Goal: Information Seeking & Learning: Learn about a topic

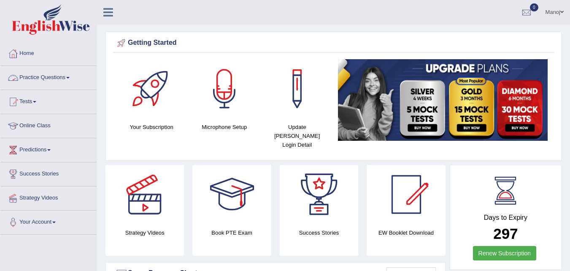
click at [40, 78] on link "Practice Questions" at bounding box center [48, 76] width 96 height 21
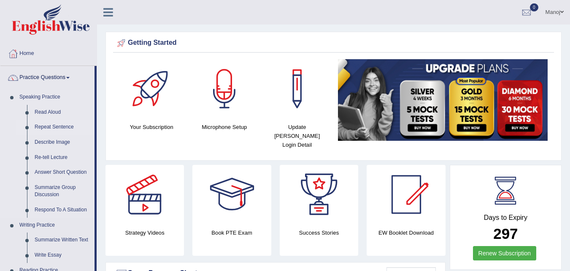
click at [62, 125] on link "Repeat Sentence" at bounding box center [63, 126] width 64 height 15
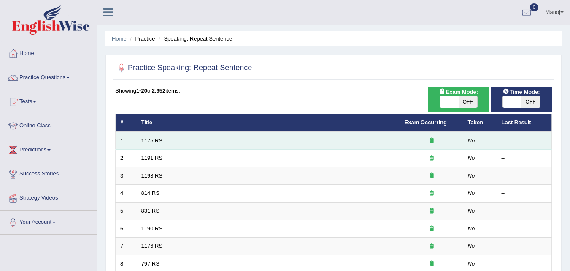
click at [150, 141] on link "1175 RS" at bounding box center [152, 140] width 22 height 6
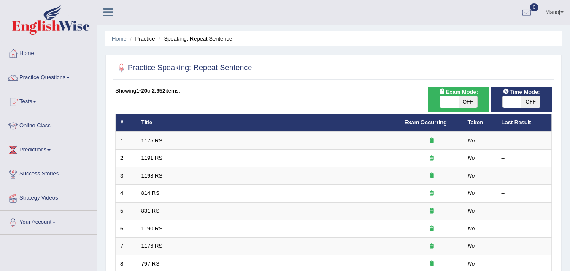
click at [459, 104] on span "OFF" at bounding box center [468, 102] width 19 height 12
checkbox input "true"
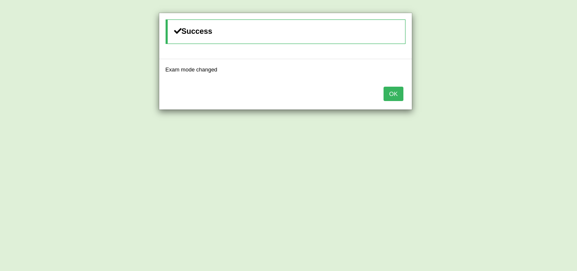
click at [517, 100] on div "Success Exam mode changed OK" at bounding box center [288, 135] width 577 height 271
click at [394, 92] on button "OK" at bounding box center [392, 94] width 19 height 14
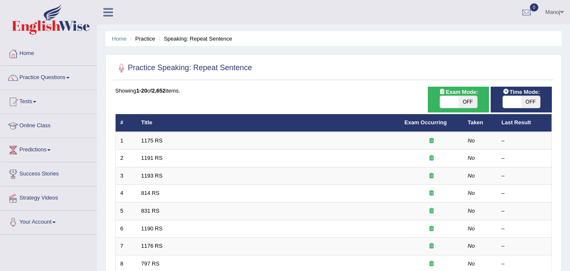
click at [467, 96] on span "OFF" at bounding box center [468, 102] width 19 height 12
checkbox input "true"
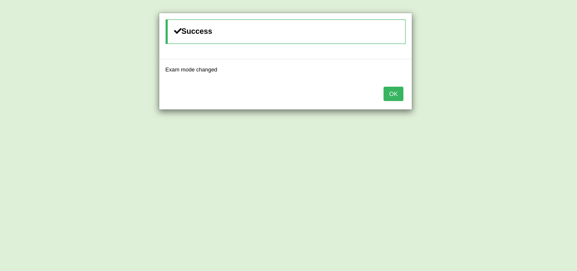
click at [399, 97] on button "OK" at bounding box center [392, 94] width 19 height 14
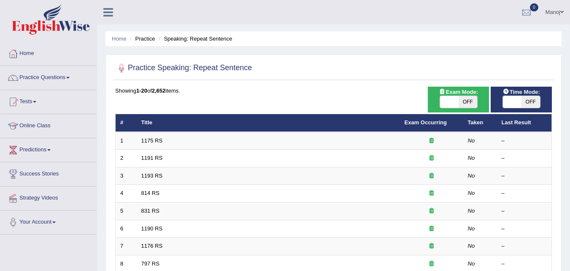
click at [529, 102] on span "OFF" at bounding box center [531, 102] width 19 height 12
checkbox input "true"
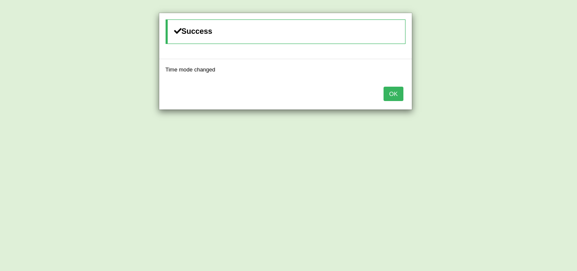
click at [392, 94] on button "OK" at bounding box center [392, 94] width 19 height 14
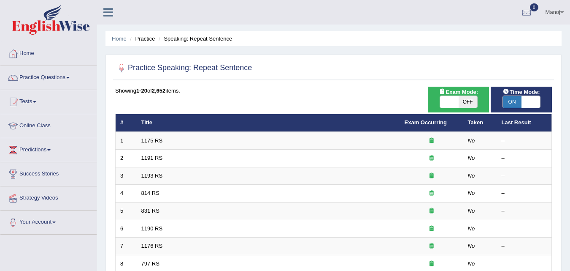
click at [465, 103] on span "OFF" at bounding box center [468, 102] width 19 height 12
checkbox input "true"
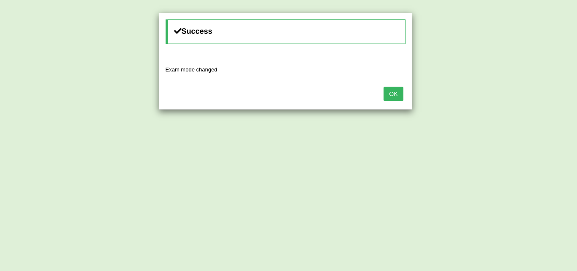
click at [394, 95] on button "OK" at bounding box center [392, 94] width 19 height 14
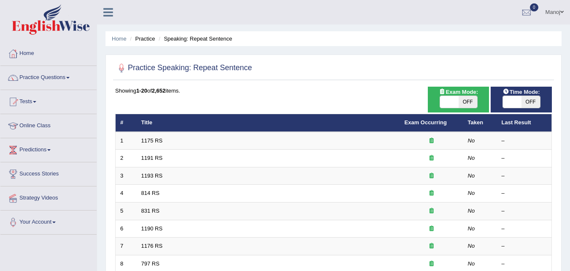
click at [465, 104] on span "OFF" at bounding box center [468, 102] width 19 height 12
checkbox input "true"
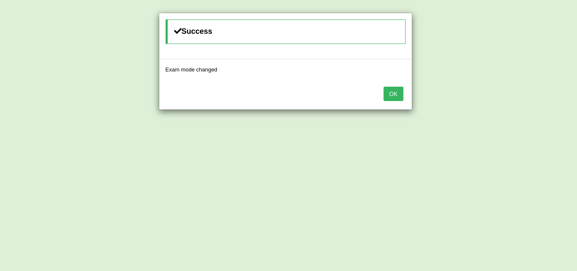
click at [389, 92] on button "OK" at bounding box center [392, 94] width 19 height 14
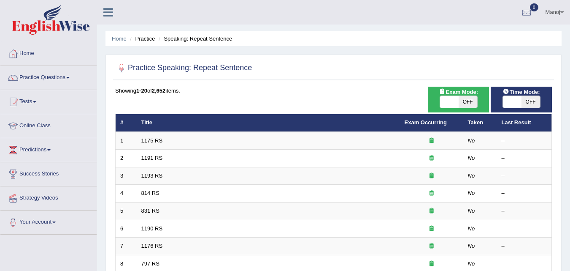
click at [152, 141] on link "1175 RS" at bounding box center [152, 140] width 22 height 6
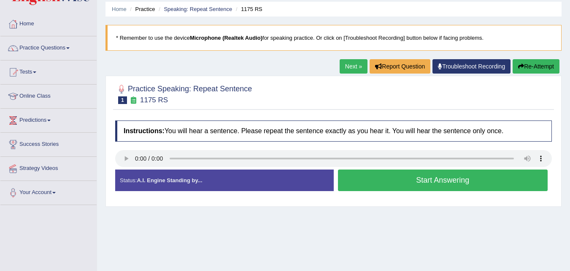
scroll to position [42, 0]
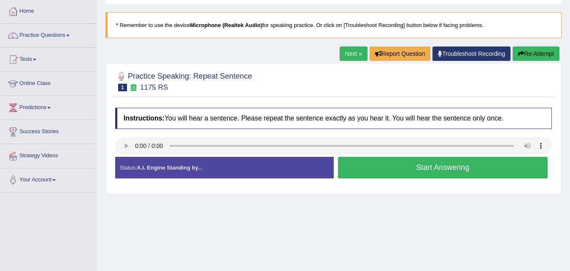
click at [399, 170] on button "Start Answering" at bounding box center [443, 168] width 210 height 22
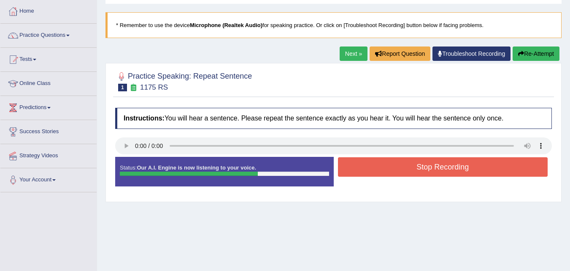
click at [535, 45] on div "Home Practice Speaking: Repeat Sentence 1175 RS * Remember to use the device Mi…" at bounding box center [333, 169] width 473 height 422
click at [535, 51] on button "Re-Attempt" at bounding box center [536, 53] width 47 height 14
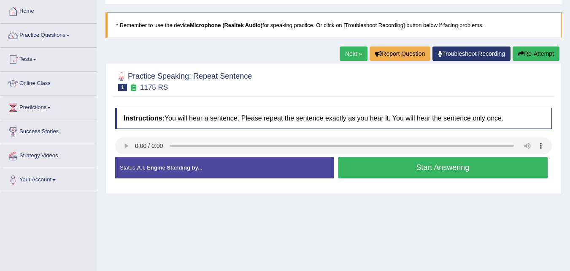
click at [452, 166] on button "Start Answering" at bounding box center [443, 168] width 210 height 22
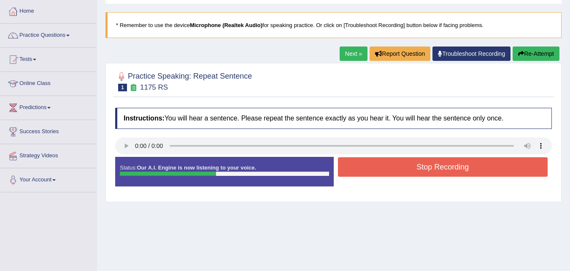
click at [452, 166] on button "Stop Recording" at bounding box center [443, 166] width 210 height 19
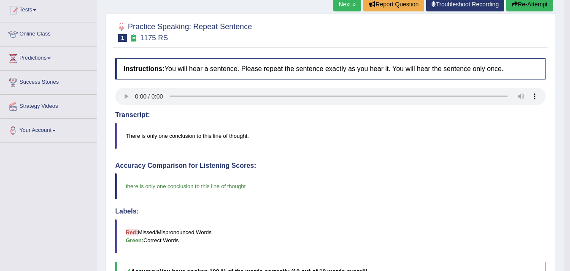
scroll to position [84, 0]
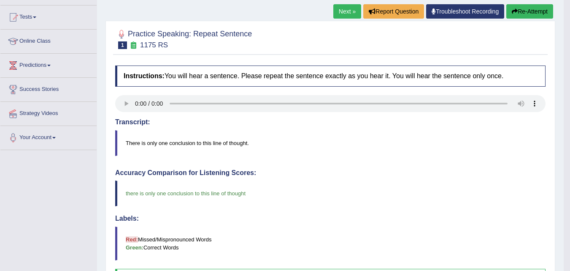
click at [349, 11] on link "Next »" at bounding box center [348, 11] width 28 height 14
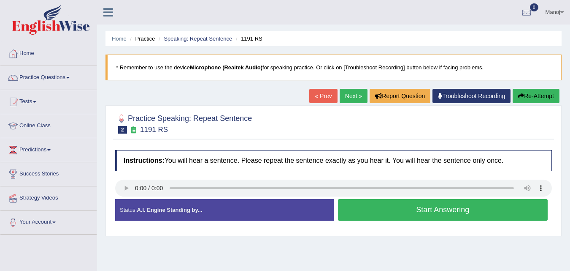
click at [445, 209] on button "Start Answering" at bounding box center [443, 210] width 210 height 22
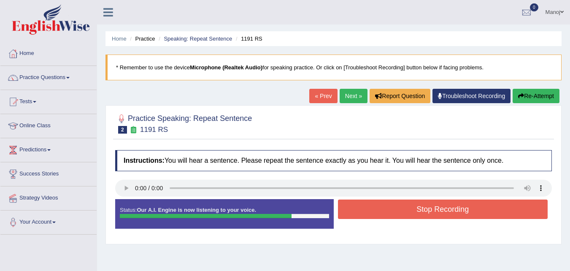
click at [445, 209] on button "Stop Recording" at bounding box center [443, 208] width 210 height 19
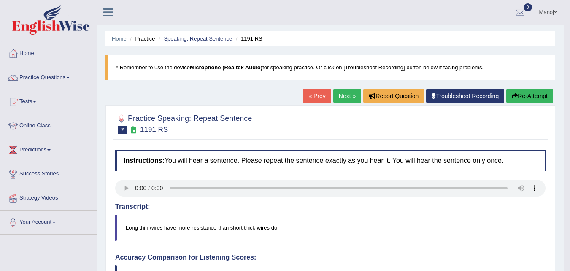
click at [529, 98] on button "Re-Attempt" at bounding box center [530, 96] width 47 height 14
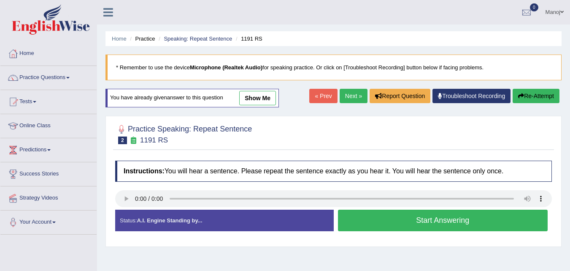
click at [419, 223] on button "Start Answering" at bounding box center [443, 220] width 210 height 22
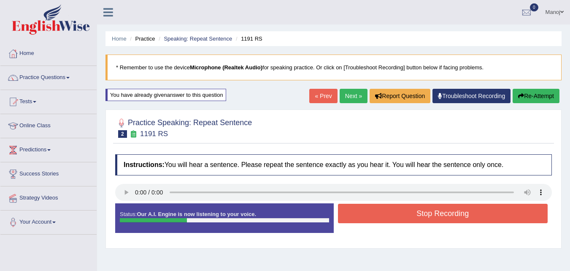
click at [526, 100] on button "Re-Attempt" at bounding box center [536, 96] width 47 height 14
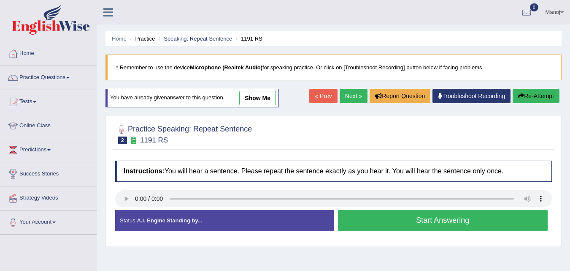
click at [412, 220] on button "Start Answering" at bounding box center [443, 220] width 210 height 22
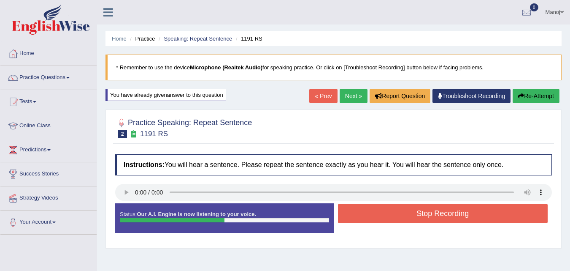
click at [412, 220] on button "Stop Recording" at bounding box center [443, 213] width 210 height 19
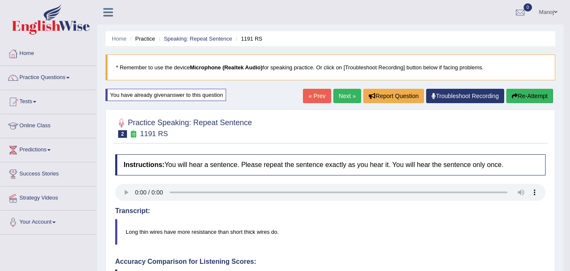
click at [344, 100] on link "Next »" at bounding box center [348, 96] width 28 height 14
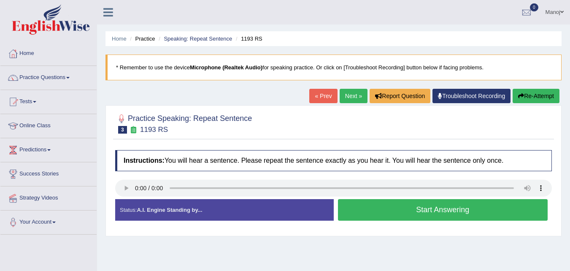
click at [416, 212] on button "Start Answering" at bounding box center [443, 210] width 210 height 22
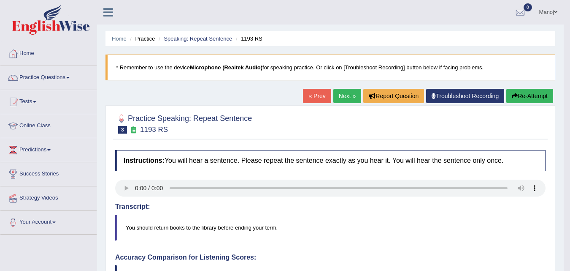
click at [339, 95] on link "Next »" at bounding box center [348, 96] width 28 height 14
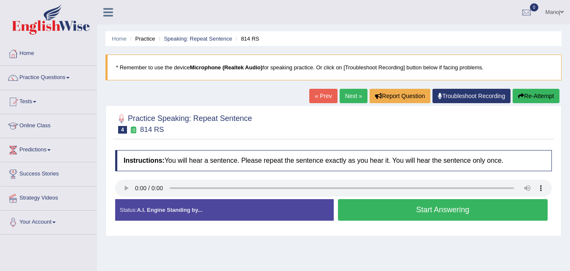
click at [533, 94] on button "Re-Attempt" at bounding box center [536, 96] width 47 height 14
click at [440, 214] on button "Start Answering" at bounding box center [443, 210] width 210 height 22
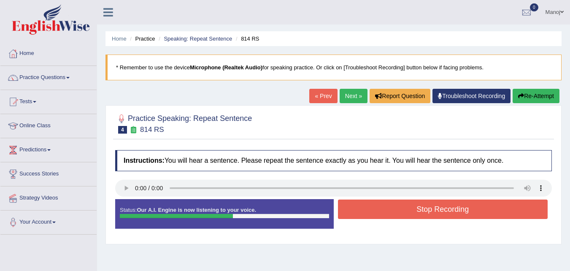
click at [440, 214] on button "Stop Recording" at bounding box center [443, 208] width 210 height 19
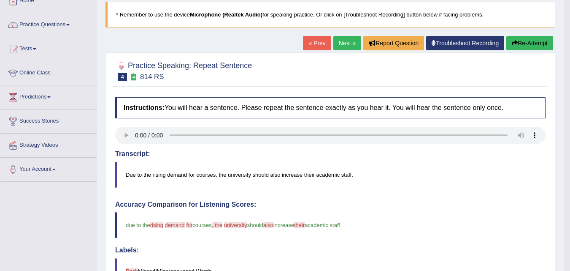
scroll to position [42, 0]
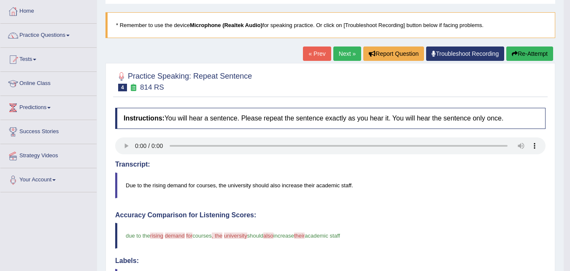
click at [345, 51] on link "Next »" at bounding box center [348, 53] width 28 height 14
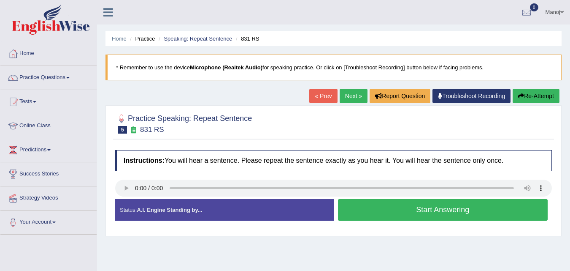
click at [399, 213] on button "Start Answering" at bounding box center [443, 210] width 210 height 22
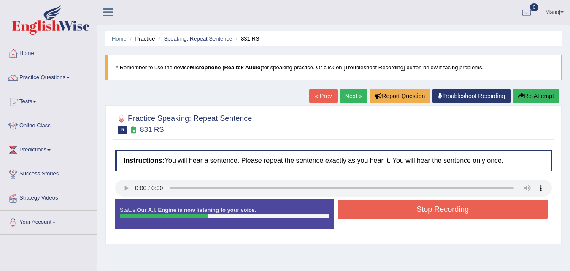
click at [400, 213] on button "Stop Recording" at bounding box center [443, 208] width 210 height 19
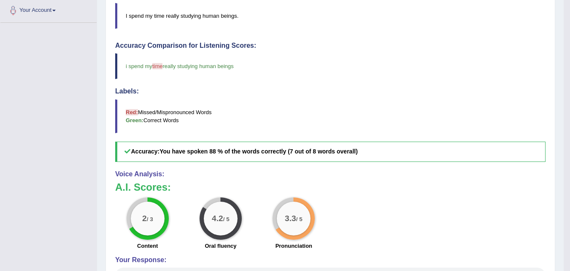
scroll to position [47, 0]
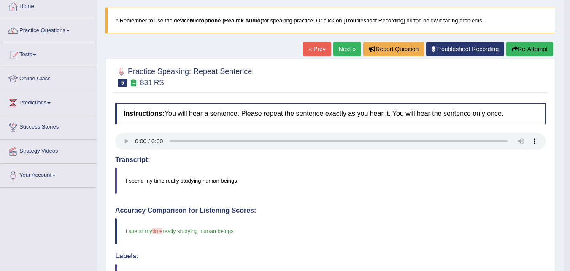
click at [352, 52] on link "Next »" at bounding box center [348, 49] width 28 height 14
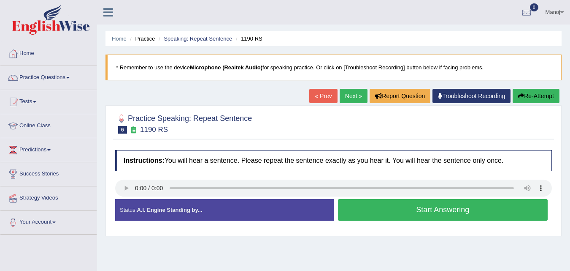
click at [473, 209] on button "Start Answering" at bounding box center [443, 210] width 210 height 22
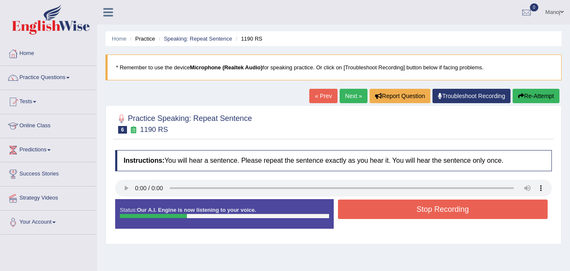
click at [539, 88] on div "Home Practice Speaking: Repeat Sentence 1190 RS * Remember to use the device Mi…" at bounding box center [333, 211] width 473 height 422
click at [537, 88] on div "Home Practice Speaking: Repeat Sentence 1190 RS * Remember to use the device Mi…" at bounding box center [333, 211] width 473 height 422
click at [534, 100] on button "Re-Attempt" at bounding box center [536, 96] width 47 height 14
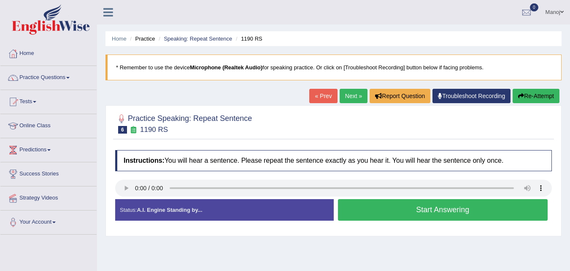
click at [456, 204] on button "Start Answering" at bounding box center [443, 210] width 210 height 22
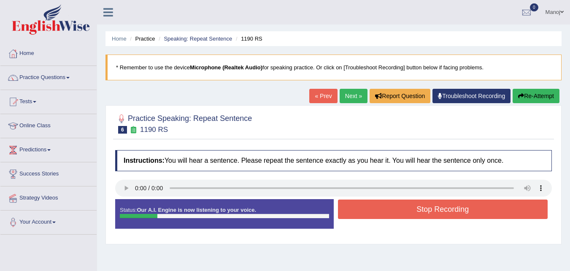
click at [537, 98] on button "Re-Attempt" at bounding box center [536, 96] width 47 height 14
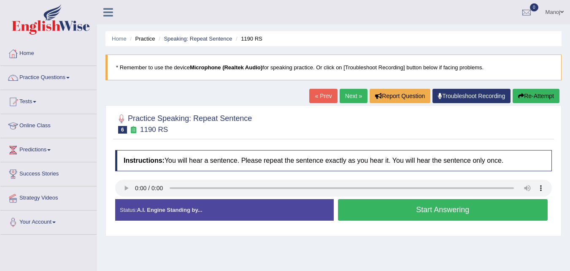
click at [465, 202] on button "Start Answering" at bounding box center [443, 210] width 210 height 22
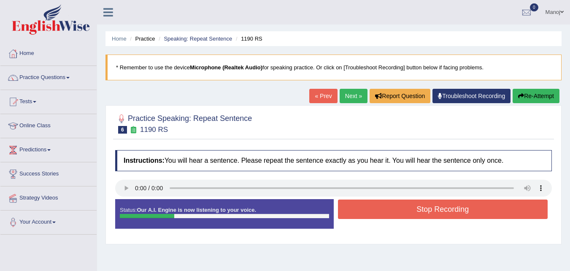
click at [559, 87] on div "Home Practice Speaking: Repeat Sentence 1190 RS * Remember to use the device Mi…" at bounding box center [333, 211] width 473 height 422
click at [558, 91] on button "Re-Attempt" at bounding box center [536, 96] width 47 height 14
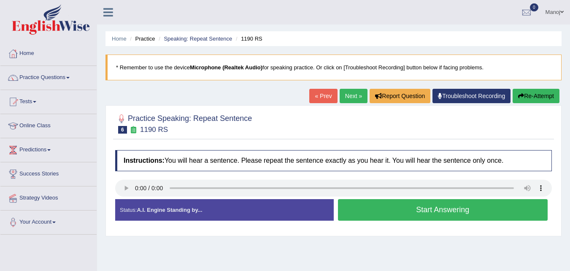
click at [429, 218] on button "Start Answering" at bounding box center [443, 210] width 210 height 22
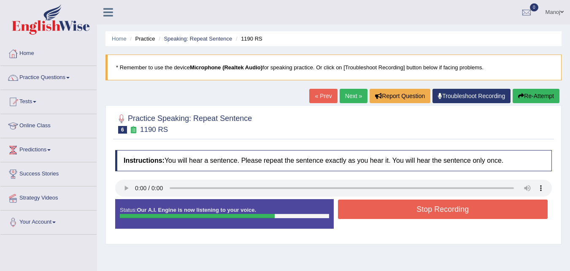
click at [440, 209] on button "Stop Recording" at bounding box center [443, 208] width 210 height 19
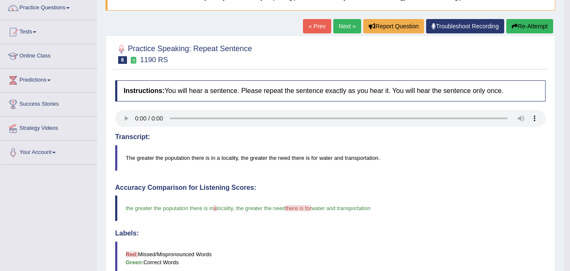
scroll to position [42, 0]
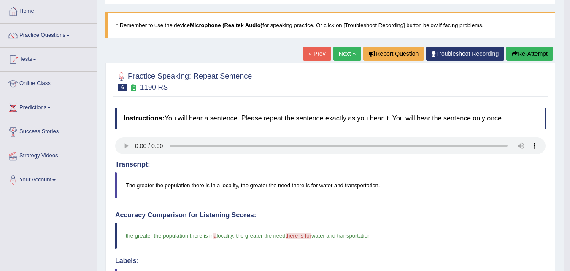
click at [337, 51] on link "Next »" at bounding box center [348, 53] width 28 height 14
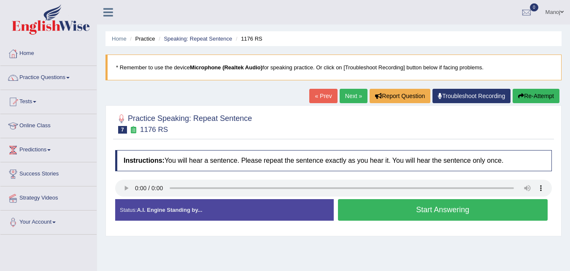
click at [428, 217] on button "Start Answering" at bounding box center [443, 210] width 210 height 22
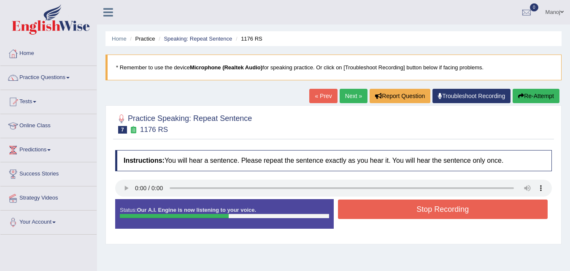
click at [528, 100] on button "Re-Attempt" at bounding box center [536, 96] width 47 height 14
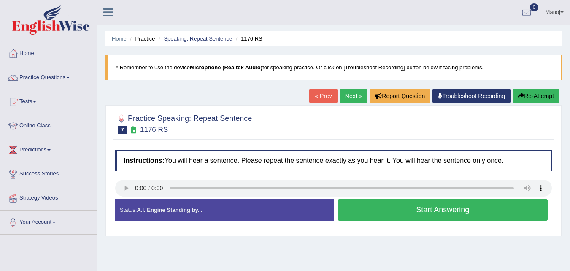
click at [440, 211] on button "Start Answering" at bounding box center [443, 210] width 210 height 22
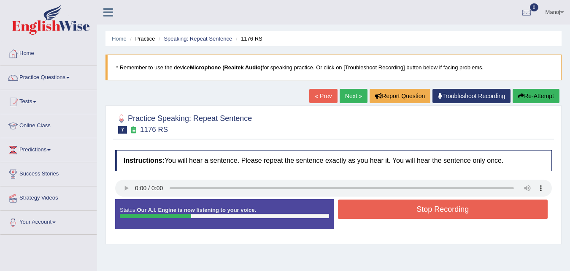
click at [543, 98] on button "Re-Attempt" at bounding box center [536, 96] width 47 height 14
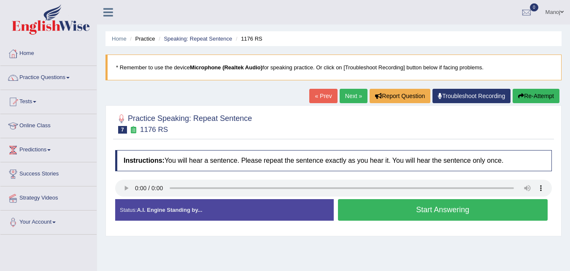
click at [445, 212] on button "Start Answering" at bounding box center [443, 210] width 210 height 22
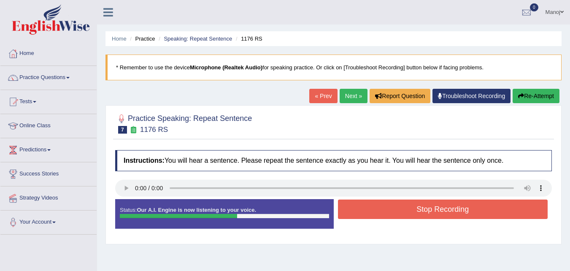
click at [445, 212] on button "Stop Recording" at bounding box center [443, 208] width 210 height 19
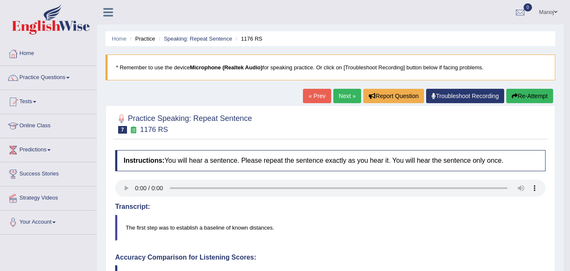
click at [544, 96] on button "Re-Attempt" at bounding box center [530, 96] width 47 height 14
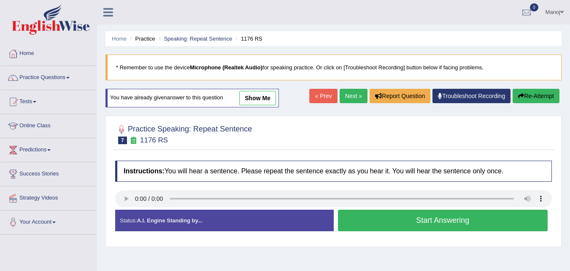
click at [464, 228] on button "Start Answering" at bounding box center [443, 220] width 210 height 22
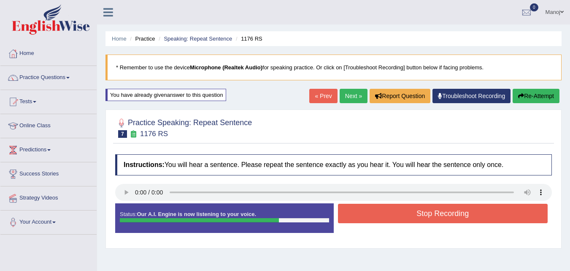
click at [473, 223] on button "Stop Recording" at bounding box center [443, 213] width 210 height 19
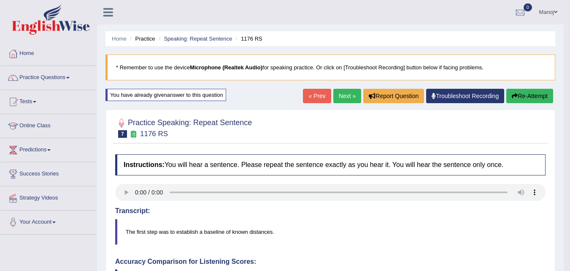
click at [527, 97] on button "Re-Attempt" at bounding box center [530, 96] width 47 height 14
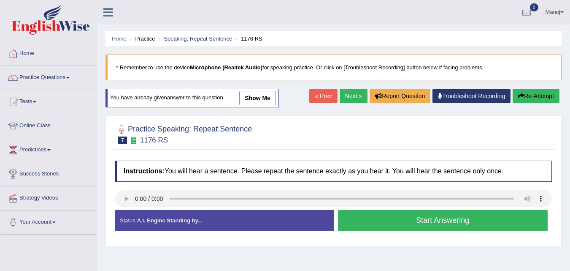
click at [406, 222] on button "Start Answering" at bounding box center [443, 220] width 210 height 22
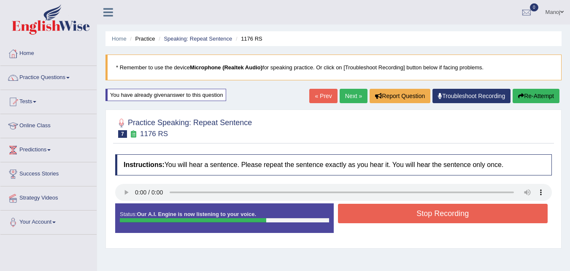
click at [417, 219] on button "Stop Recording" at bounding box center [443, 213] width 210 height 19
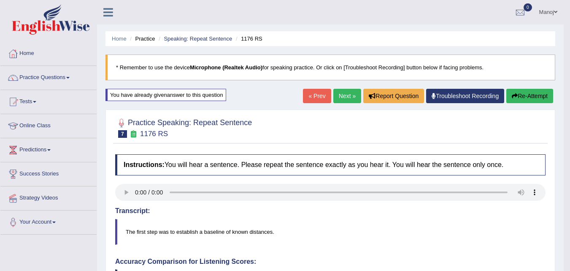
click at [533, 96] on button "Re-Attempt" at bounding box center [530, 96] width 47 height 14
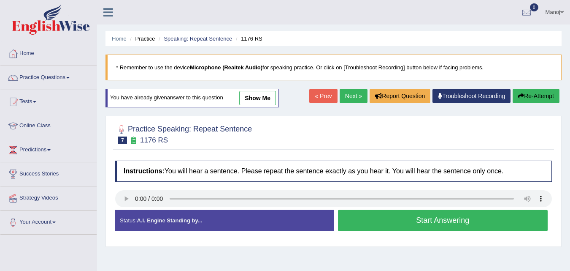
click at [434, 221] on button "Start Answering" at bounding box center [443, 220] width 210 height 22
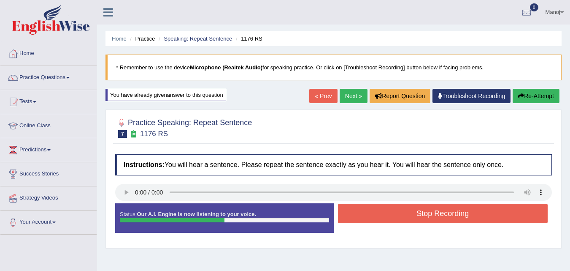
click at [529, 101] on button "Re-Attempt" at bounding box center [536, 96] width 47 height 14
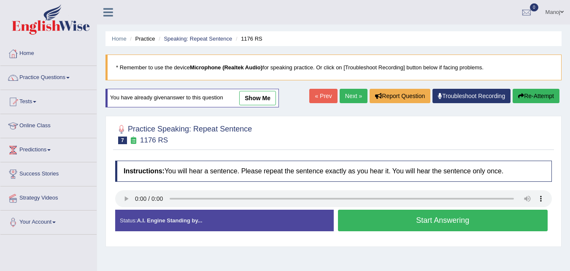
click at [457, 223] on button "Start Answering" at bounding box center [443, 220] width 210 height 22
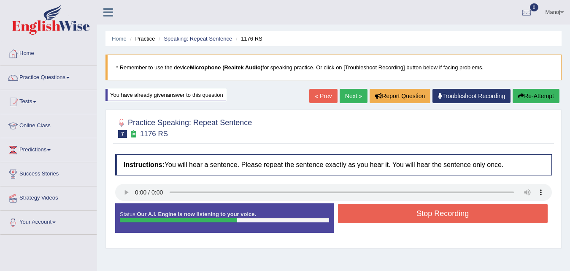
click at [459, 218] on button "Stop Recording" at bounding box center [443, 213] width 210 height 19
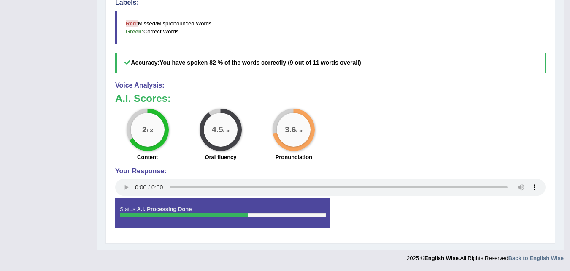
scroll to position [9, 0]
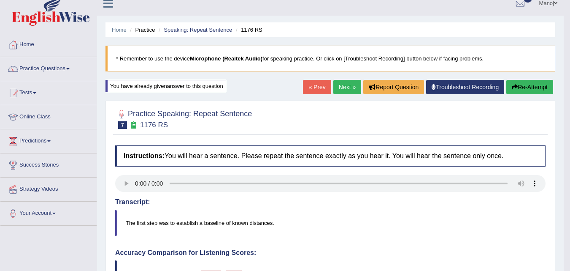
click at [334, 91] on link "Next »" at bounding box center [348, 87] width 28 height 14
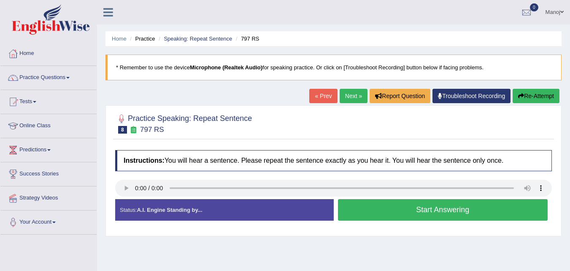
click at [439, 215] on button "Start Answering" at bounding box center [443, 210] width 210 height 22
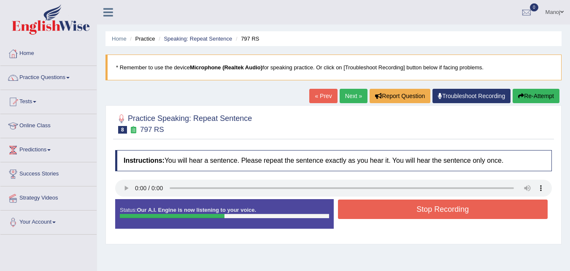
click at [439, 215] on button "Stop Recording" at bounding box center [443, 208] width 210 height 19
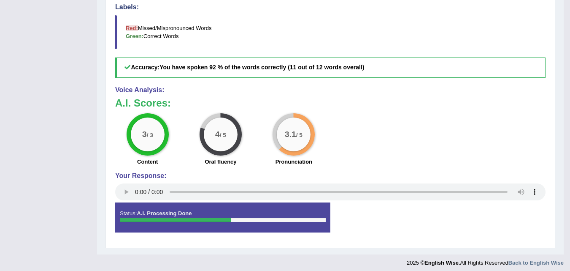
scroll to position [84, 0]
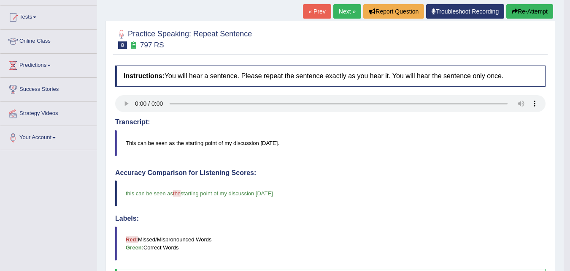
click at [531, 6] on button "Re-Attempt" at bounding box center [530, 11] width 47 height 14
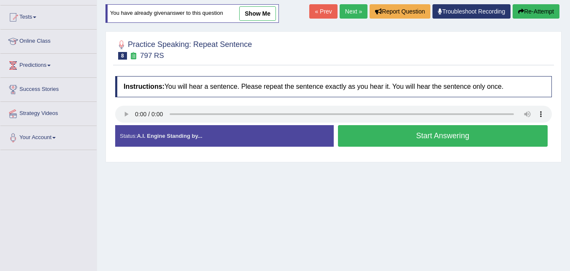
click at [456, 143] on button "Start Answering" at bounding box center [443, 136] width 210 height 22
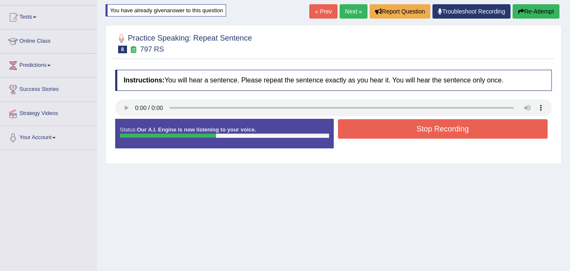
click at [455, 132] on button "Stop Recording" at bounding box center [443, 128] width 210 height 19
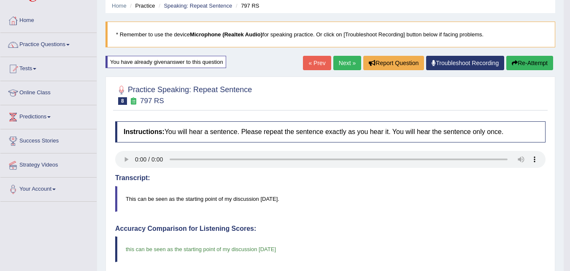
scroll to position [42, 0]
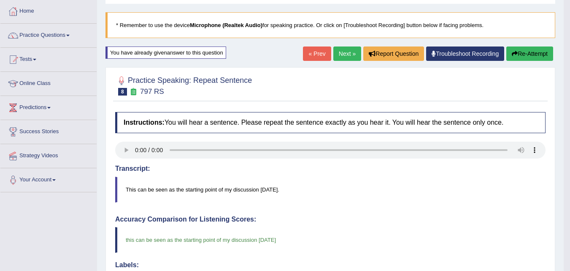
click at [535, 58] on button "Re-Attempt" at bounding box center [530, 53] width 47 height 14
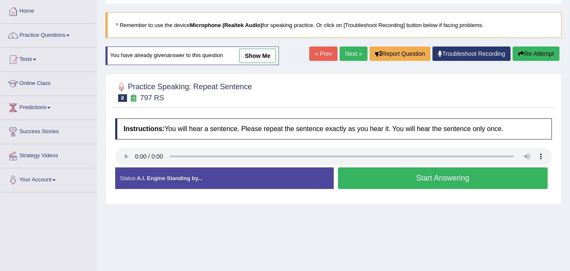
scroll to position [42, 0]
click at [461, 179] on button "Start Answering" at bounding box center [443, 178] width 210 height 22
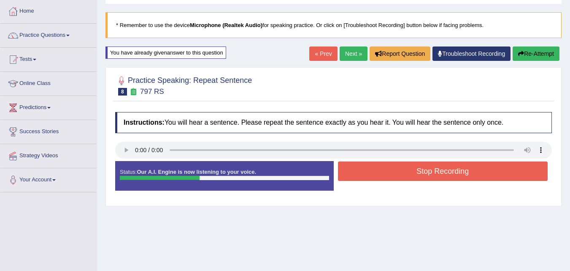
click at [461, 179] on button "Stop Recording" at bounding box center [443, 170] width 210 height 19
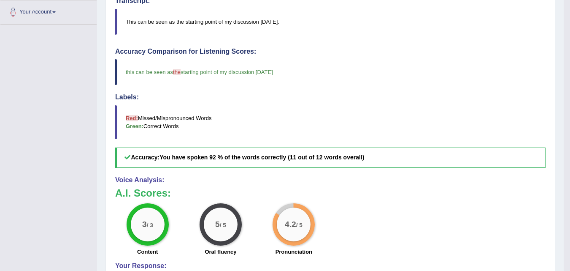
scroll to position [9, 0]
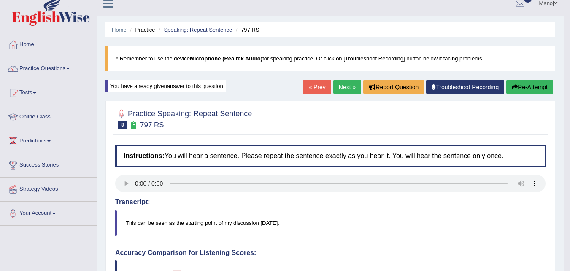
click at [350, 86] on link "Next »" at bounding box center [348, 87] width 28 height 14
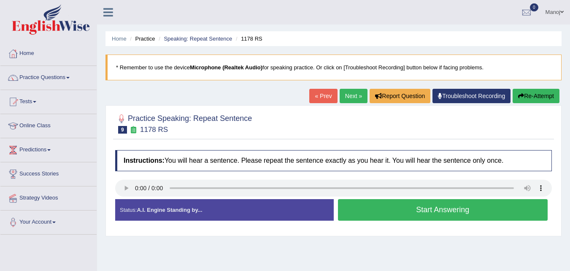
click at [427, 215] on button "Start Answering" at bounding box center [443, 210] width 210 height 22
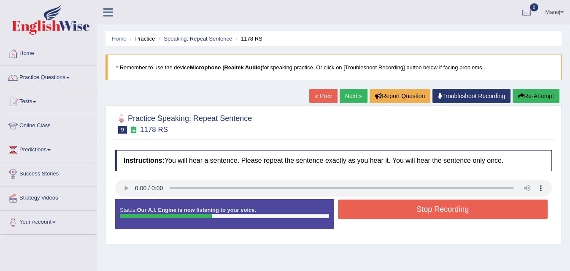
click at [427, 215] on button "Stop Recording" at bounding box center [443, 208] width 210 height 19
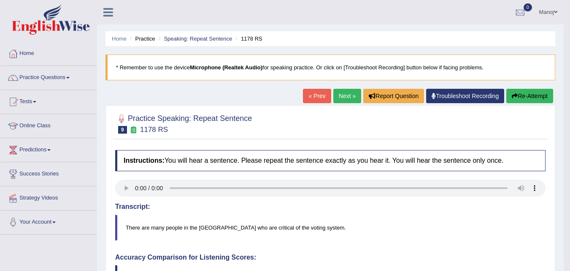
click at [543, 101] on button "Re-Attempt" at bounding box center [530, 96] width 47 height 14
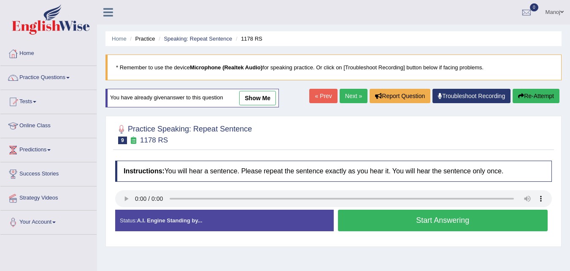
click at [476, 218] on button "Start Answering" at bounding box center [443, 220] width 210 height 22
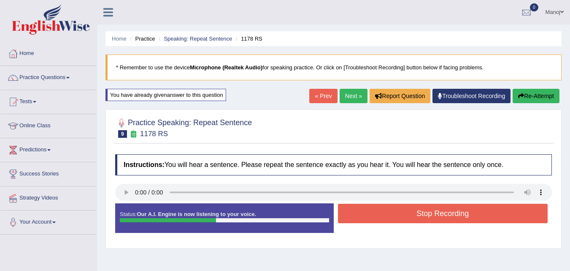
click at [476, 218] on button "Stop Recording" at bounding box center [443, 213] width 210 height 19
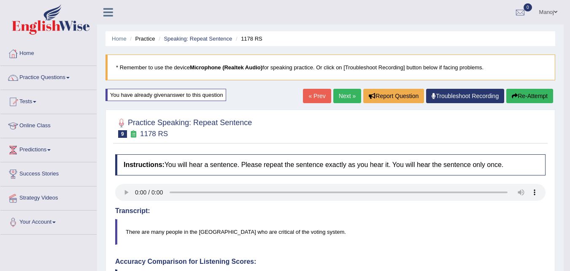
click at [339, 98] on link "Next »" at bounding box center [348, 96] width 28 height 14
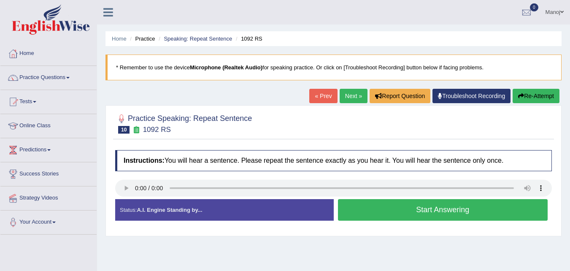
click at [452, 216] on button "Start Answering" at bounding box center [443, 210] width 210 height 22
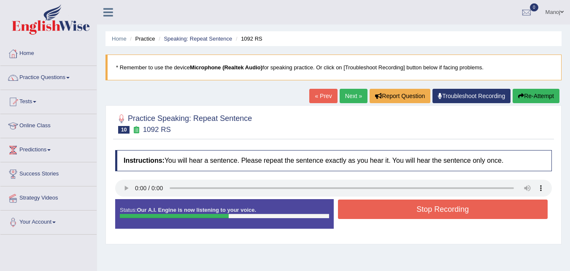
click at [533, 93] on button "Re-Attempt" at bounding box center [536, 96] width 47 height 14
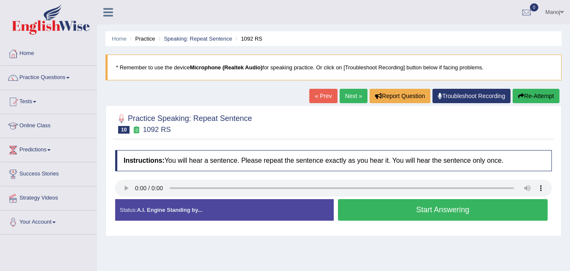
click at [490, 210] on button "Start Answering" at bounding box center [443, 210] width 210 height 22
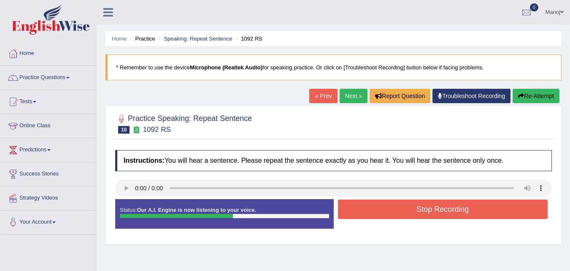
click at [490, 210] on button "Stop Recording" at bounding box center [443, 208] width 210 height 19
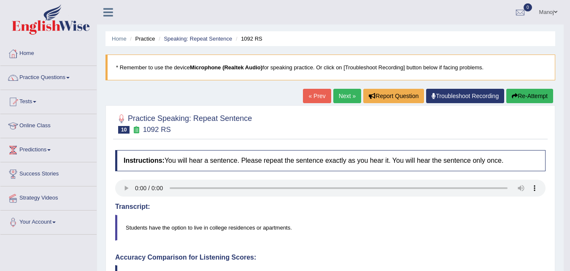
click at [537, 93] on button "Re-Attempt" at bounding box center [530, 96] width 47 height 14
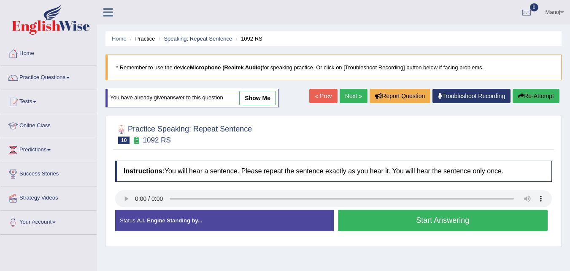
click at [434, 222] on button "Start Answering" at bounding box center [443, 220] width 210 height 22
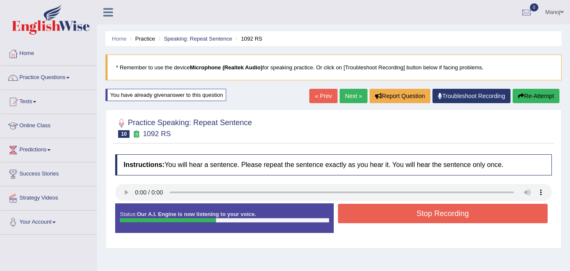
click at [437, 218] on button "Stop Recording" at bounding box center [443, 213] width 210 height 19
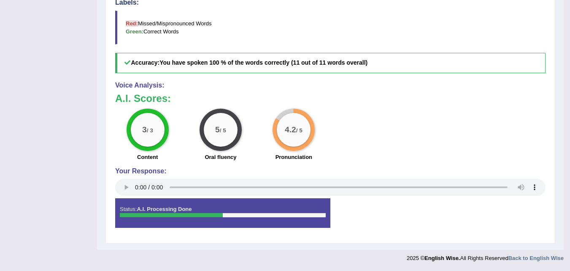
scroll to position [9, 0]
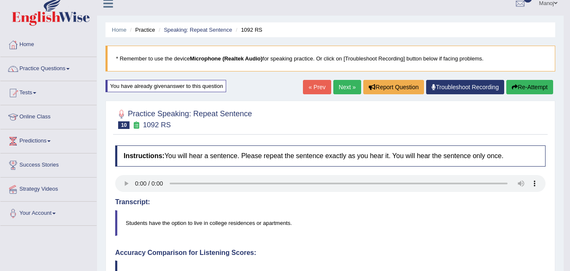
click at [343, 89] on link "Next »" at bounding box center [348, 87] width 28 height 14
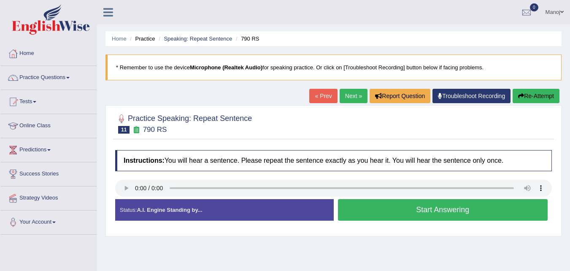
click at [401, 201] on button "Start Answering" at bounding box center [443, 210] width 210 height 22
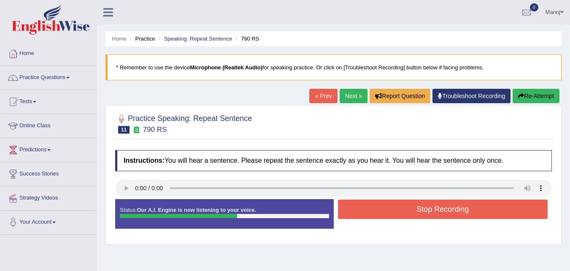
click at [422, 209] on button "Stop Recording" at bounding box center [443, 208] width 210 height 19
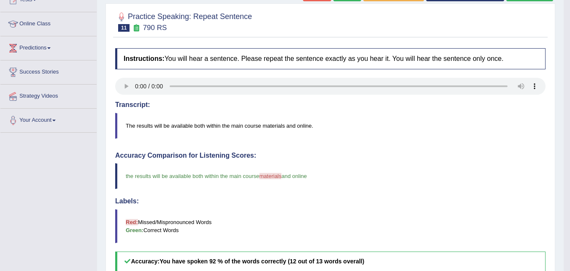
scroll to position [84, 0]
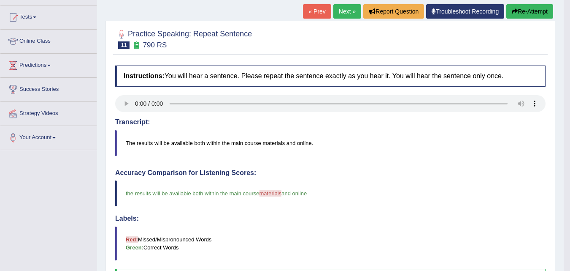
click at [538, 10] on button "Re-Attempt" at bounding box center [530, 11] width 47 height 14
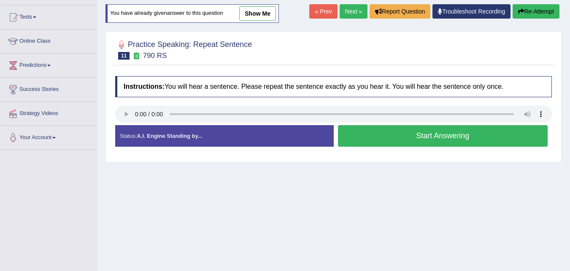
click at [421, 131] on button "Start Answering" at bounding box center [443, 136] width 210 height 22
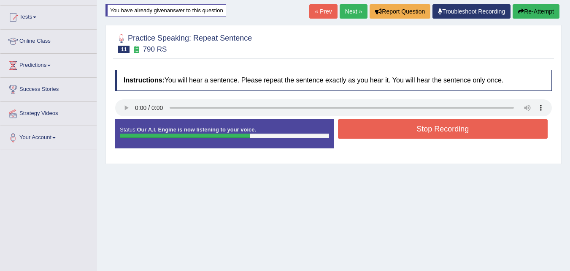
click at [421, 131] on button "Stop Recording" at bounding box center [443, 128] width 210 height 19
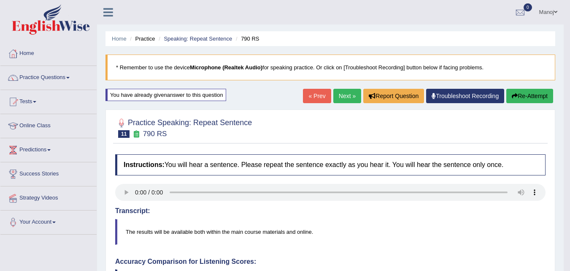
click at [345, 101] on link "Next »" at bounding box center [348, 96] width 28 height 14
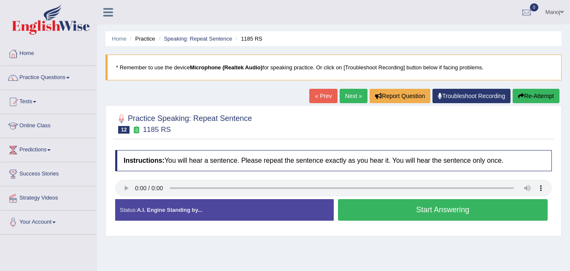
click at [394, 213] on button "Start Answering" at bounding box center [443, 210] width 210 height 22
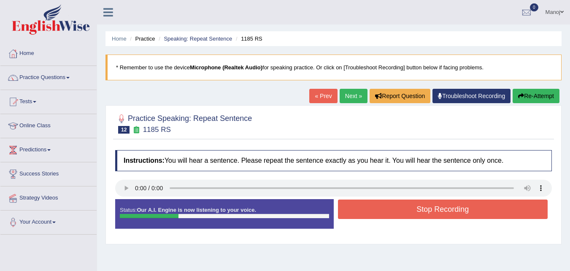
click at [398, 213] on button "Stop Recording" at bounding box center [443, 208] width 210 height 19
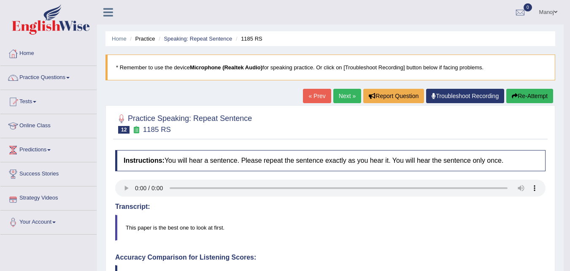
click at [542, 98] on button "Re-Attempt" at bounding box center [530, 96] width 47 height 14
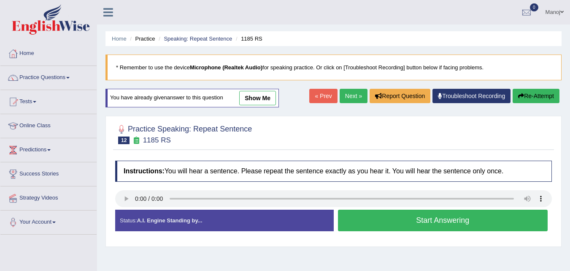
click at [447, 221] on button "Start Answering" at bounding box center [443, 220] width 210 height 22
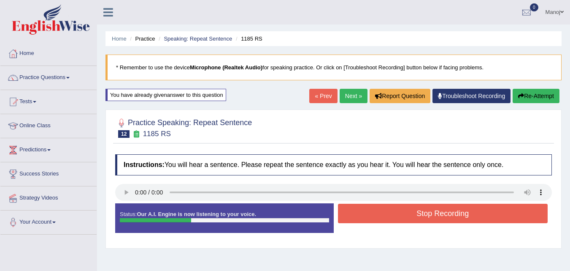
click at [543, 86] on div "Home Practice Speaking: Repeat Sentence 1185 RS * Remember to use the device Mi…" at bounding box center [333, 211] width 473 height 422
click at [543, 94] on button "Re-Attempt" at bounding box center [536, 96] width 47 height 14
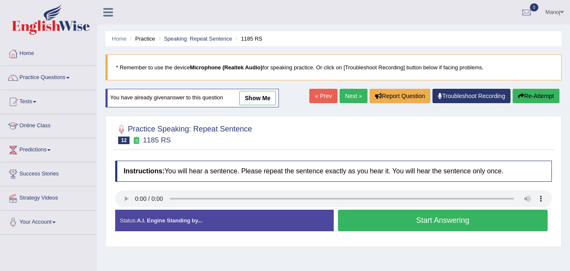
click at [442, 221] on button "Start Answering" at bounding box center [443, 220] width 210 height 22
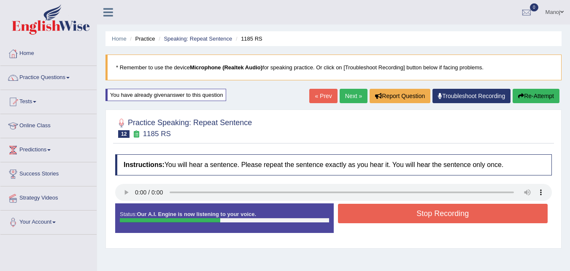
click at [541, 92] on button "Re-Attempt" at bounding box center [536, 96] width 47 height 14
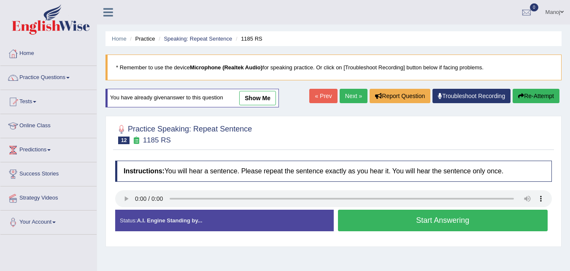
click at [409, 214] on button "Start Answering" at bounding box center [443, 220] width 210 height 22
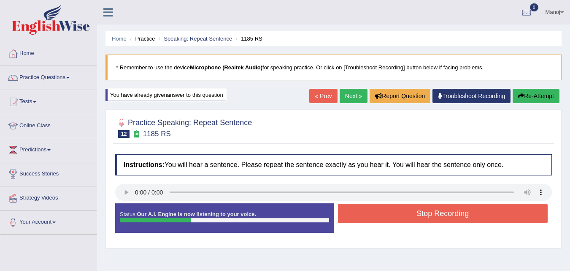
click at [408, 212] on button "Stop Recording" at bounding box center [443, 213] width 210 height 19
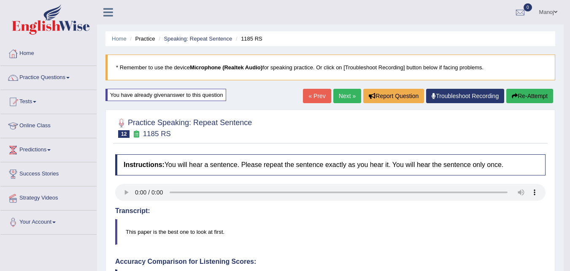
click at [543, 102] on button "Re-Attempt" at bounding box center [530, 96] width 47 height 14
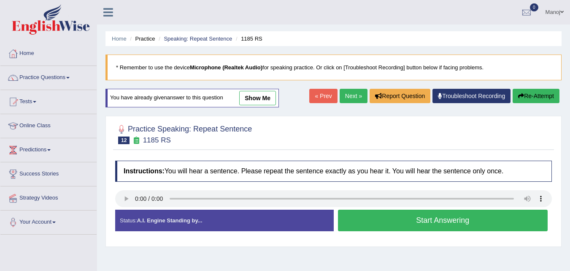
click at [378, 216] on button "Start Answering" at bounding box center [443, 220] width 210 height 22
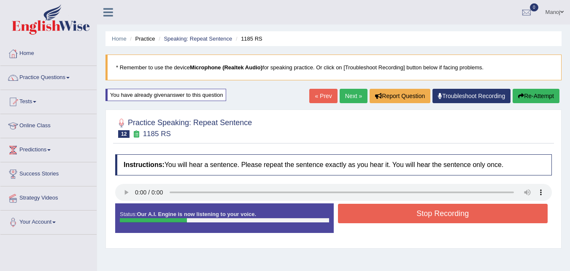
click at [378, 216] on button "Stop Recording" at bounding box center [443, 213] width 210 height 19
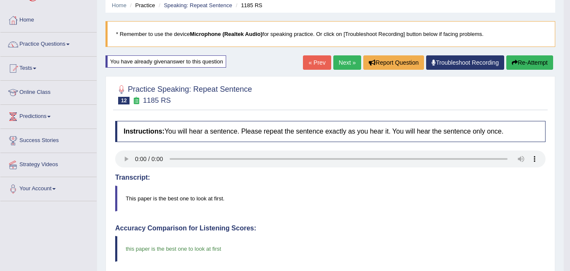
scroll to position [42, 0]
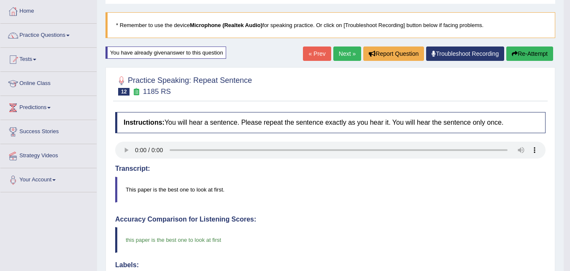
click at [334, 52] on link "Next »" at bounding box center [348, 53] width 28 height 14
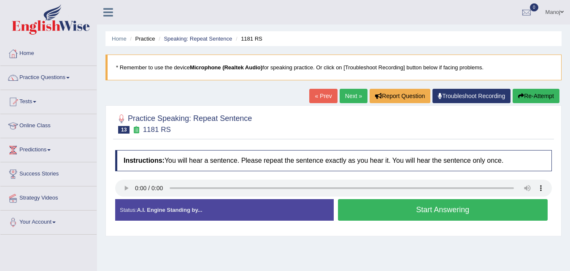
click at [425, 209] on button "Start Answering" at bounding box center [443, 210] width 210 height 22
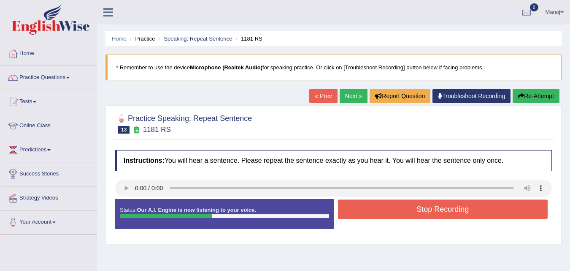
click at [433, 206] on button "Stop Recording" at bounding box center [443, 208] width 210 height 19
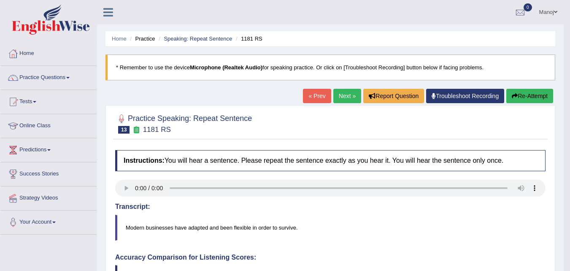
click at [521, 96] on button "Re-Attempt" at bounding box center [530, 96] width 47 height 14
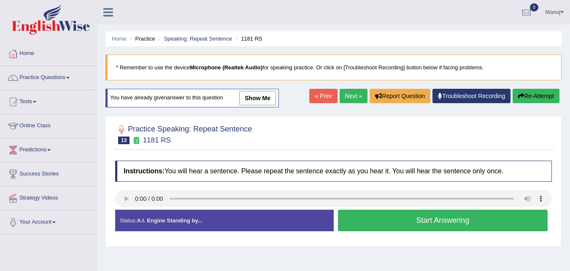
click at [477, 220] on button "Start Answering" at bounding box center [443, 220] width 210 height 22
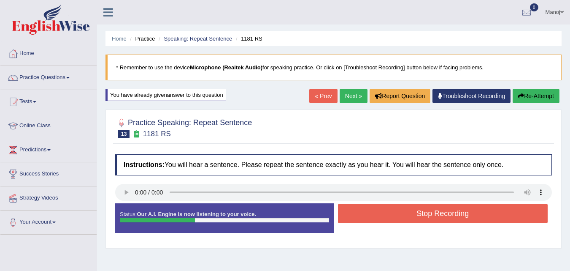
click at [541, 96] on button "Re-Attempt" at bounding box center [536, 96] width 47 height 14
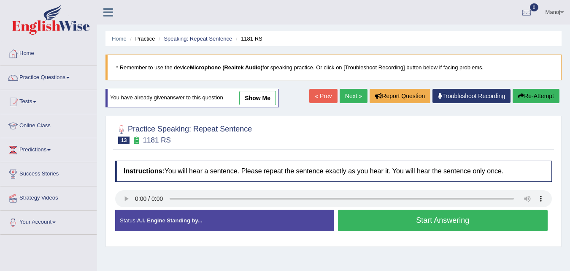
click at [458, 219] on button "Start Answering" at bounding box center [443, 220] width 210 height 22
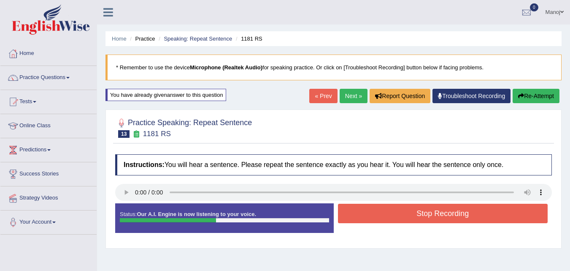
click at [458, 219] on button "Stop Recording" at bounding box center [443, 213] width 210 height 19
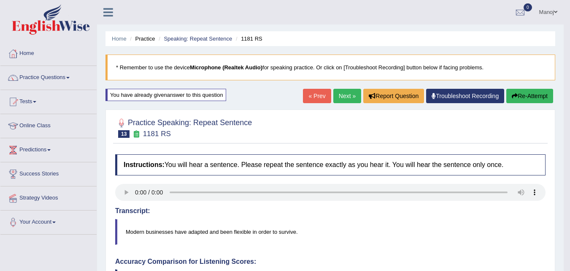
click at [542, 98] on button "Re-Attempt" at bounding box center [530, 96] width 47 height 14
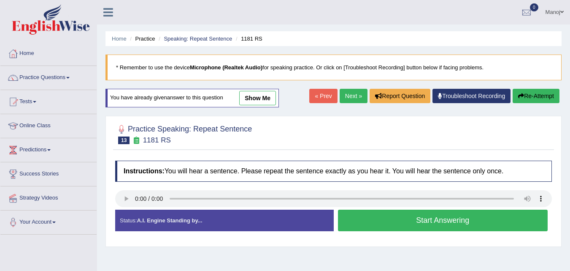
click at [426, 219] on button "Start Answering" at bounding box center [443, 220] width 210 height 22
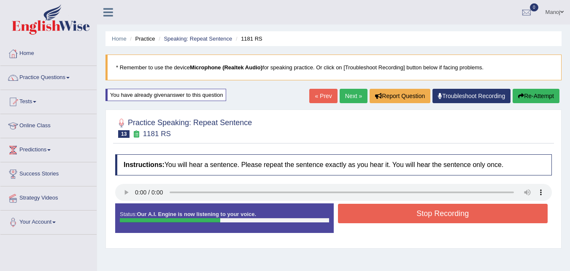
click at [429, 218] on button "Stop Recording" at bounding box center [443, 213] width 210 height 19
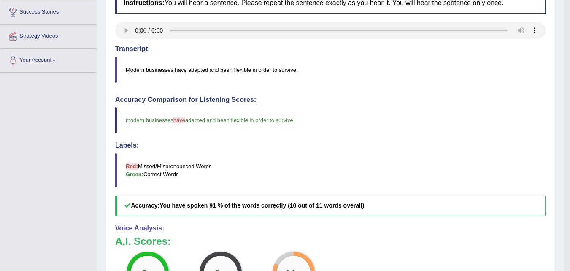
scroll to position [9, 0]
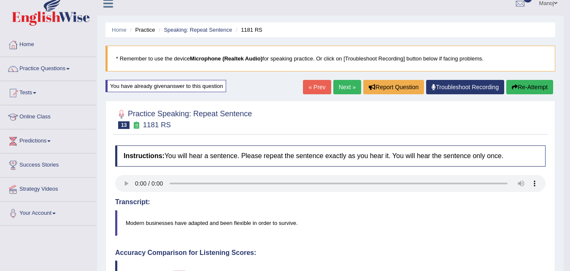
click at [537, 84] on button "Re-Attempt" at bounding box center [530, 87] width 47 height 14
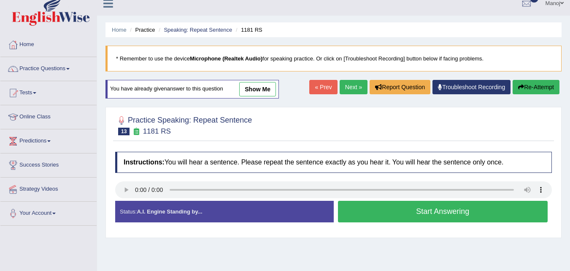
click at [442, 220] on button "Start Answering" at bounding box center [443, 212] width 210 height 22
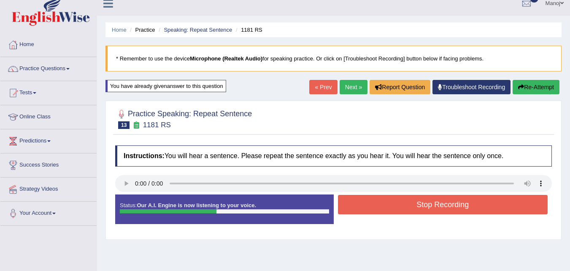
click at [450, 208] on button "Stop Recording" at bounding box center [443, 204] width 210 height 19
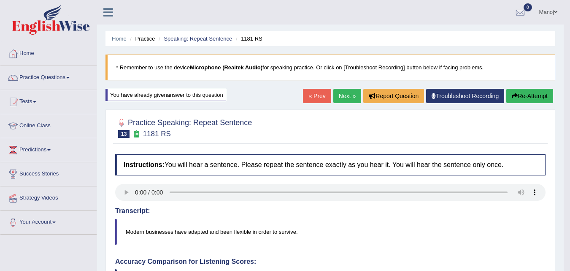
click at [327, 97] on link "« Prev" at bounding box center [317, 96] width 28 height 14
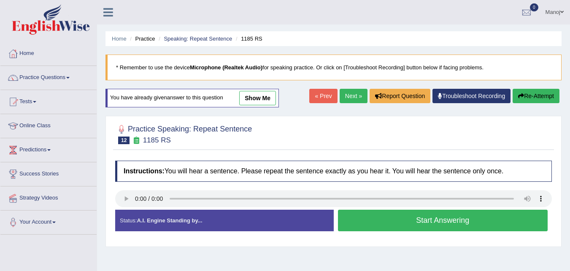
click at [350, 92] on link "Next »" at bounding box center [354, 96] width 28 height 14
click at [346, 96] on link "Next »" at bounding box center [354, 96] width 28 height 14
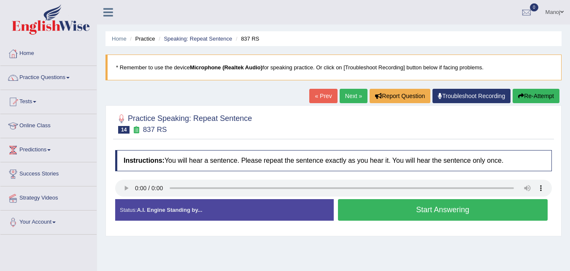
click at [433, 214] on button "Start Answering" at bounding box center [443, 210] width 210 height 22
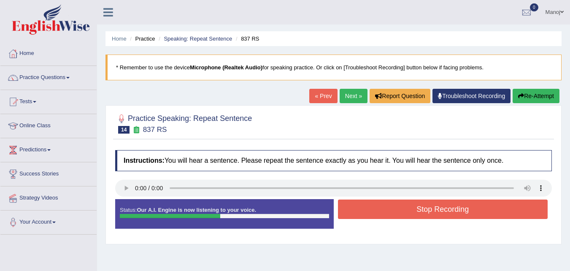
click at [433, 214] on button "Stop Recording" at bounding box center [443, 208] width 210 height 19
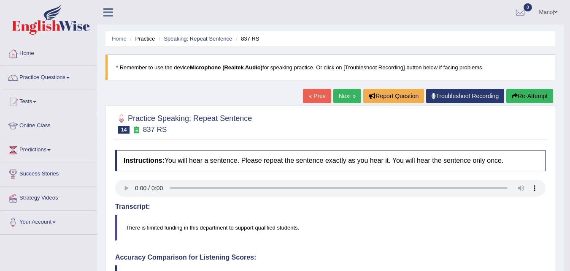
click at [522, 98] on button "Re-Attempt" at bounding box center [530, 96] width 47 height 14
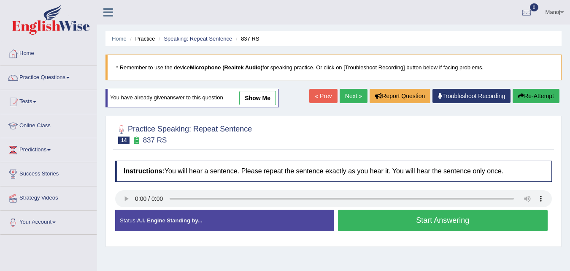
click at [435, 220] on button "Start Answering" at bounding box center [443, 220] width 210 height 22
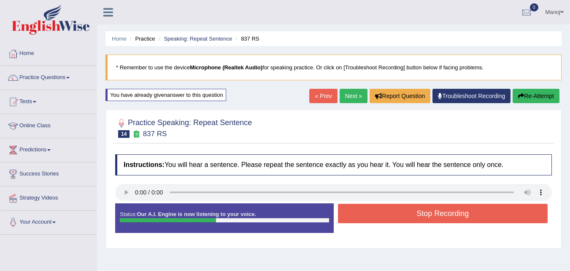
click at [435, 220] on button "Stop Recording" at bounding box center [443, 213] width 210 height 19
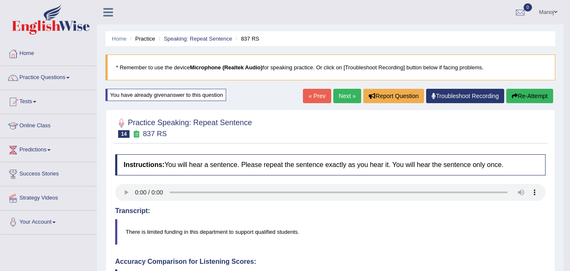
click at [519, 93] on button "Re-Attempt" at bounding box center [530, 96] width 47 height 14
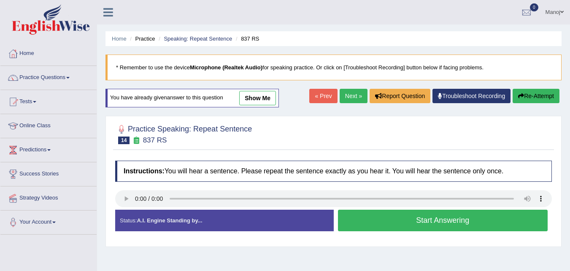
click at [441, 223] on button "Start Answering" at bounding box center [443, 220] width 210 height 22
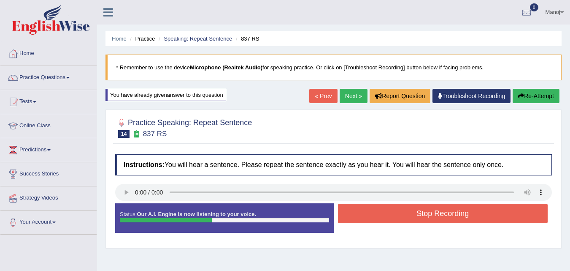
click at [463, 212] on button "Stop Recording" at bounding box center [443, 213] width 210 height 19
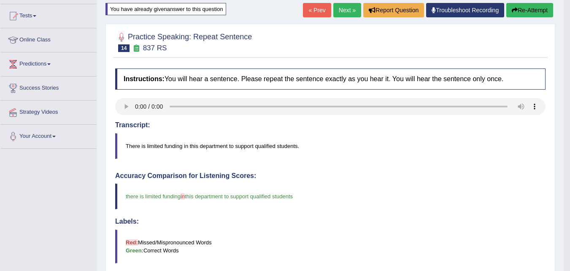
scroll to position [42, 0]
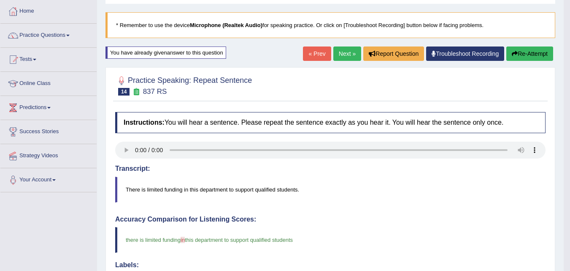
click at [347, 51] on link "Next »" at bounding box center [348, 53] width 28 height 14
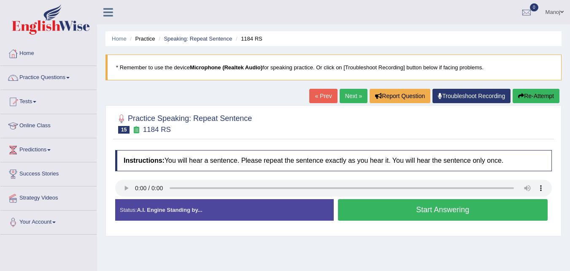
click at [414, 210] on button "Start Answering" at bounding box center [443, 210] width 210 height 22
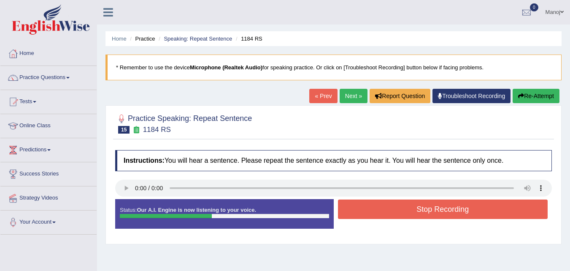
click at [414, 210] on button "Stop Recording" at bounding box center [443, 208] width 210 height 19
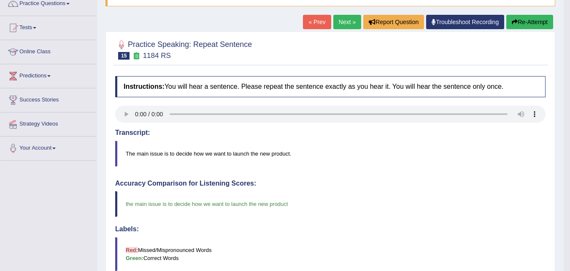
scroll to position [47, 0]
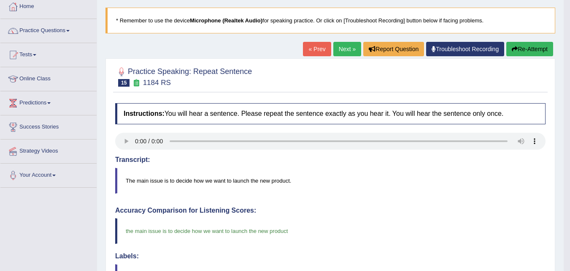
click at [347, 53] on link "Next »" at bounding box center [348, 49] width 28 height 14
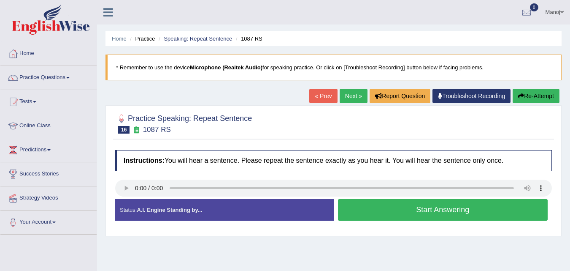
click at [422, 214] on button "Start Answering" at bounding box center [443, 210] width 210 height 22
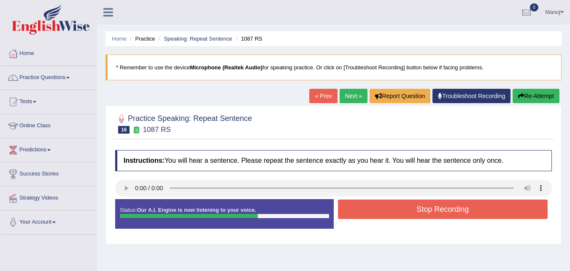
click at [551, 99] on button "Re-Attempt" at bounding box center [536, 96] width 47 height 14
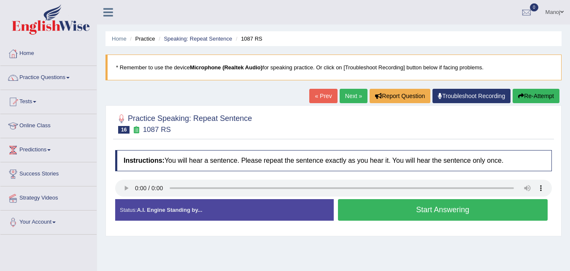
click at [423, 206] on button "Start Answering" at bounding box center [443, 210] width 210 height 22
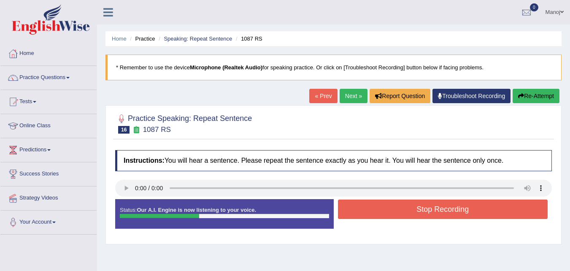
click at [546, 91] on button "Re-Attempt" at bounding box center [536, 96] width 47 height 14
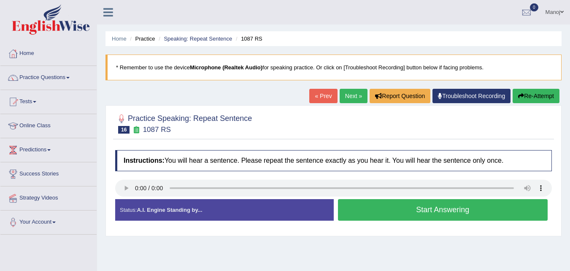
click at [465, 217] on button "Start Answering" at bounding box center [443, 210] width 210 height 22
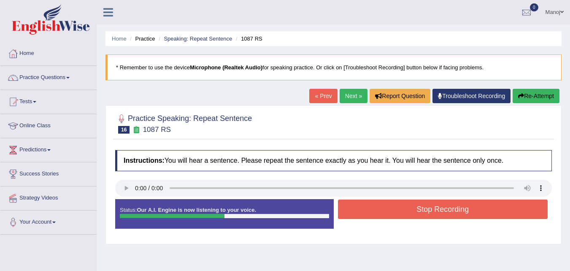
click at [540, 97] on button "Re-Attempt" at bounding box center [536, 96] width 47 height 14
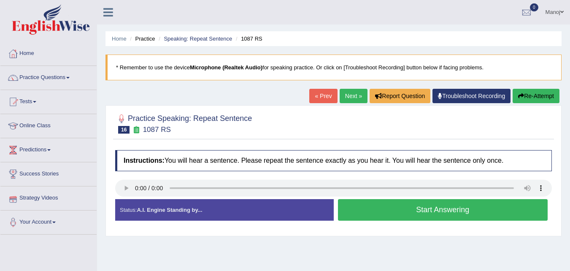
click at [491, 204] on button "Start Answering" at bounding box center [443, 210] width 210 height 22
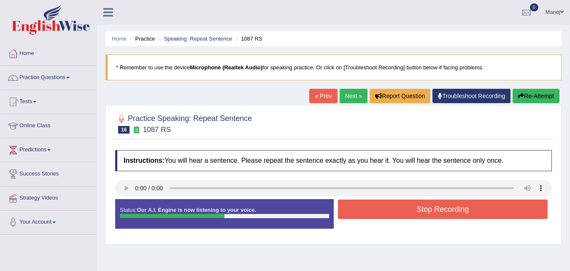
click at [491, 204] on button "Stop Recording" at bounding box center [443, 208] width 210 height 19
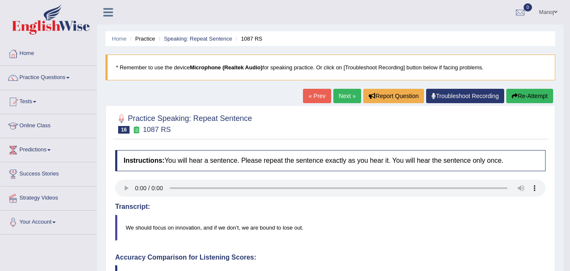
click at [341, 93] on link "Next »" at bounding box center [348, 96] width 28 height 14
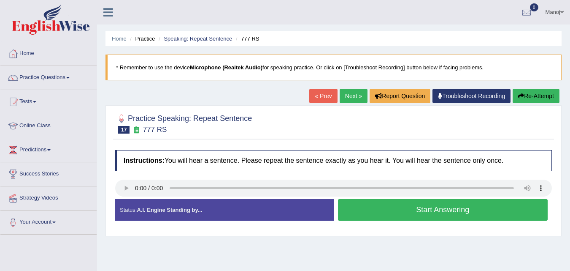
click at [464, 201] on button "Start Answering" at bounding box center [443, 210] width 210 height 22
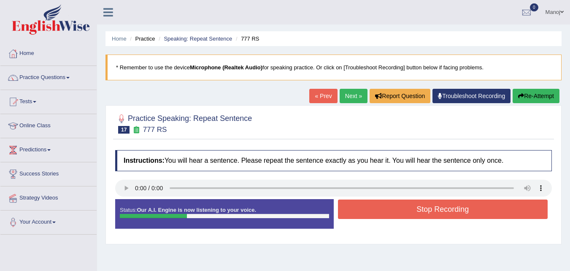
click at [464, 201] on button "Stop Recording" at bounding box center [443, 208] width 210 height 19
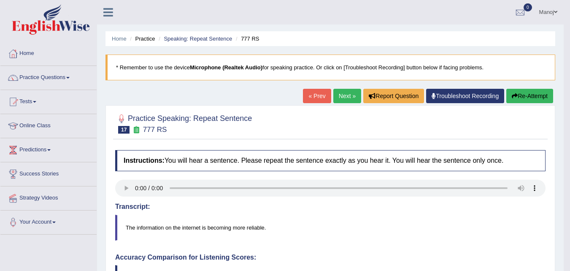
click at [535, 100] on button "Re-Attempt" at bounding box center [530, 96] width 47 height 14
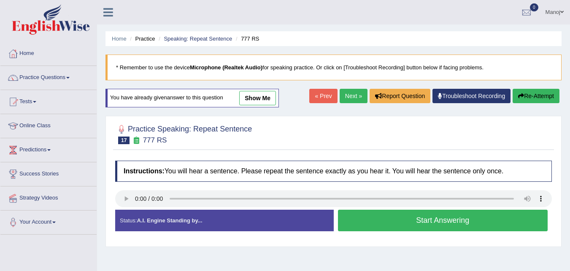
click at [440, 224] on button "Start Answering" at bounding box center [443, 220] width 210 height 22
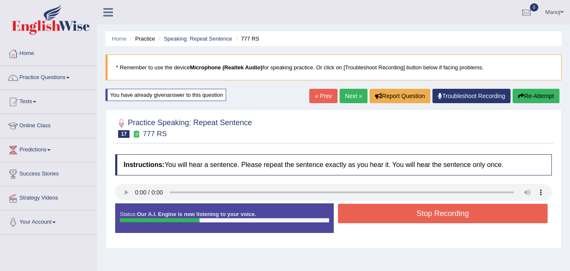
click at [442, 216] on button "Stop Recording" at bounding box center [443, 213] width 210 height 19
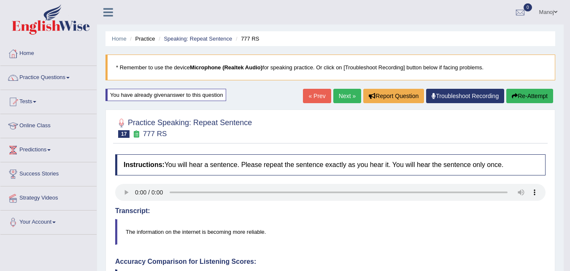
click at [352, 103] on div "« Prev Next » Report Question Troubleshoot Recording Re-Attempt" at bounding box center [429, 97] width 252 height 16
click at [348, 98] on link "Next »" at bounding box center [348, 96] width 28 height 14
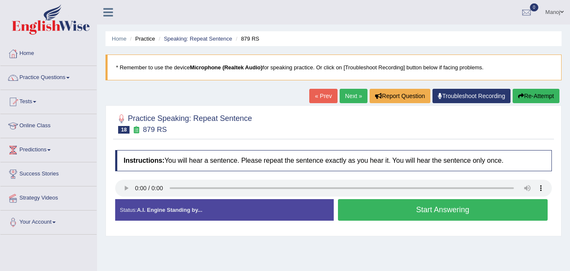
click at [450, 206] on button "Start Answering" at bounding box center [443, 210] width 210 height 22
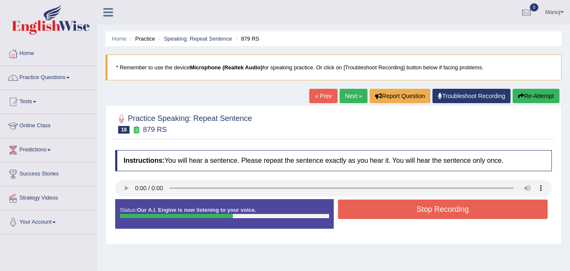
click at [450, 206] on button "Stop Recording" at bounding box center [443, 208] width 210 height 19
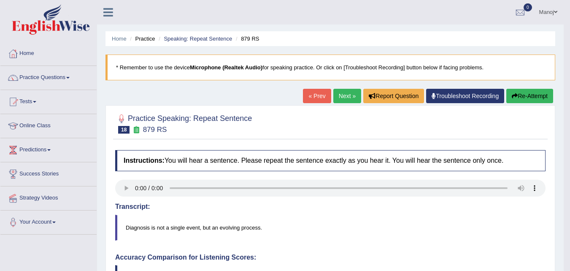
click at [533, 101] on button "Re-Attempt" at bounding box center [530, 96] width 47 height 14
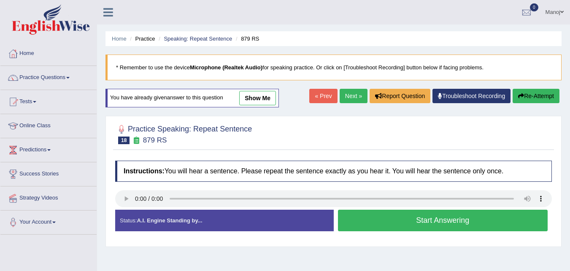
click at [486, 223] on button "Start Answering" at bounding box center [443, 220] width 210 height 22
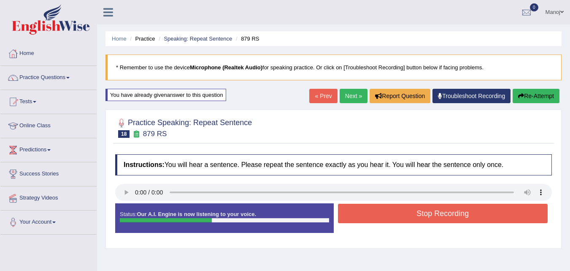
click at [483, 219] on button "Stop Recording" at bounding box center [443, 213] width 210 height 19
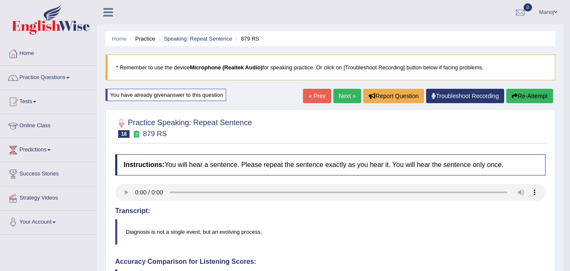
click at [341, 101] on link "Next »" at bounding box center [348, 96] width 28 height 14
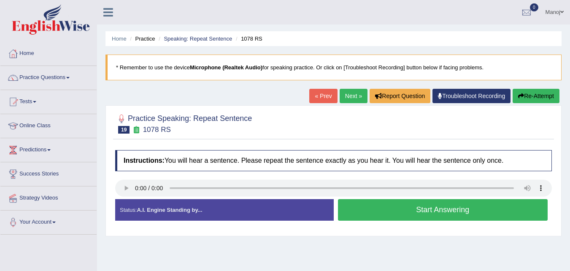
click at [451, 213] on button "Start Answering" at bounding box center [443, 210] width 210 height 22
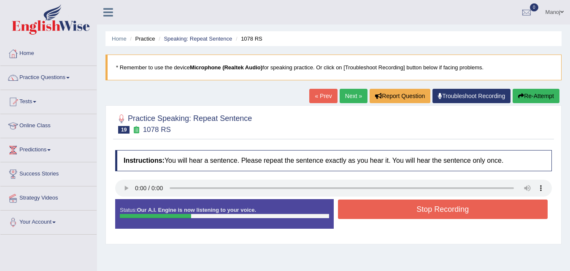
click at [529, 96] on button "Re-Attempt" at bounding box center [536, 96] width 47 height 14
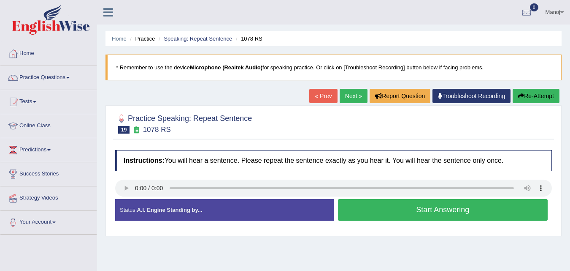
click at [440, 201] on button "Start Answering" at bounding box center [443, 210] width 210 height 22
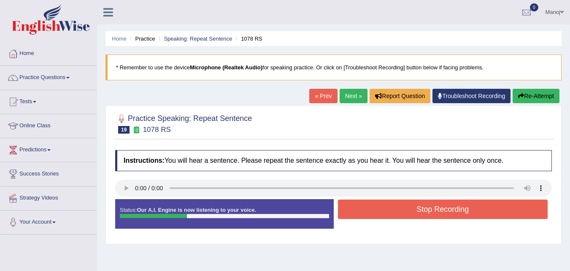
click at [440, 201] on button "Stop Recording" at bounding box center [443, 208] width 210 height 19
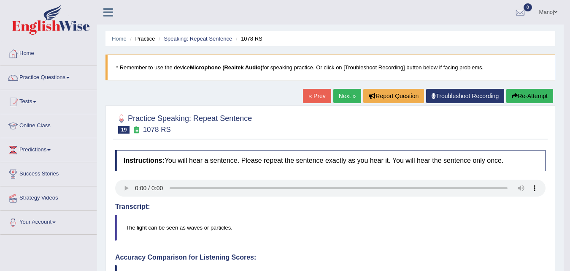
click at [535, 91] on button "Re-Attempt" at bounding box center [530, 96] width 47 height 14
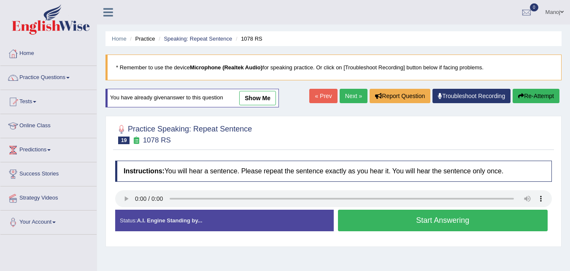
click at [395, 227] on button "Start Answering" at bounding box center [443, 220] width 210 height 22
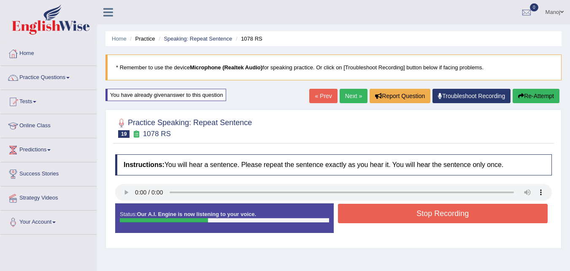
click at [423, 217] on button "Stop Recording" at bounding box center [443, 213] width 210 height 19
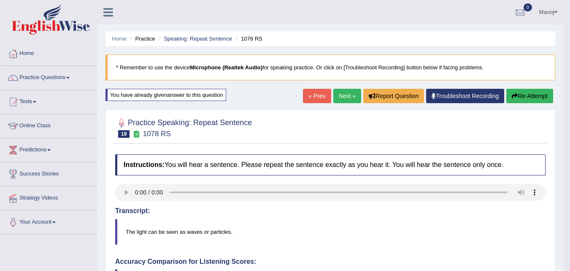
click at [339, 90] on link "Next »" at bounding box center [348, 96] width 28 height 14
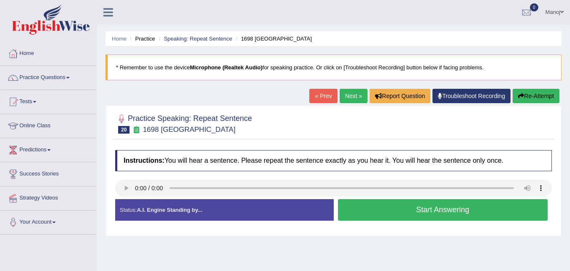
click at [437, 214] on button "Start Answering" at bounding box center [443, 210] width 210 height 22
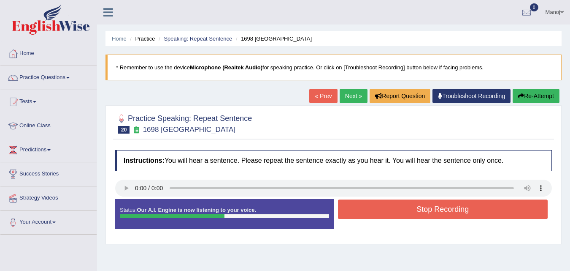
click at [437, 214] on button "Stop Recording" at bounding box center [443, 208] width 210 height 19
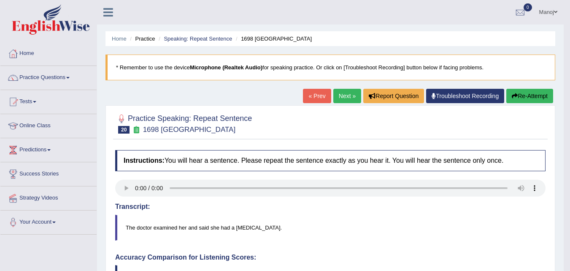
click at [527, 96] on button "Re-Attempt" at bounding box center [530, 96] width 47 height 14
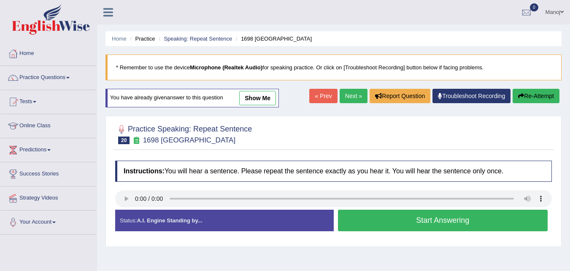
click at [488, 223] on button "Start Answering" at bounding box center [443, 220] width 210 height 22
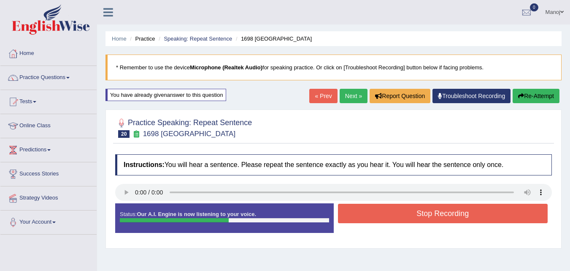
click at [551, 95] on button "Re-Attempt" at bounding box center [536, 96] width 47 height 14
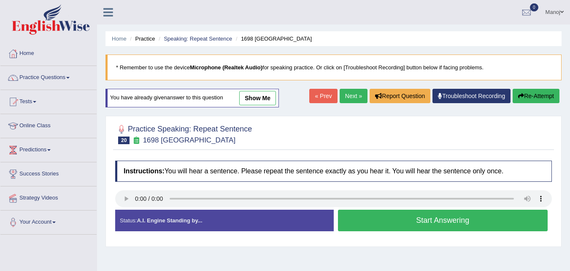
click at [433, 222] on button "Start Answering" at bounding box center [443, 220] width 210 height 22
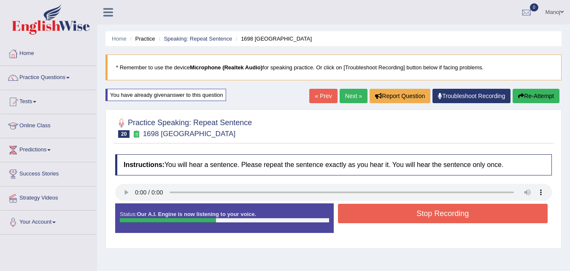
click at [444, 220] on button "Stop Recording" at bounding box center [443, 213] width 210 height 19
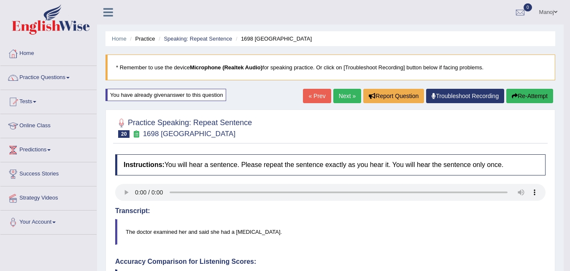
click at [537, 95] on button "Re-Attempt" at bounding box center [530, 96] width 47 height 14
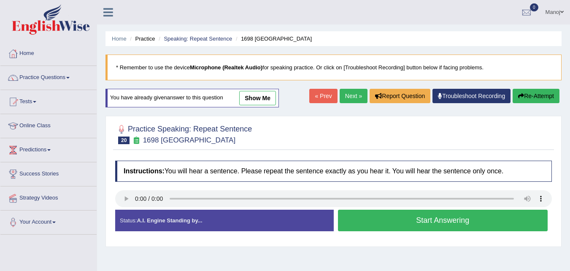
click at [449, 222] on button "Start Answering" at bounding box center [443, 220] width 210 height 22
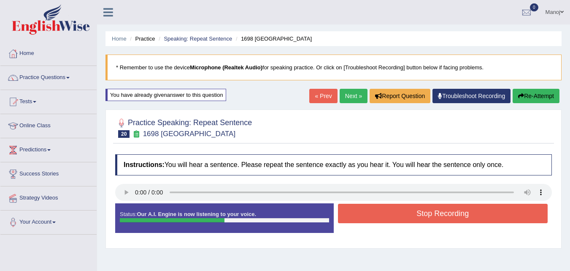
click at [459, 209] on button "Stop Recording" at bounding box center [443, 213] width 210 height 19
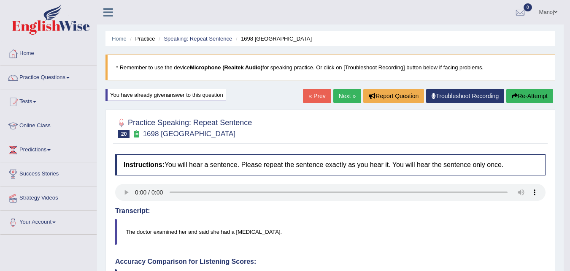
click at [529, 96] on button "Re-Attempt" at bounding box center [530, 96] width 47 height 14
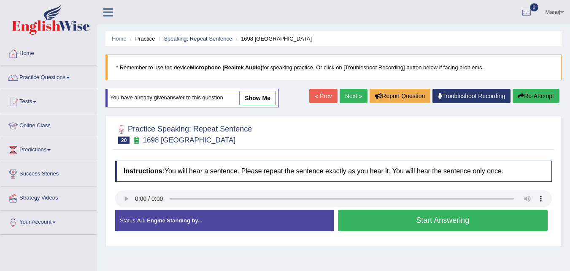
click at [380, 233] on div "Status: A.I. Engine Standing by... Start Answering Stop Recording" at bounding box center [333, 224] width 437 height 30
click at [392, 226] on button "Start Answering" at bounding box center [443, 220] width 210 height 22
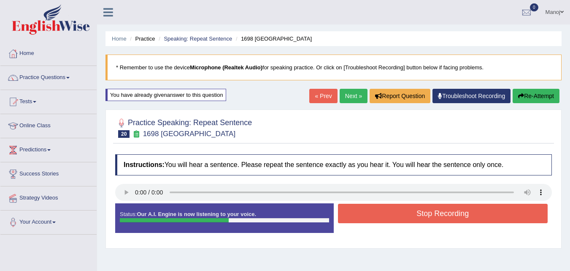
click at [543, 88] on div "Home Practice Speaking: Repeat Sentence 1698 RS * Remember to use the device Mi…" at bounding box center [333, 211] width 473 height 422
click at [543, 96] on button "Re-Attempt" at bounding box center [536, 96] width 47 height 14
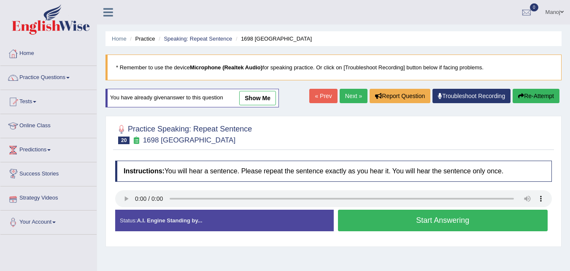
click at [516, 216] on button "Start Answering" at bounding box center [443, 220] width 210 height 22
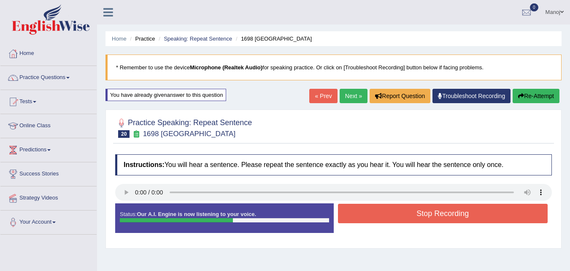
click at [516, 215] on button "Stop Recording" at bounding box center [443, 213] width 210 height 19
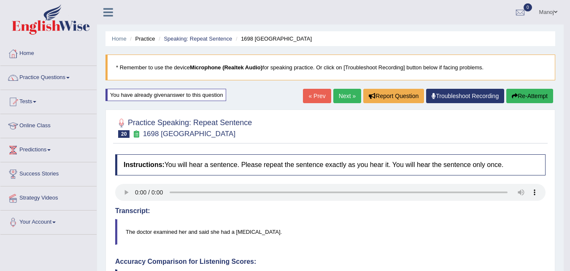
click at [530, 100] on button "Re-Attempt" at bounding box center [530, 96] width 47 height 14
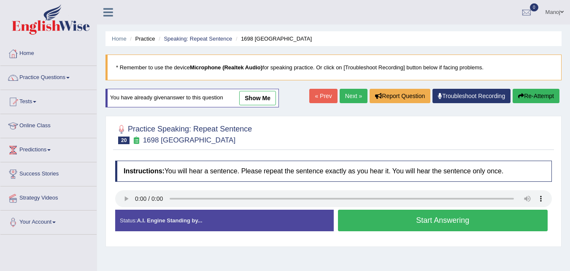
click at [459, 221] on button "Start Answering" at bounding box center [443, 220] width 210 height 22
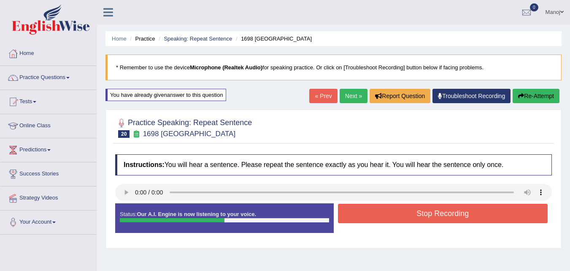
click at [458, 217] on button "Stop Recording" at bounding box center [443, 213] width 210 height 19
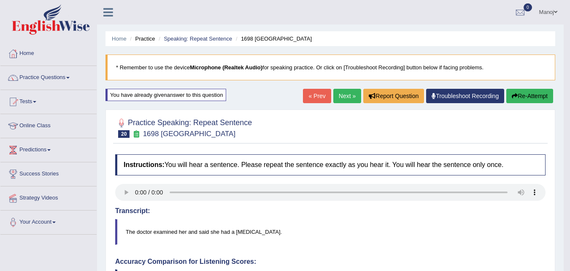
click at [535, 100] on button "Re-Attempt" at bounding box center [530, 96] width 47 height 14
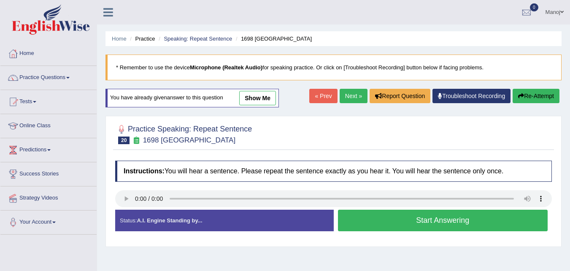
click at [441, 217] on button "Start Answering" at bounding box center [443, 220] width 210 height 22
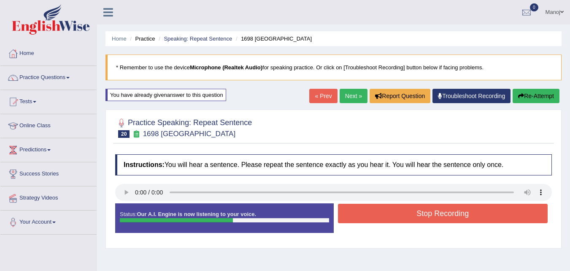
click at [441, 217] on button "Stop Recording" at bounding box center [443, 213] width 210 height 19
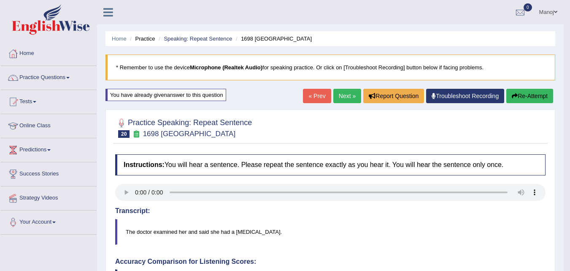
click at [538, 98] on button "Re-Attempt" at bounding box center [530, 96] width 47 height 14
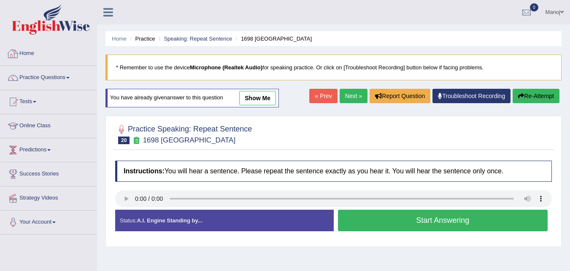
click at [409, 216] on button "Start Answering" at bounding box center [443, 220] width 210 height 22
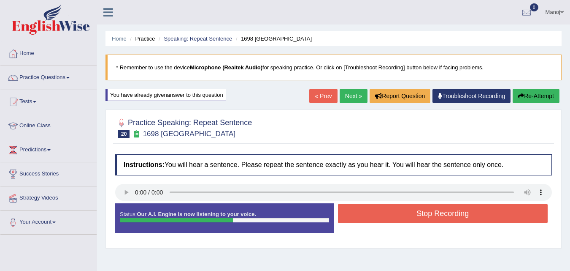
click at [409, 215] on button "Stop Recording" at bounding box center [443, 213] width 210 height 19
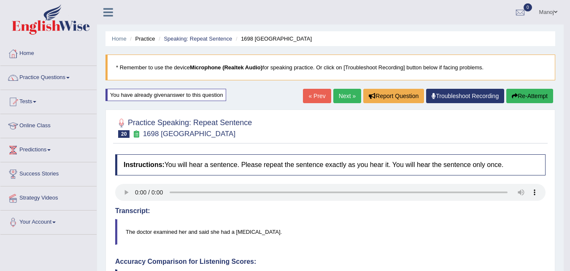
click at [545, 91] on button "Re-Attempt" at bounding box center [530, 96] width 47 height 14
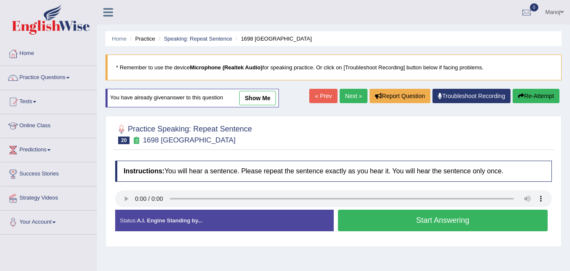
click at [429, 224] on button "Start Answering" at bounding box center [443, 220] width 210 height 22
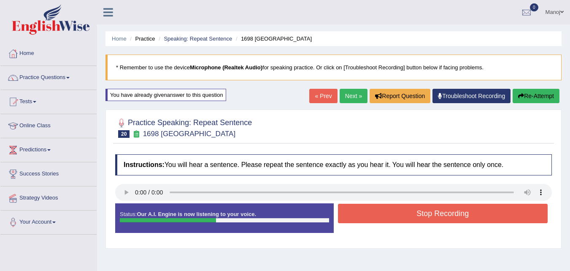
click at [436, 221] on button "Stop Recording" at bounding box center [443, 213] width 210 height 19
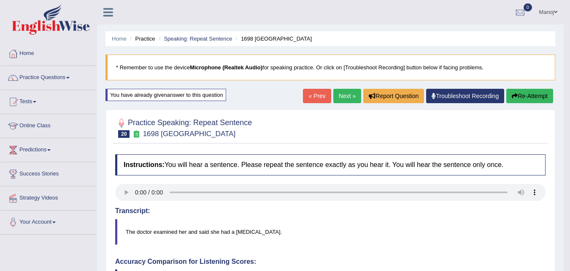
click at [349, 95] on link "Next »" at bounding box center [348, 96] width 28 height 14
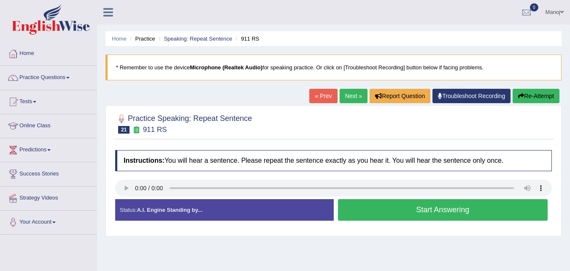
click at [429, 208] on button "Start Answering" at bounding box center [443, 210] width 210 height 22
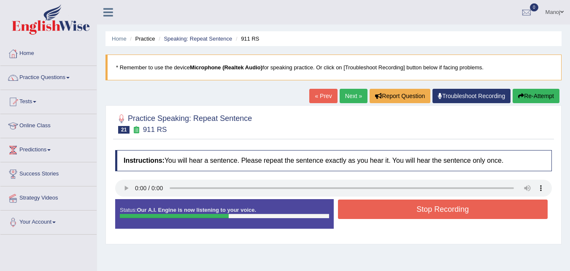
click at [429, 208] on button "Stop Recording" at bounding box center [443, 208] width 210 height 19
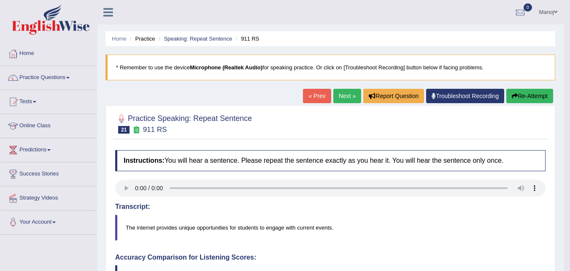
click at [516, 98] on icon "button" at bounding box center [515, 96] width 6 height 6
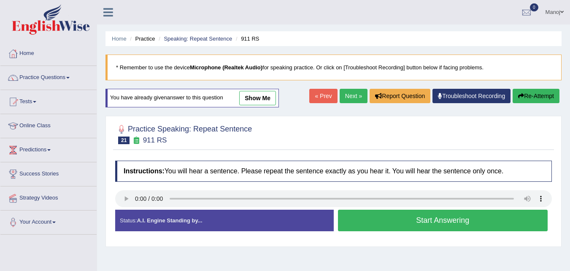
click at [436, 223] on button "Start Answering" at bounding box center [443, 220] width 210 height 22
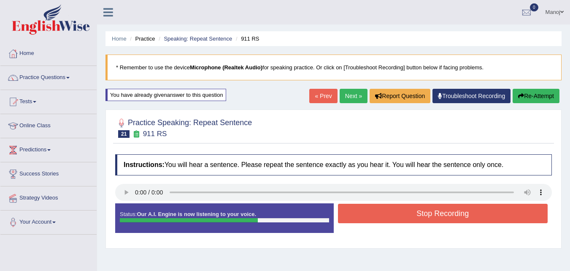
click at [442, 216] on button "Stop Recording" at bounding box center [443, 213] width 210 height 19
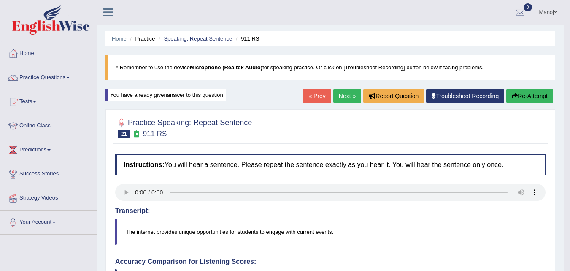
click at [540, 95] on button "Re-Attempt" at bounding box center [530, 96] width 47 height 14
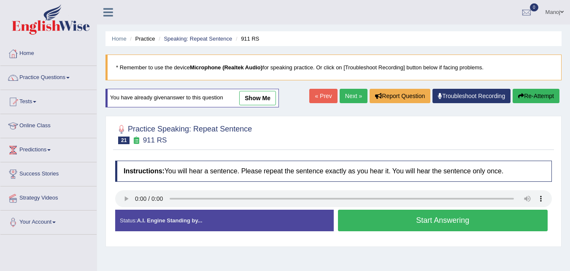
click at [428, 226] on button "Start Answering" at bounding box center [443, 220] width 210 height 22
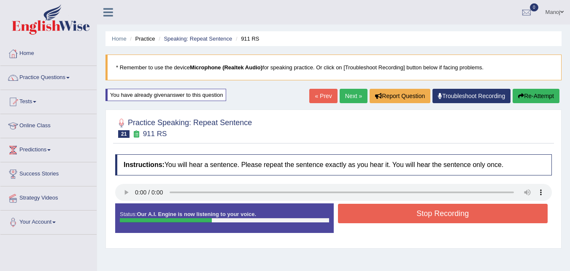
click at [562, 92] on div "« Prev Next » Report Question Troubleshoot Recording Re-Attempt" at bounding box center [435, 97] width 252 height 16
click at [555, 94] on button "Re-Attempt" at bounding box center [536, 96] width 47 height 14
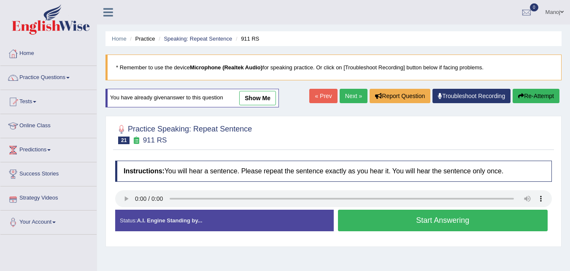
click at [414, 210] on button "Start Answering" at bounding box center [443, 220] width 210 height 22
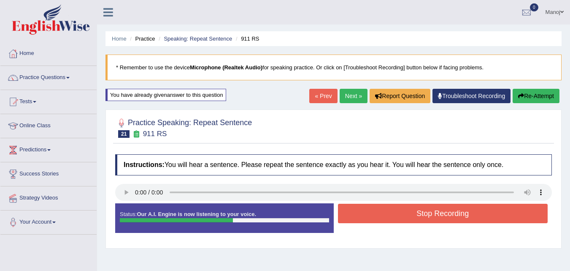
click at [431, 217] on button "Stop Recording" at bounding box center [443, 213] width 210 height 19
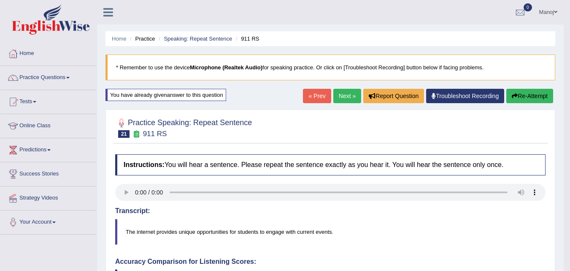
click at [549, 96] on button "Re-Attempt" at bounding box center [530, 96] width 47 height 14
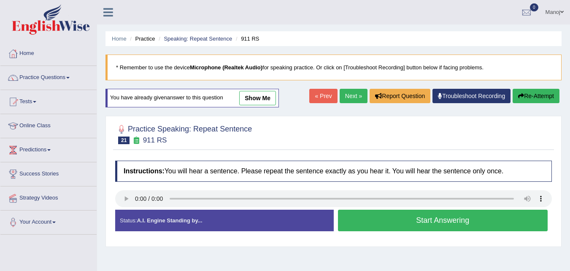
click at [434, 220] on button "Start Answering" at bounding box center [443, 220] width 210 height 22
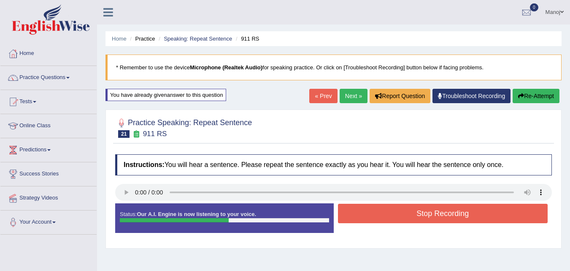
click at [434, 220] on button "Stop Recording" at bounding box center [443, 213] width 210 height 19
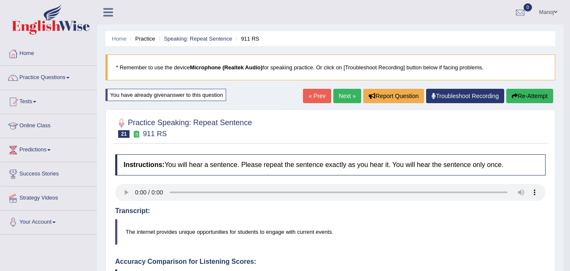
click at [536, 100] on button "Re-Attempt" at bounding box center [530, 96] width 47 height 14
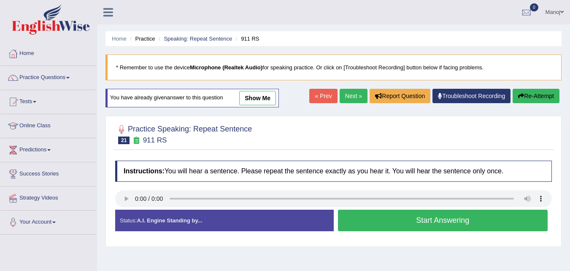
click at [432, 220] on button "Start Answering" at bounding box center [443, 220] width 210 height 22
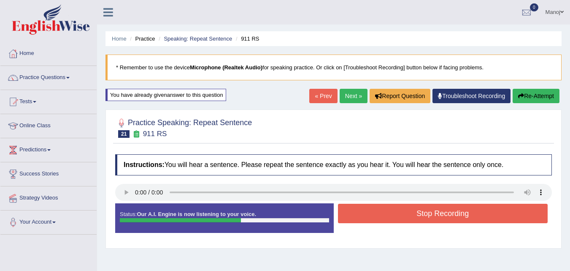
click at [432, 220] on button "Stop Recording" at bounding box center [443, 213] width 210 height 19
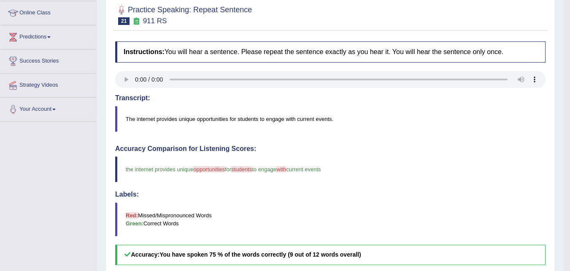
scroll to position [42, 0]
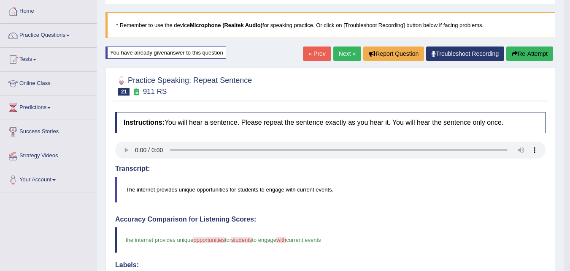
click at [537, 54] on button "Re-Attempt" at bounding box center [530, 53] width 47 height 14
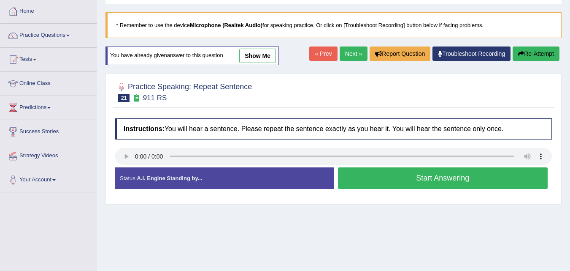
click at [429, 178] on button "Start Answering" at bounding box center [443, 178] width 210 height 22
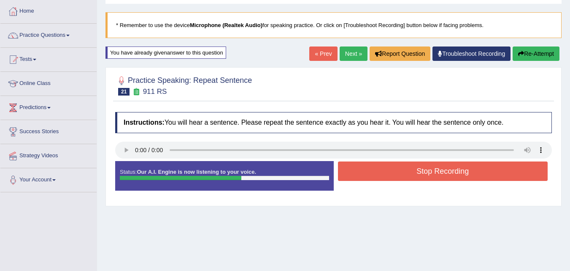
click at [429, 178] on button "Stop Recording" at bounding box center [443, 170] width 210 height 19
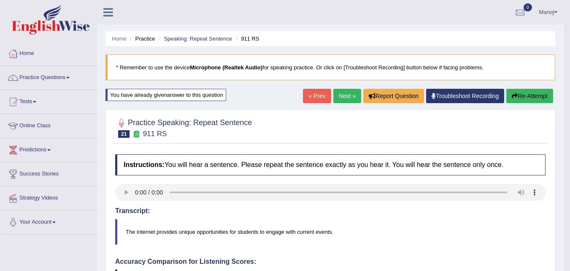
click at [520, 98] on button "Re-Attempt" at bounding box center [530, 96] width 47 height 14
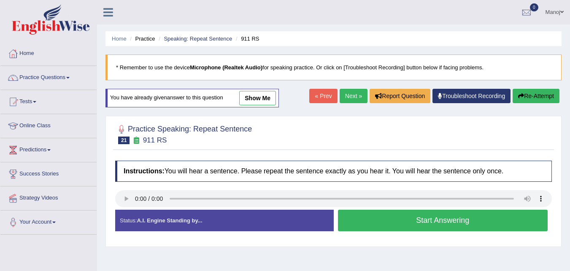
click at [470, 225] on button "Start Answering" at bounding box center [443, 220] width 210 height 22
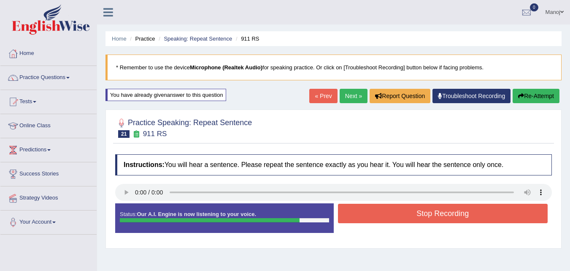
click at [543, 97] on button "Re-Attempt" at bounding box center [536, 96] width 47 height 14
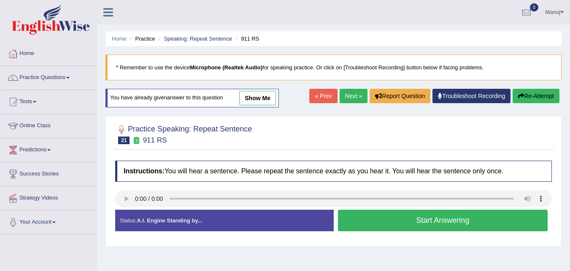
click at [427, 225] on button "Start Answering" at bounding box center [443, 220] width 210 height 22
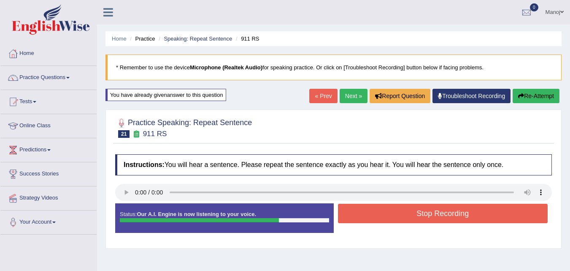
click at [538, 101] on button "Re-Attempt" at bounding box center [536, 96] width 47 height 14
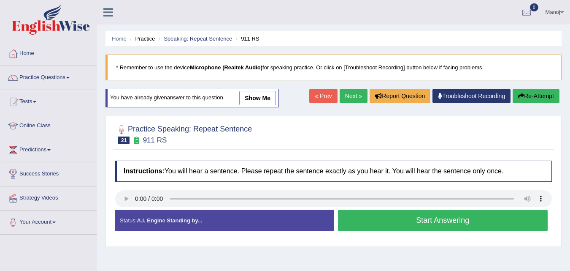
click at [402, 228] on button "Start Answering" at bounding box center [443, 220] width 210 height 22
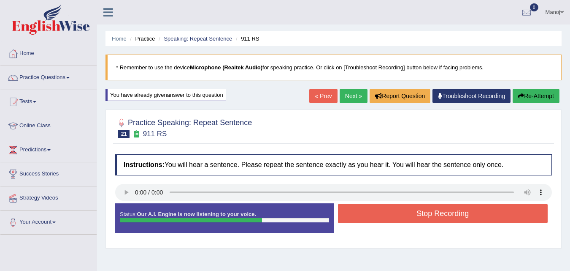
click at [555, 95] on button "Re-Attempt" at bounding box center [536, 96] width 47 height 14
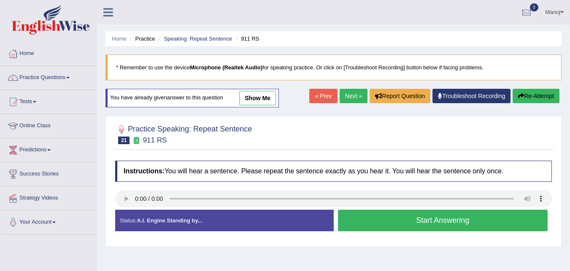
click at [446, 218] on button "Start Answering" at bounding box center [443, 220] width 210 height 22
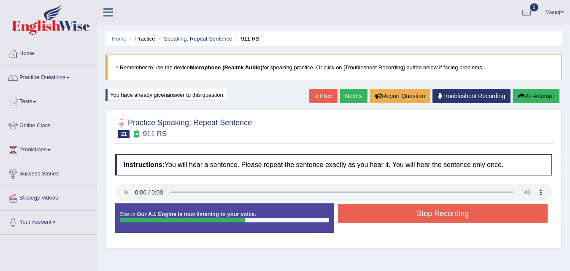
click at [447, 213] on button "Stop Recording" at bounding box center [443, 213] width 210 height 19
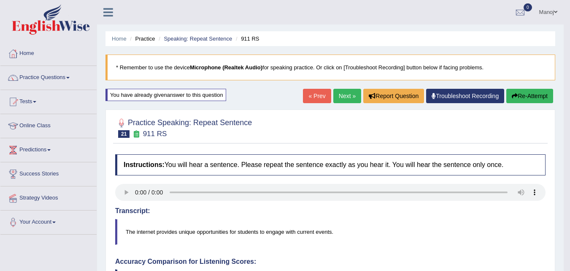
click at [532, 98] on button "Re-Attempt" at bounding box center [530, 96] width 47 height 14
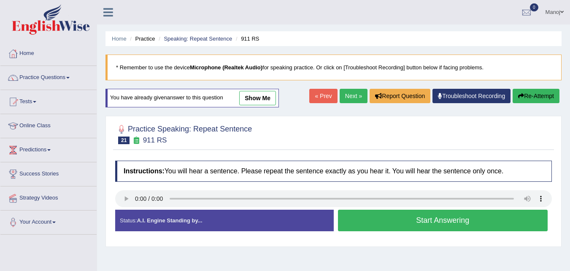
click at [406, 222] on button "Start Answering" at bounding box center [443, 220] width 210 height 22
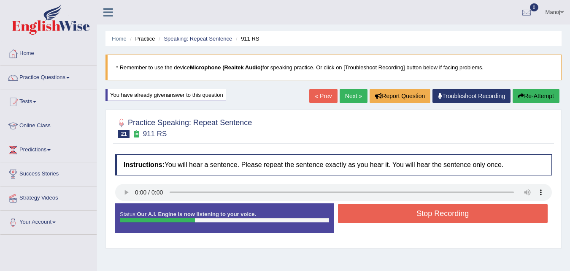
click at [548, 94] on button "Re-Attempt" at bounding box center [536, 96] width 47 height 14
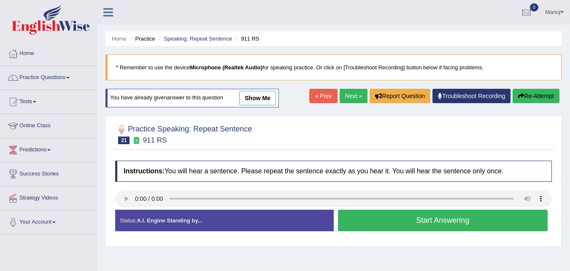
click at [465, 211] on button "Start Answering" at bounding box center [443, 220] width 210 height 22
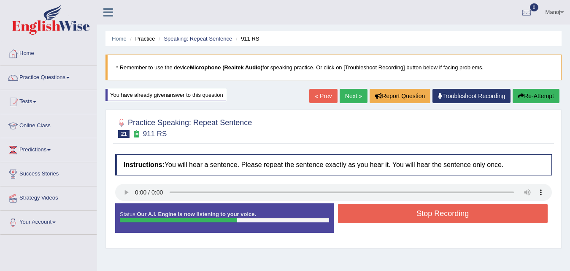
click at [531, 98] on button "Re-Attempt" at bounding box center [536, 96] width 47 height 14
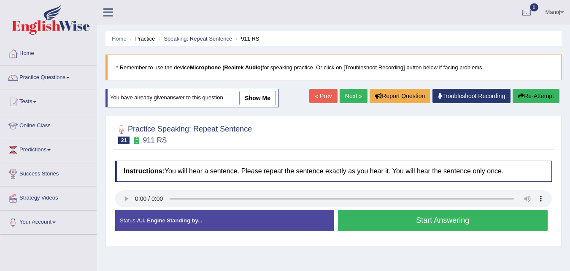
click at [477, 220] on button "Start Answering" at bounding box center [443, 220] width 210 height 22
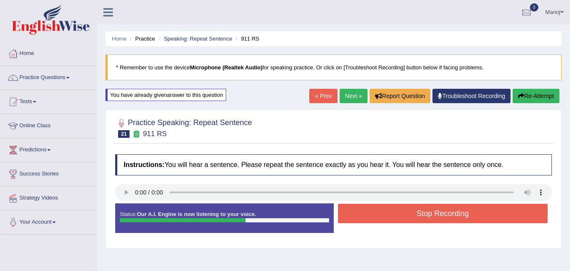
click at [476, 217] on button "Stop Recording" at bounding box center [443, 213] width 210 height 19
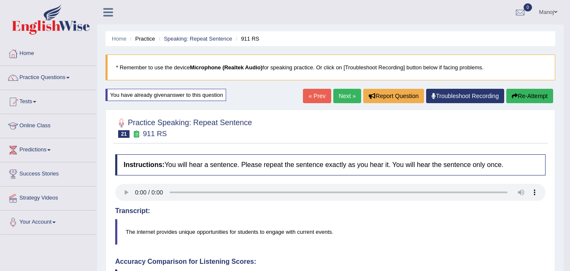
click at [342, 92] on link "Next »" at bounding box center [348, 96] width 28 height 14
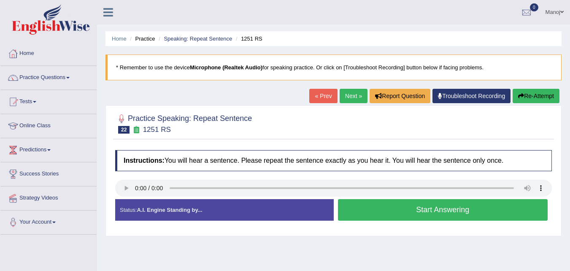
click at [428, 211] on button "Start Answering" at bounding box center [443, 210] width 210 height 22
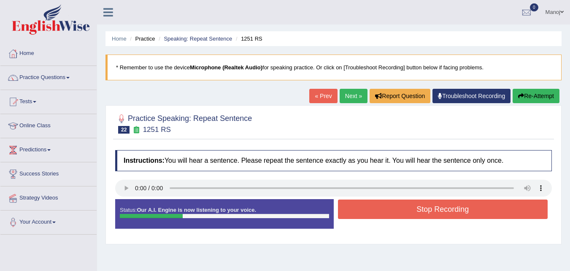
click at [428, 211] on button "Stop Recording" at bounding box center [443, 208] width 210 height 19
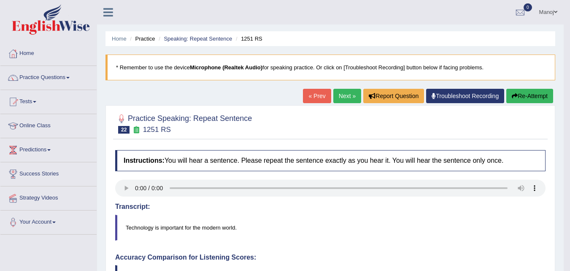
click at [525, 94] on button "Re-Attempt" at bounding box center [530, 96] width 47 height 14
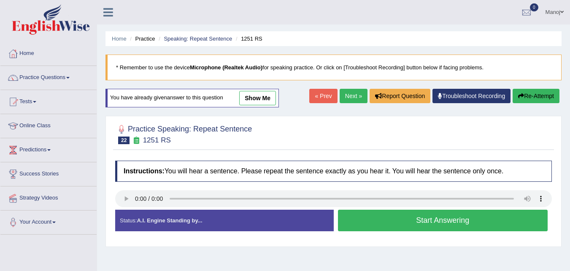
click at [426, 224] on button "Start Answering" at bounding box center [443, 220] width 210 height 22
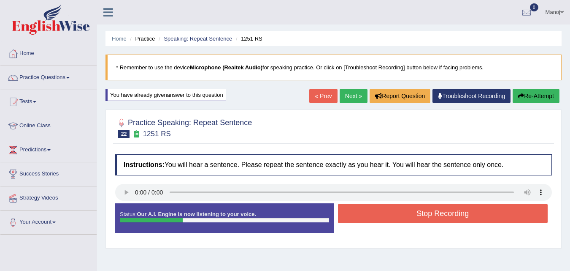
click at [432, 212] on button "Stop Recording" at bounding box center [443, 213] width 210 height 19
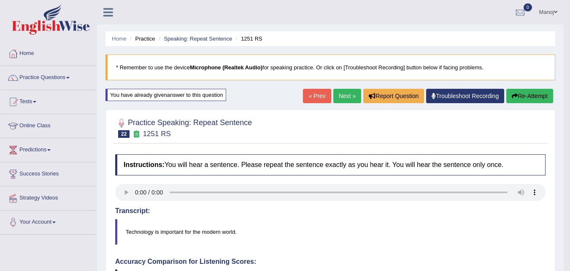
click at [535, 91] on button "Re-Attempt" at bounding box center [530, 96] width 47 height 14
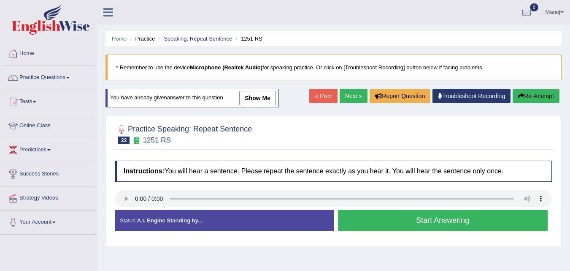
click at [374, 217] on button "Start Answering" at bounding box center [443, 220] width 210 height 22
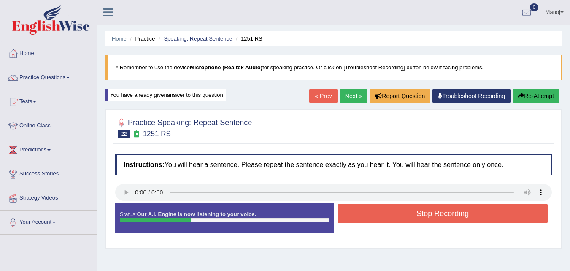
click at [412, 215] on button "Stop Recording" at bounding box center [443, 213] width 210 height 19
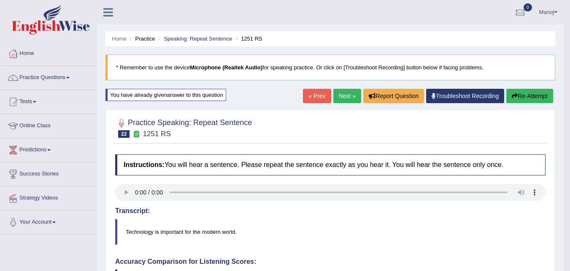
click at [543, 100] on button "Re-Attempt" at bounding box center [530, 96] width 47 height 14
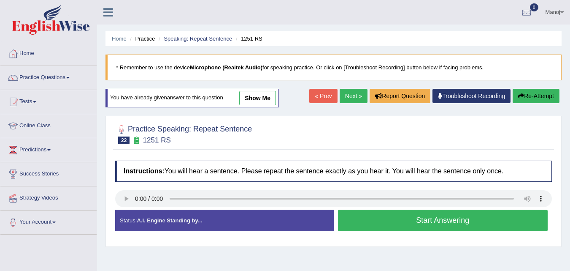
click at [405, 216] on button "Start Answering" at bounding box center [443, 220] width 210 height 22
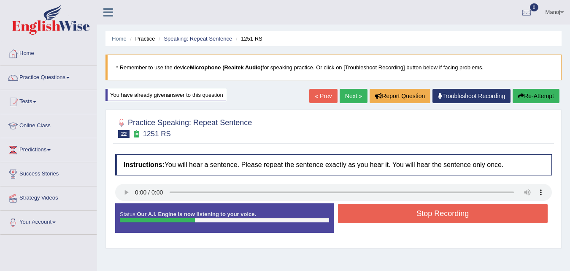
click at [405, 216] on button "Stop Recording" at bounding box center [443, 213] width 210 height 19
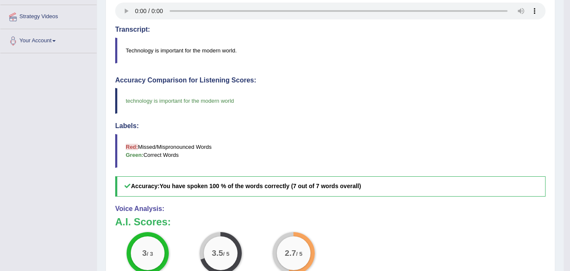
scroll to position [42, 0]
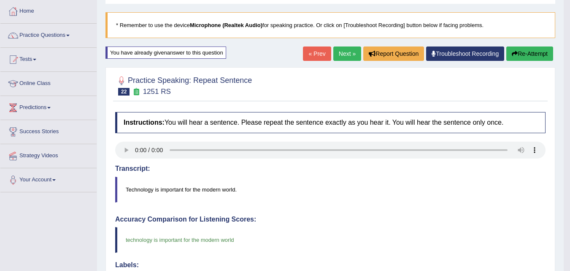
click at [544, 51] on button "Re-Attempt" at bounding box center [530, 53] width 47 height 14
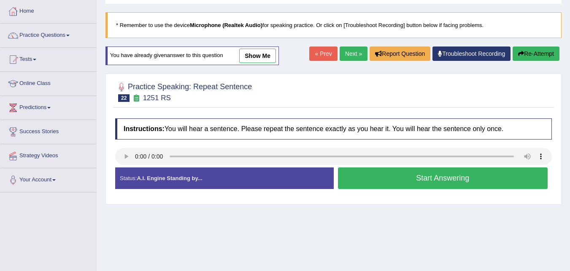
click at [419, 181] on button "Start Answering" at bounding box center [443, 178] width 210 height 22
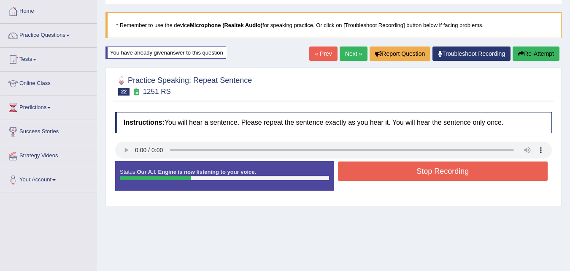
click at [440, 168] on button "Stop Recording" at bounding box center [443, 170] width 210 height 19
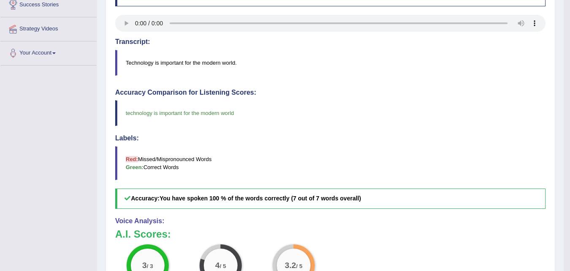
scroll to position [42, 0]
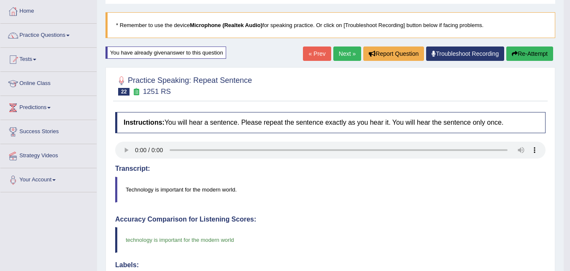
click at [513, 51] on icon "button" at bounding box center [515, 54] width 6 height 6
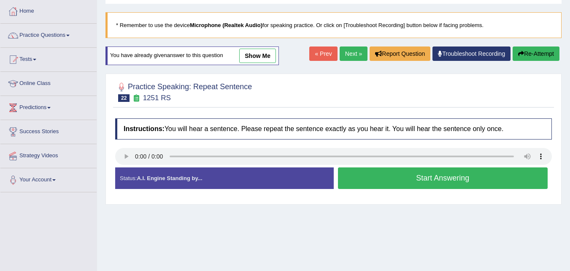
scroll to position [42, 0]
click at [465, 171] on button "Start Answering" at bounding box center [443, 178] width 210 height 22
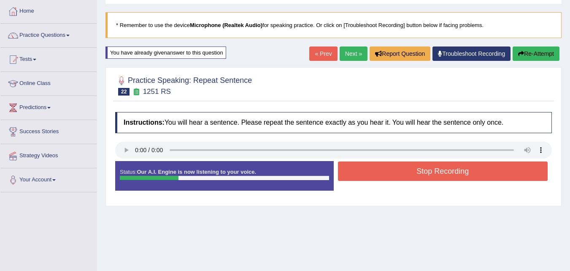
click at [465, 171] on button "Stop Recording" at bounding box center [443, 170] width 210 height 19
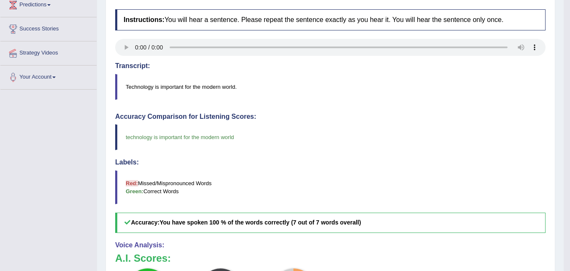
scroll to position [0, 0]
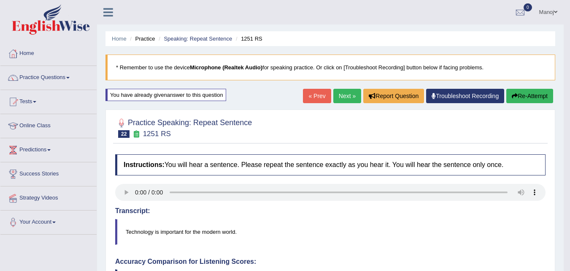
click at [343, 94] on link "Next »" at bounding box center [348, 96] width 28 height 14
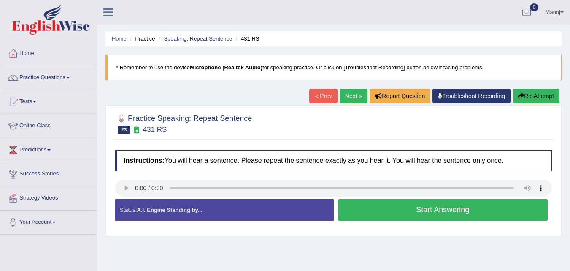
click at [409, 211] on button "Start Answering" at bounding box center [443, 210] width 210 height 22
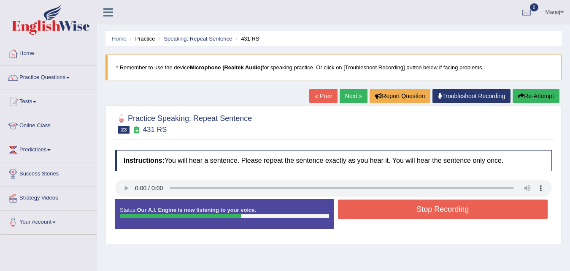
click at [539, 94] on button "Re-Attempt" at bounding box center [536, 96] width 47 height 14
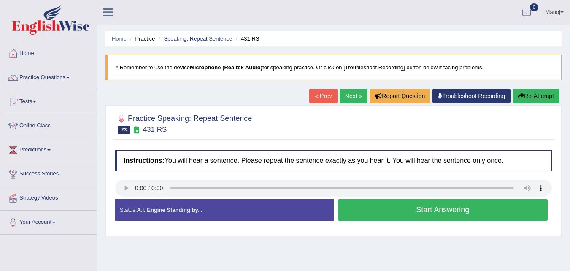
click at [421, 214] on button "Start Answering" at bounding box center [443, 210] width 210 height 22
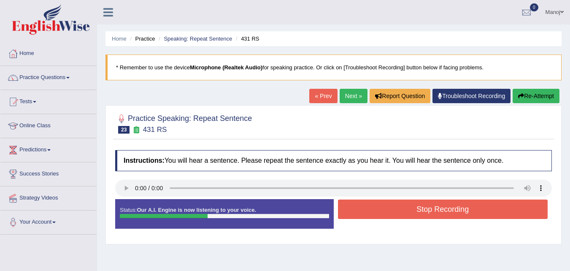
click at [421, 214] on button "Stop Recording" at bounding box center [443, 208] width 210 height 19
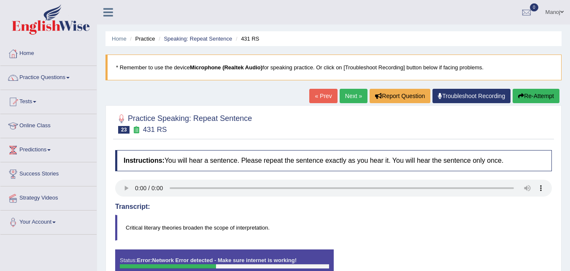
click at [359, 203] on h4 "Transcript:" at bounding box center [333, 207] width 437 height 8
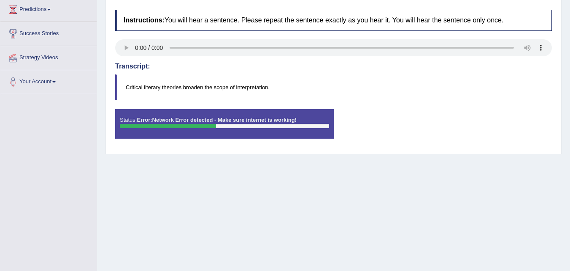
scroll to position [84, 0]
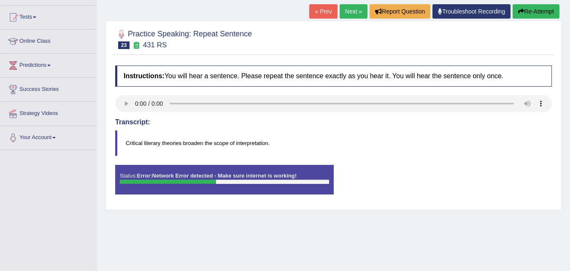
click at [546, 19] on div "« Prev Next » Report Question Troubleshoot Recording Re-Attempt" at bounding box center [435, 12] width 252 height 16
click at [546, 14] on button "Re-Attempt" at bounding box center [536, 11] width 47 height 14
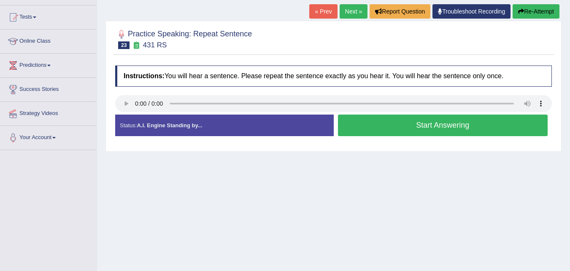
click at [416, 127] on button "Start Answering" at bounding box center [443, 125] width 210 height 22
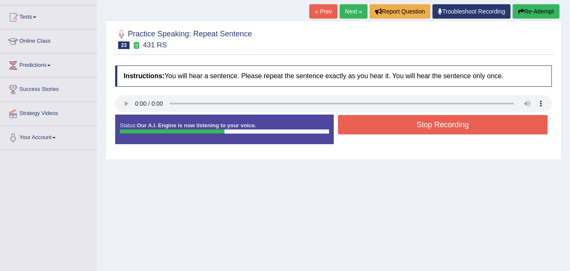
click at [416, 127] on button "Stop Recording" at bounding box center [443, 124] width 210 height 19
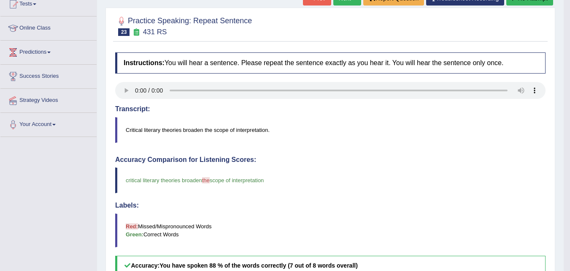
scroll to position [84, 0]
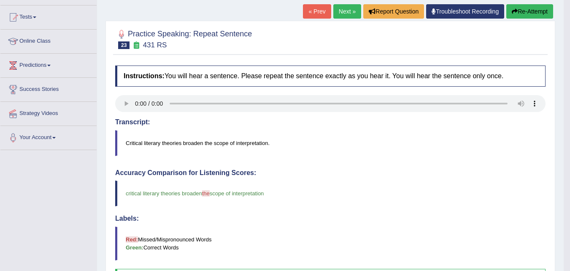
click at [541, 16] on button "Re-Attempt" at bounding box center [530, 11] width 47 height 14
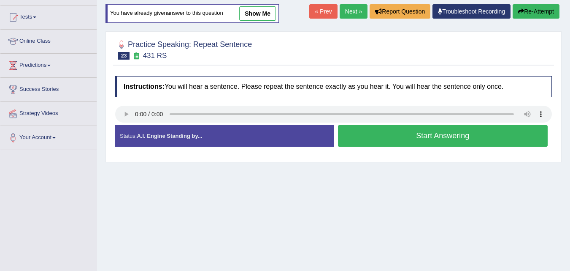
scroll to position [84, 0]
click at [461, 141] on button "Start Answering" at bounding box center [443, 136] width 210 height 22
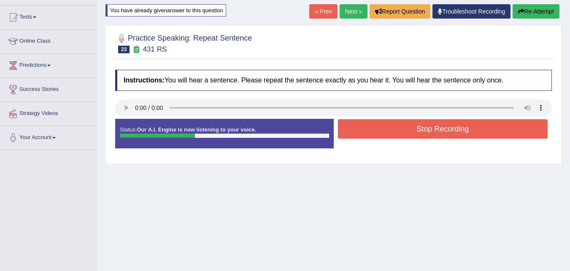
click at [468, 133] on button "Stop Recording" at bounding box center [443, 128] width 210 height 19
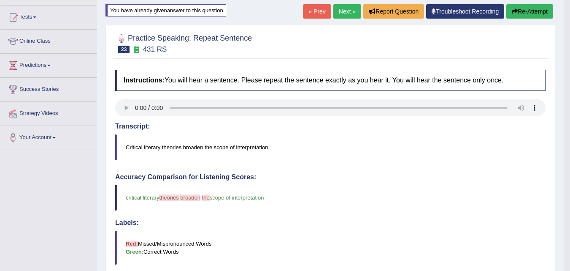
click at [529, 11] on button "Re-Attempt" at bounding box center [530, 11] width 47 height 14
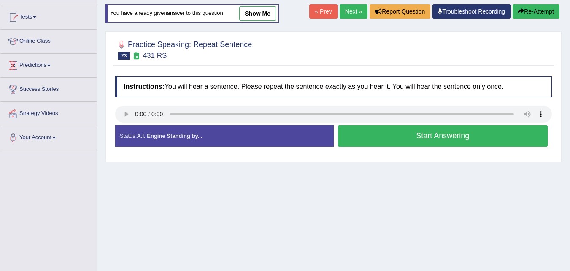
click at [455, 138] on button "Start Answering" at bounding box center [443, 136] width 210 height 22
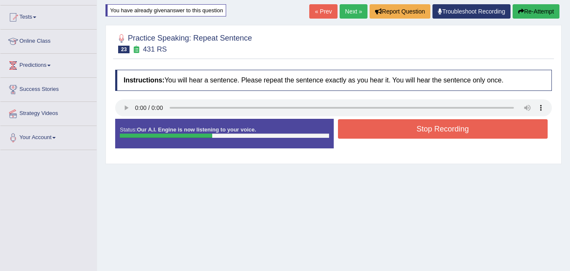
click at [455, 133] on button "Stop Recording" at bounding box center [443, 128] width 210 height 19
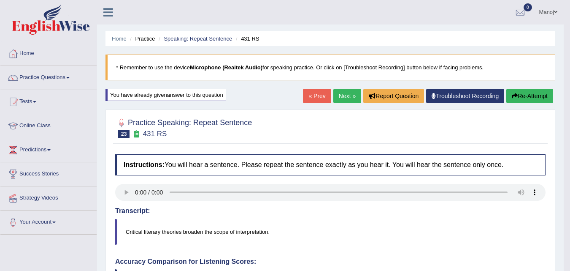
click at [524, 95] on button "Re-Attempt" at bounding box center [530, 96] width 47 height 14
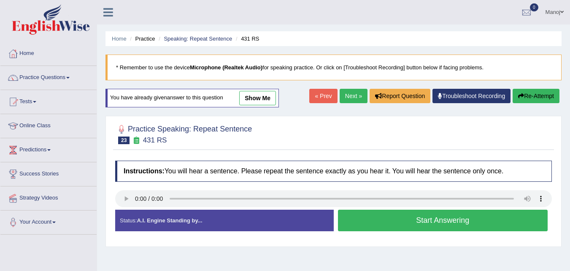
click at [446, 219] on button "Start Answering" at bounding box center [443, 220] width 210 height 22
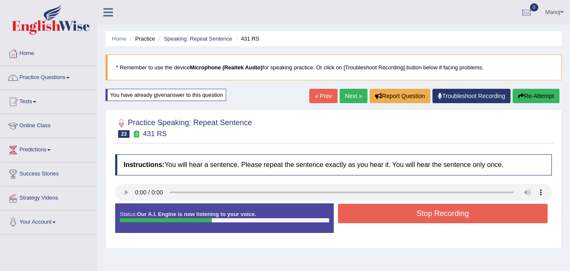
click at [446, 219] on button "Stop Recording" at bounding box center [443, 213] width 210 height 19
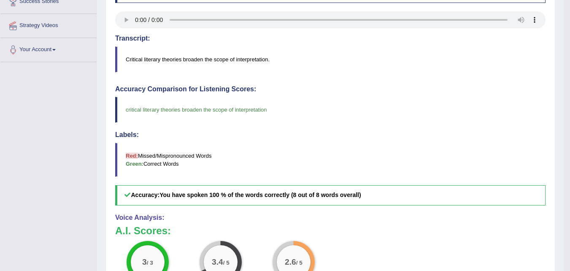
scroll to position [42, 0]
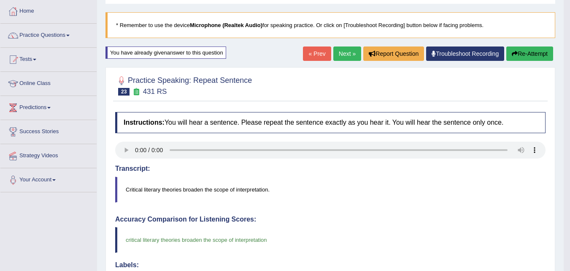
click at [540, 57] on button "Re-Attempt" at bounding box center [530, 53] width 47 height 14
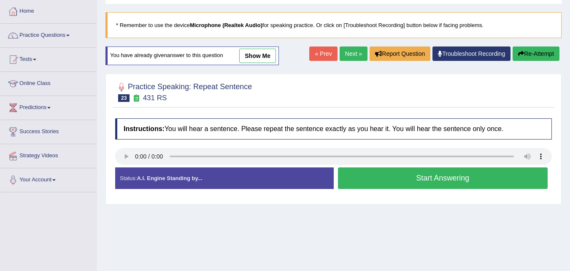
click at [399, 179] on button "Start Answering" at bounding box center [443, 178] width 210 height 22
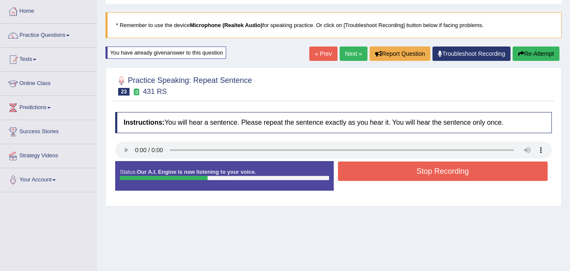
click at [415, 171] on button "Stop Recording" at bounding box center [443, 170] width 210 height 19
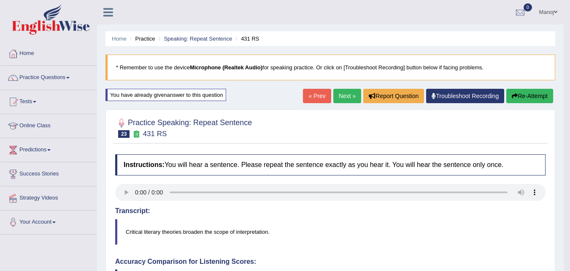
click at [535, 90] on button "Re-Attempt" at bounding box center [530, 96] width 47 height 14
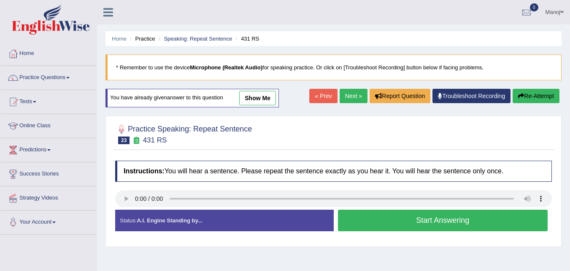
click at [426, 220] on button "Start Answering" at bounding box center [443, 220] width 210 height 22
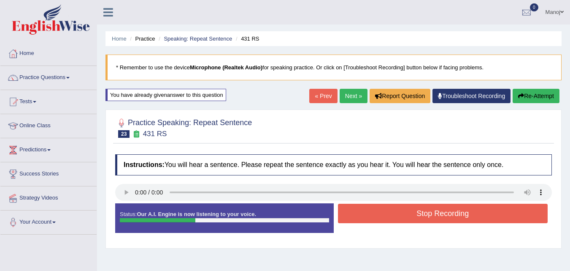
click at [426, 220] on button "Stop Recording" at bounding box center [443, 213] width 210 height 19
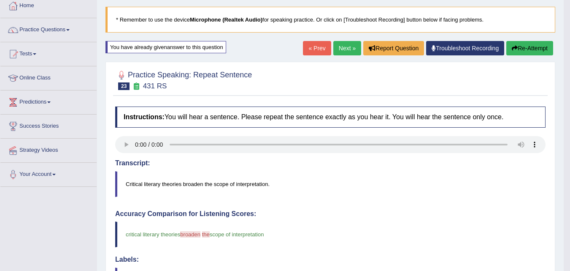
scroll to position [19, 0]
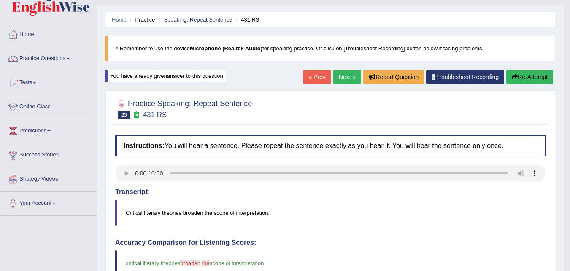
click at [540, 82] on button "Re-Attempt" at bounding box center [530, 77] width 47 height 14
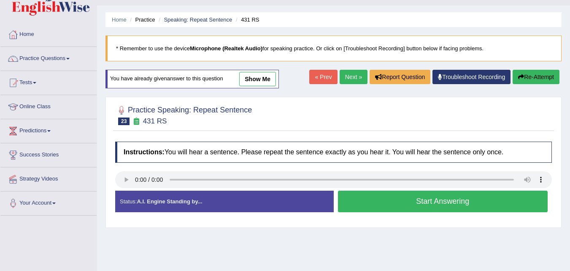
click at [441, 207] on button "Start Answering" at bounding box center [443, 201] width 210 height 22
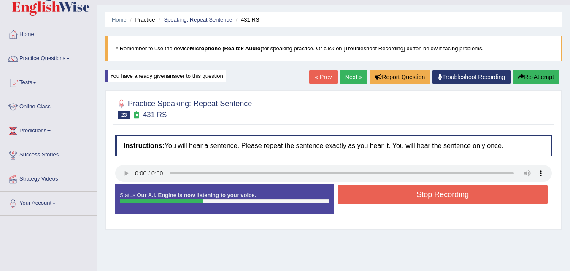
click at [448, 197] on button "Stop Recording" at bounding box center [443, 194] width 210 height 19
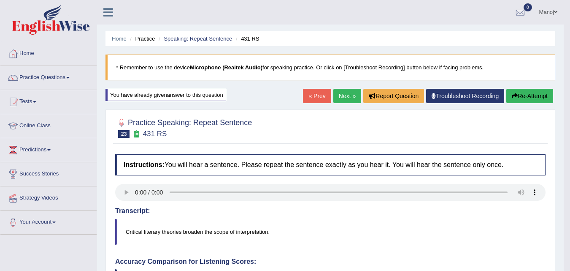
click at [349, 96] on link "Next »" at bounding box center [348, 96] width 28 height 14
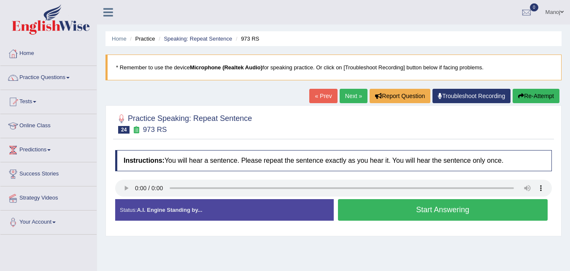
click at [447, 212] on button "Start Answering" at bounding box center [443, 210] width 210 height 22
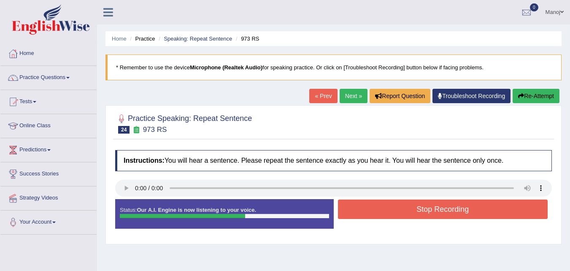
click at [443, 207] on button "Stop Recording" at bounding box center [443, 208] width 210 height 19
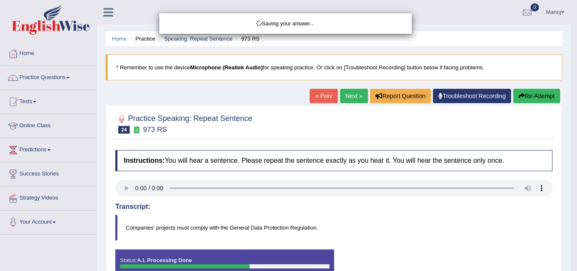
click at [127, 190] on div "Saving your answer..." at bounding box center [288, 135] width 577 height 271
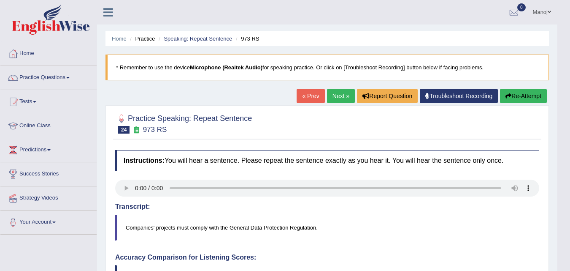
click at [126, 186] on div "Updating answer..." at bounding box center [285, 135] width 570 height 271
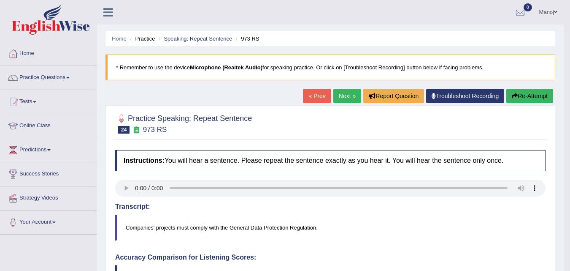
click at [544, 98] on button "Re-Attempt" at bounding box center [530, 96] width 47 height 14
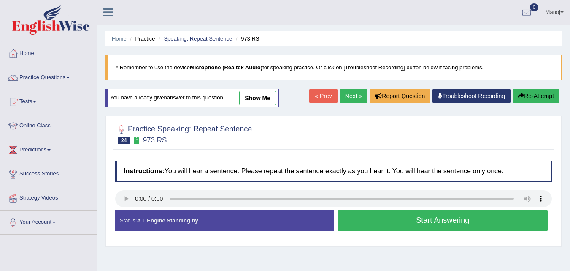
click at [434, 220] on button "Start Answering" at bounding box center [443, 220] width 210 height 22
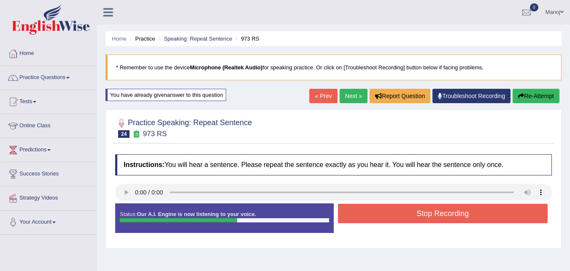
click at [558, 91] on button "Re-Attempt" at bounding box center [536, 96] width 47 height 14
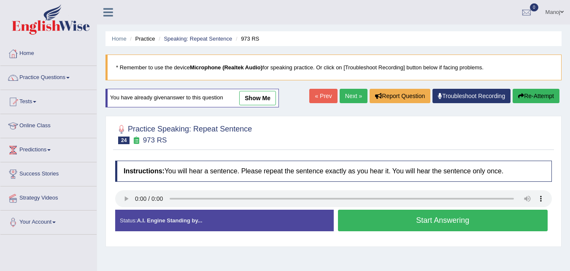
click at [108, 53] on div "Home Practice Speaking: Repeat Sentence 973 RS * Remember to use the device Mic…" at bounding box center [333, 211] width 473 height 422
click at [529, 102] on button "Re-Attempt" at bounding box center [536, 96] width 47 height 14
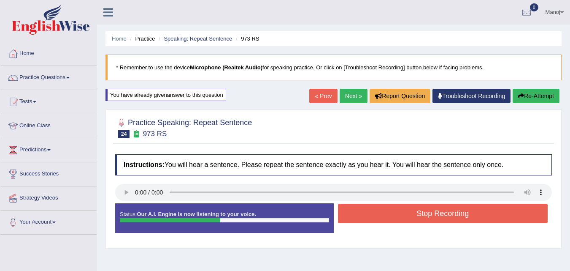
click at [465, 212] on button "Stop Recording" at bounding box center [443, 213] width 210 height 19
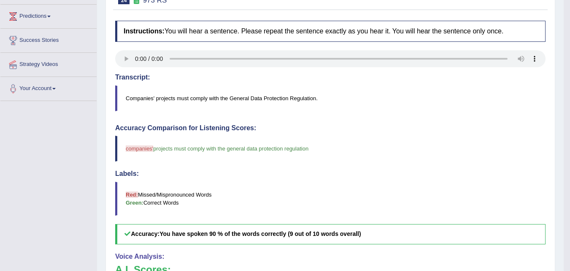
scroll to position [84, 0]
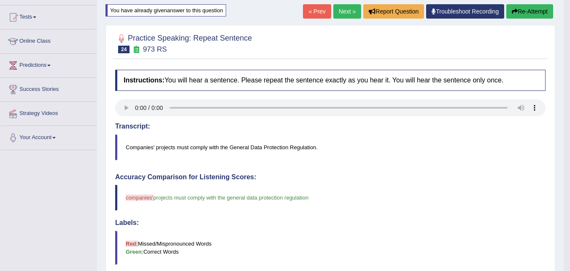
click at [522, 10] on button "Re-Attempt" at bounding box center [530, 11] width 47 height 14
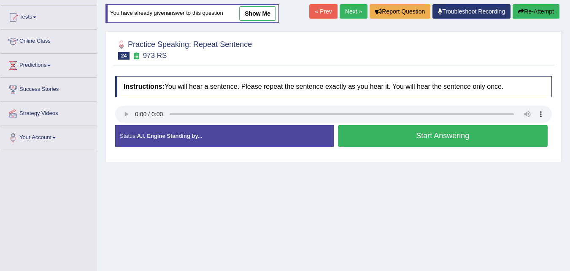
click at [456, 140] on button "Start Answering" at bounding box center [443, 136] width 210 height 22
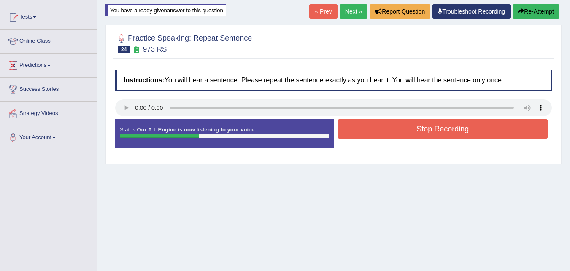
click at [552, 11] on button "Re-Attempt" at bounding box center [536, 11] width 47 height 14
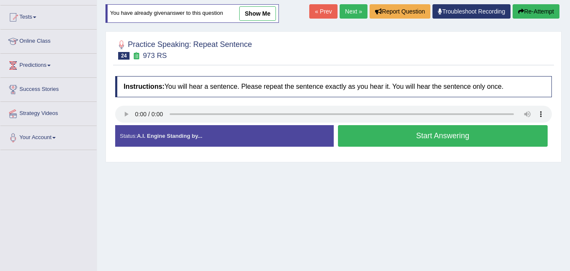
click at [438, 140] on button "Start Answering" at bounding box center [443, 136] width 210 height 22
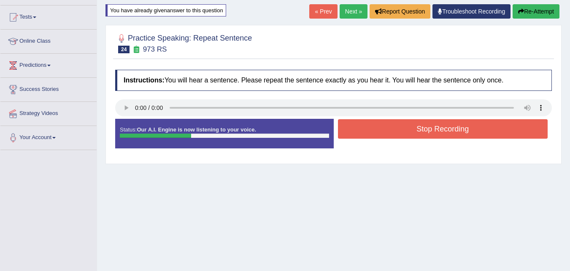
click at [540, 17] on button "Re-Attempt" at bounding box center [536, 11] width 47 height 14
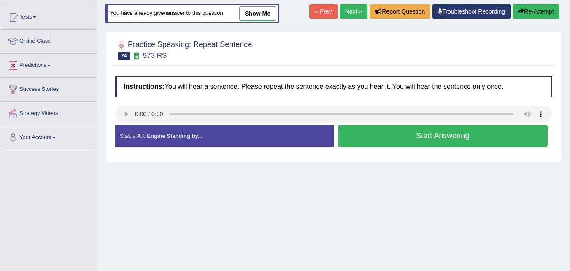
click at [442, 132] on button "Start Answering" at bounding box center [443, 136] width 210 height 22
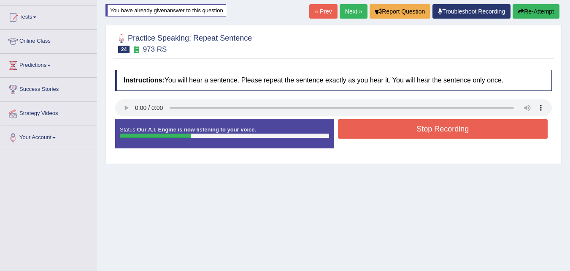
click at [539, 8] on button "Re-Attempt" at bounding box center [536, 11] width 47 height 14
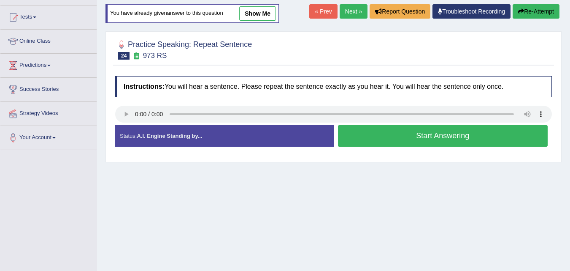
click at [470, 131] on button "Start Answering" at bounding box center [443, 136] width 210 height 22
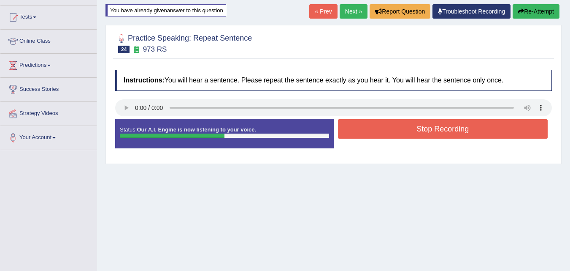
click at [470, 131] on button "Stop Recording" at bounding box center [443, 128] width 210 height 19
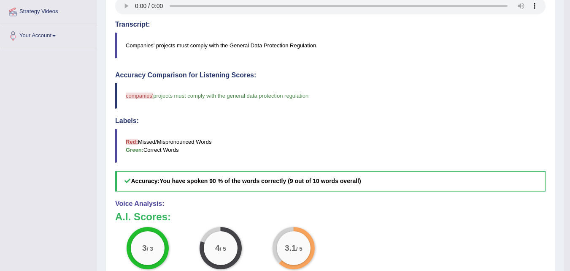
scroll to position [84, 0]
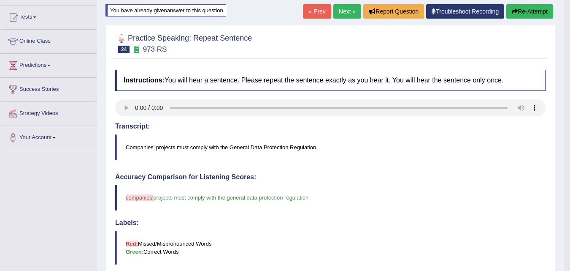
click at [350, 14] on link "Next »" at bounding box center [348, 11] width 28 height 14
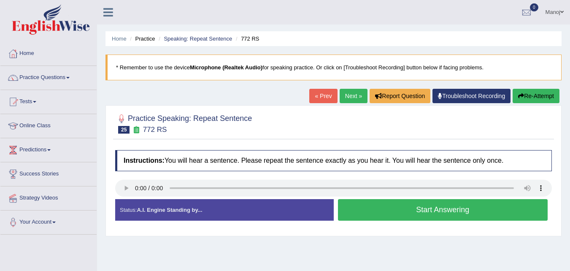
click at [413, 209] on button "Start Answering" at bounding box center [443, 210] width 210 height 22
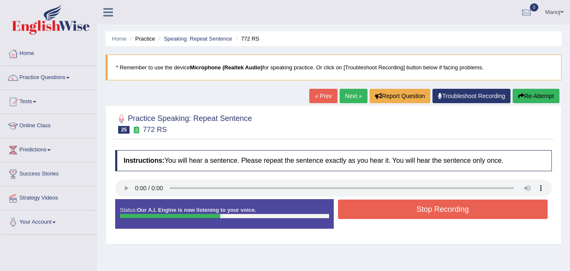
click at [413, 209] on button "Stop Recording" at bounding box center [443, 208] width 210 height 19
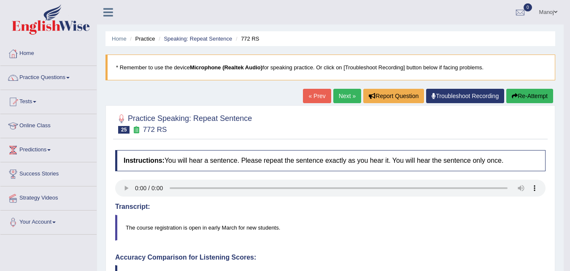
click at [530, 94] on button "Re-Attempt" at bounding box center [530, 96] width 47 height 14
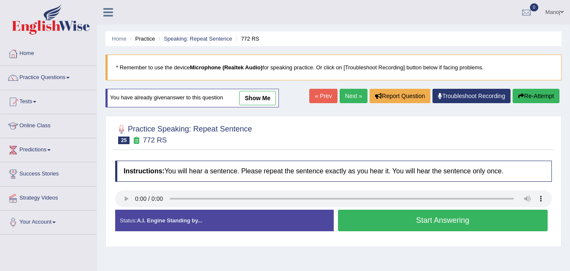
click at [471, 229] on button "Start Answering" at bounding box center [443, 220] width 210 height 22
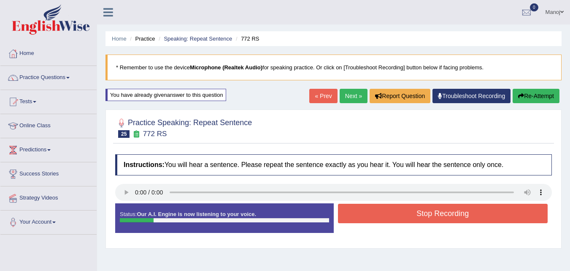
click at [544, 90] on button "Re-Attempt" at bounding box center [536, 96] width 47 height 14
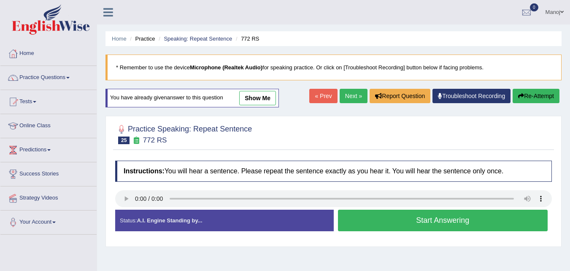
click at [466, 216] on button "Start Answering" at bounding box center [443, 220] width 210 height 22
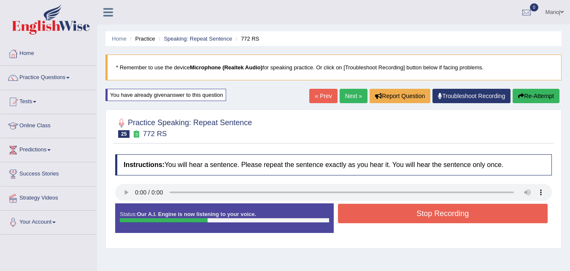
click at [555, 88] on div "Home Practice Speaking: Repeat Sentence 772 RS * Remember to use the device Mic…" at bounding box center [333, 211] width 473 height 422
drag, startPoint x: 555, startPoint y: 88, endPoint x: 555, endPoint y: 97, distance: 8.9
click at [555, 90] on div "Home Practice Speaking: Repeat Sentence 772 RS * Remember to use the device Mic…" at bounding box center [333, 211] width 473 height 422
click at [555, 97] on button "Re-Attempt" at bounding box center [536, 96] width 47 height 14
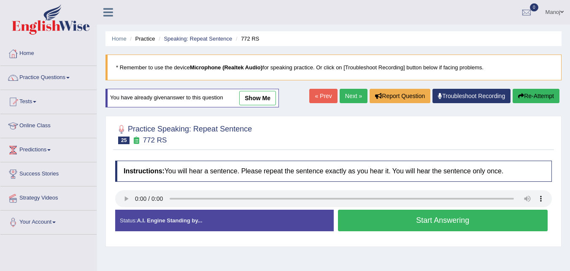
click at [434, 217] on button "Start Answering" at bounding box center [443, 220] width 210 height 22
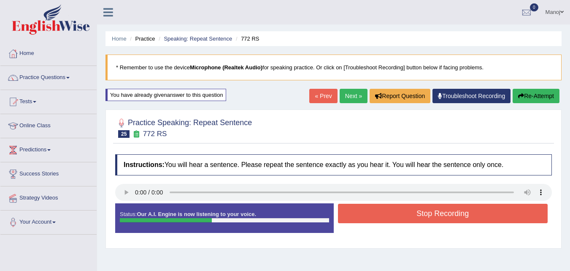
click at [434, 217] on button "Stop Recording" at bounding box center [443, 213] width 210 height 19
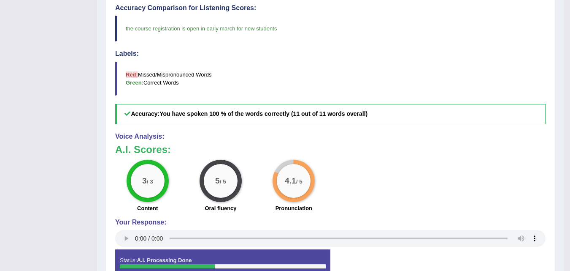
scroll to position [84, 0]
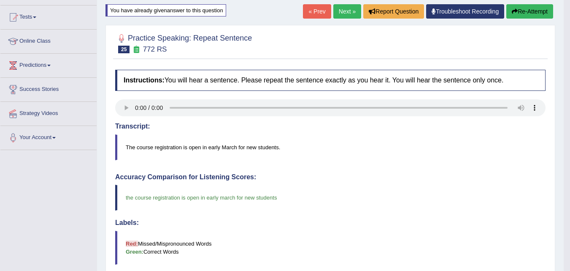
click at [334, 17] on link "Next »" at bounding box center [348, 11] width 28 height 14
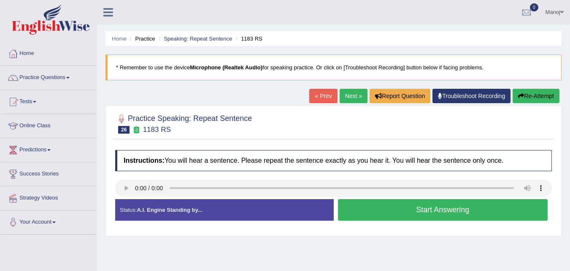
click at [424, 214] on button "Start Answering" at bounding box center [443, 210] width 210 height 22
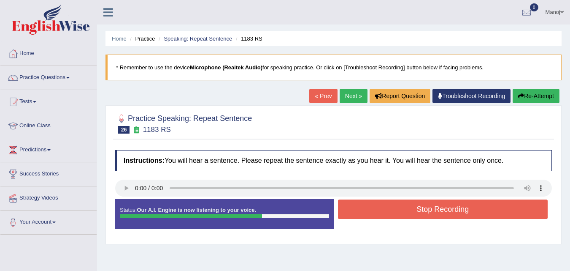
click at [428, 214] on button "Stop Recording" at bounding box center [443, 208] width 210 height 19
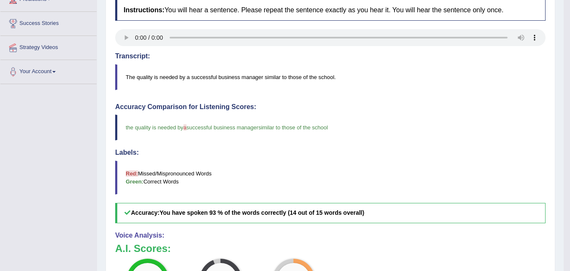
scroll to position [42, 0]
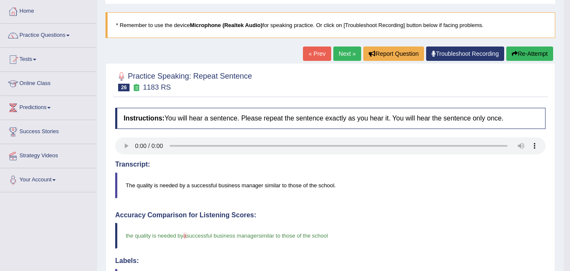
click at [342, 56] on link "Next »" at bounding box center [348, 53] width 28 height 14
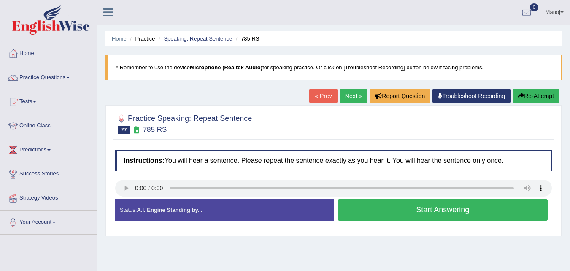
click at [422, 214] on button "Start Answering" at bounding box center [443, 210] width 210 height 22
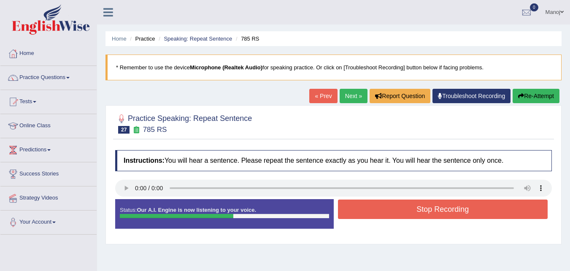
click at [546, 92] on button "Re-Attempt" at bounding box center [536, 96] width 47 height 14
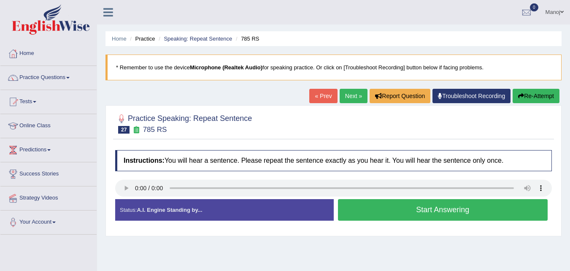
click at [423, 210] on button "Start Answering" at bounding box center [443, 210] width 210 height 22
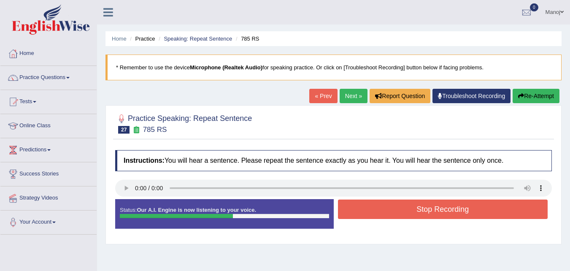
click at [424, 204] on button "Stop Recording" at bounding box center [443, 208] width 210 height 19
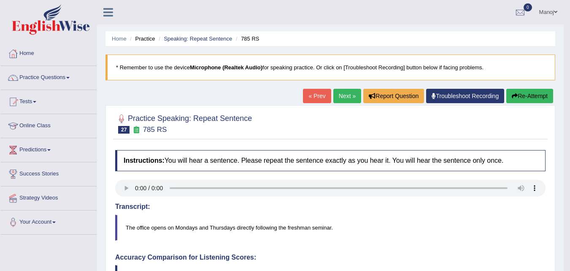
click at [535, 100] on button "Re-Attempt" at bounding box center [530, 96] width 47 height 14
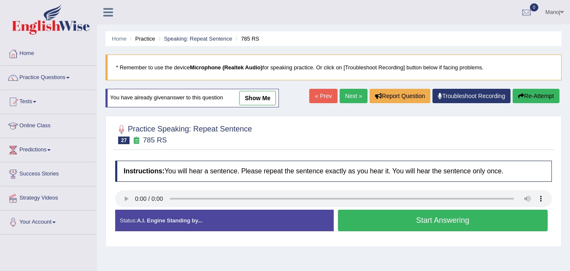
click at [483, 218] on button "Start Answering" at bounding box center [443, 220] width 210 height 22
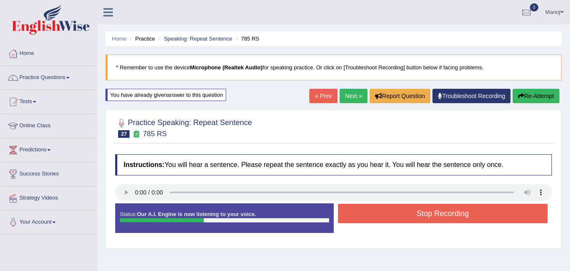
click at [528, 93] on button "Re-Attempt" at bounding box center [536, 96] width 47 height 14
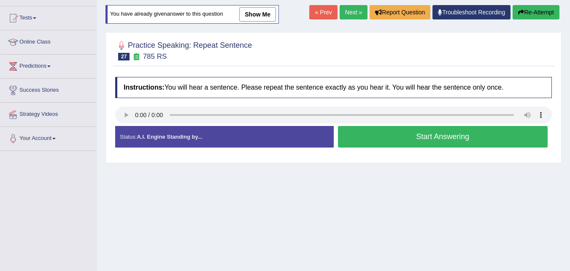
scroll to position [84, 0]
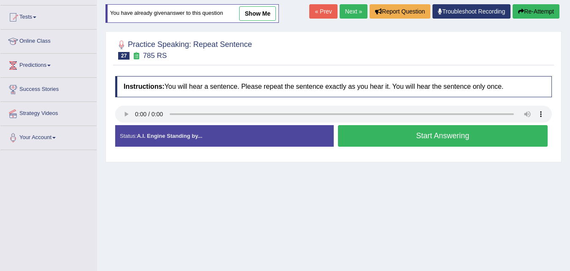
click at [440, 141] on button "Start Answering" at bounding box center [443, 136] width 210 height 22
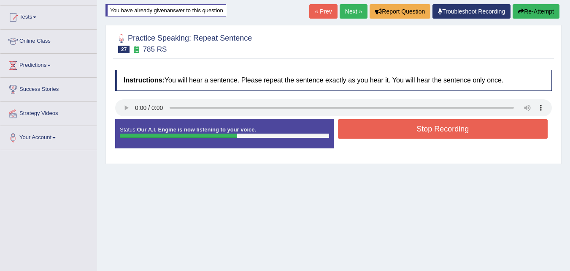
click at [437, 130] on button "Stop Recording" at bounding box center [443, 128] width 210 height 19
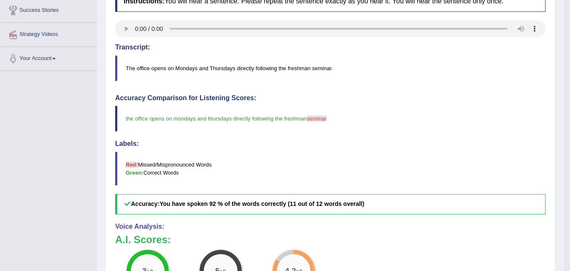
scroll to position [42, 0]
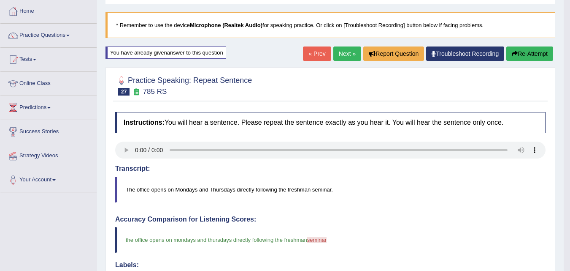
click at [334, 53] on link "Next »" at bounding box center [348, 53] width 28 height 14
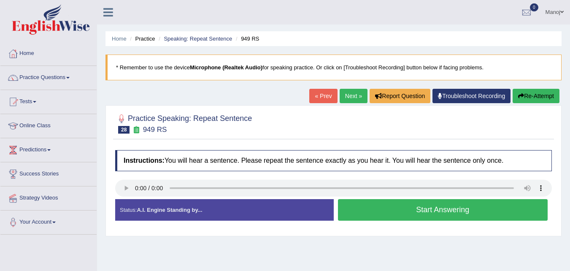
click at [409, 212] on button "Start Answering" at bounding box center [443, 210] width 210 height 22
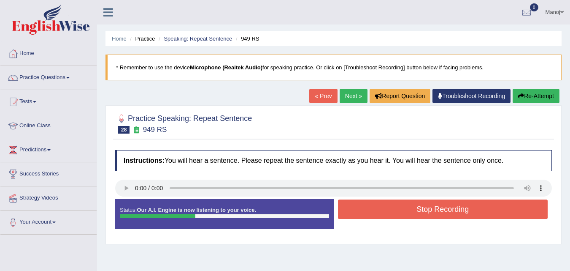
click at [409, 212] on button "Stop Recording" at bounding box center [443, 208] width 210 height 19
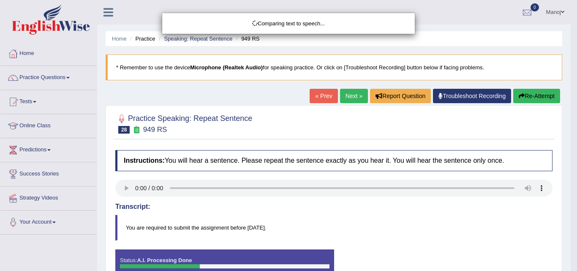
click at [536, 101] on div "Comparing text to speech..." at bounding box center [288, 135] width 577 height 271
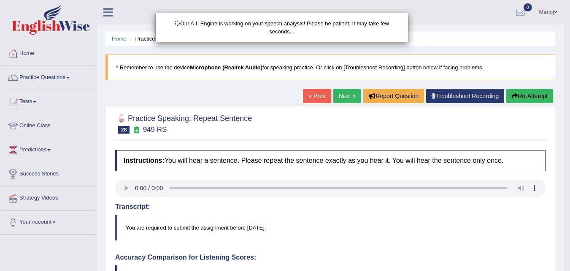
click at [537, 99] on div "Our A.I. Engine is working on your speech analysis! Please be patient. It may t…" at bounding box center [285, 135] width 570 height 271
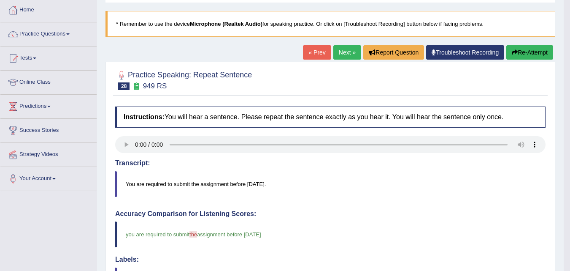
scroll to position [42, 0]
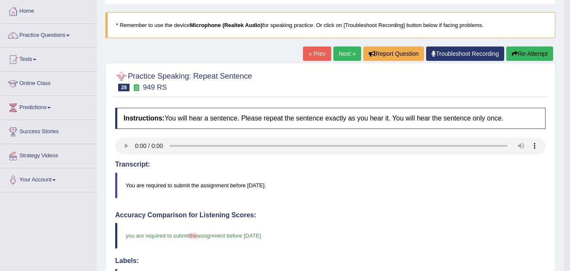
click at [535, 60] on button "Re-Attempt" at bounding box center [530, 53] width 47 height 14
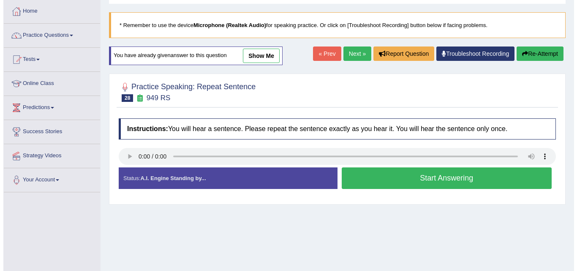
scroll to position [42, 0]
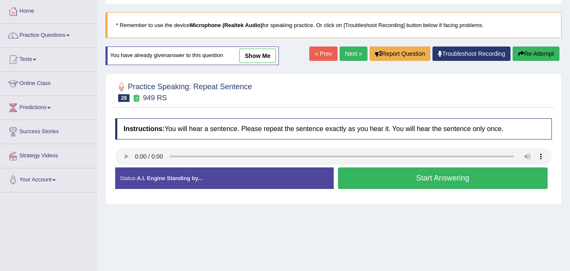
click at [436, 174] on button "Start Answering" at bounding box center [443, 178] width 210 height 22
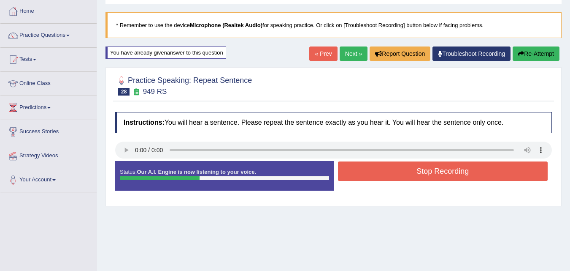
click at [436, 174] on button "Stop Recording" at bounding box center [443, 170] width 210 height 19
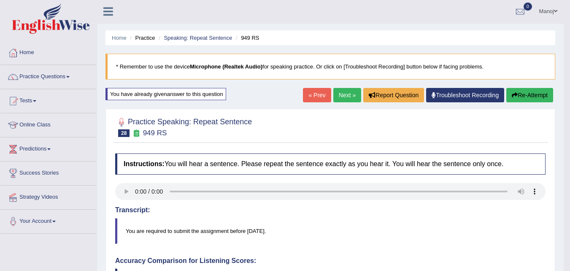
scroll to position [0, 0]
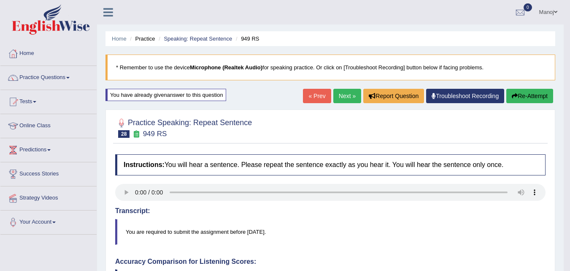
click at [348, 98] on link "Next »" at bounding box center [348, 96] width 28 height 14
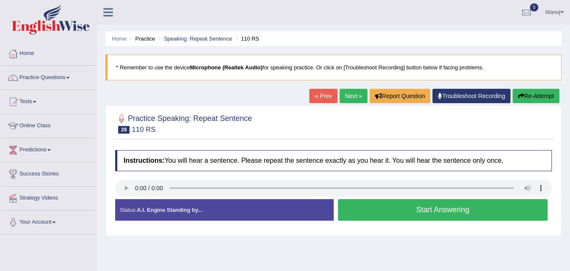
click at [426, 214] on button "Start Answering" at bounding box center [443, 210] width 210 height 22
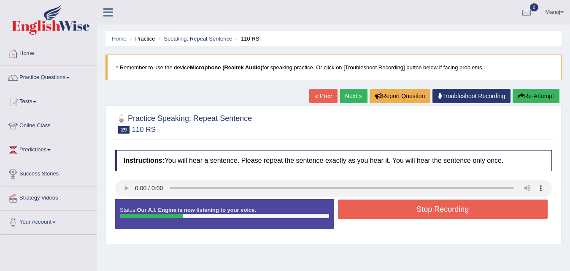
click at [550, 96] on button "Re-Attempt" at bounding box center [536, 96] width 47 height 14
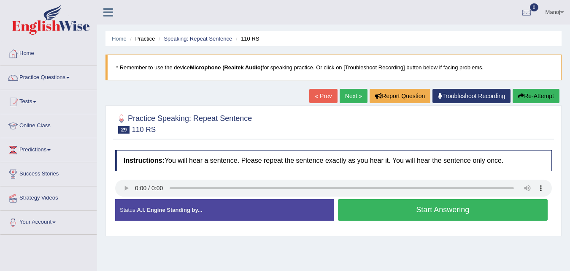
click at [458, 213] on button "Start Answering" at bounding box center [443, 210] width 210 height 22
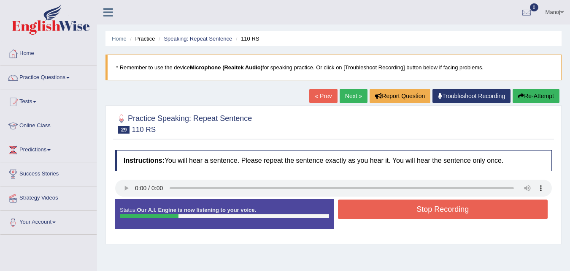
click at [523, 98] on button "Re-Attempt" at bounding box center [536, 96] width 47 height 14
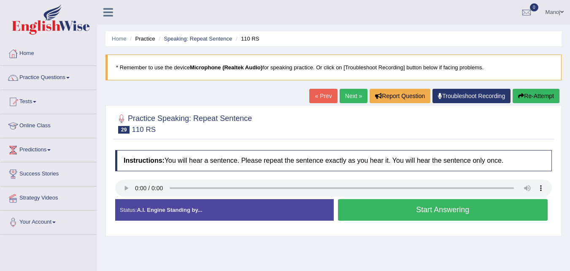
click at [476, 203] on button "Start Answering" at bounding box center [443, 210] width 210 height 22
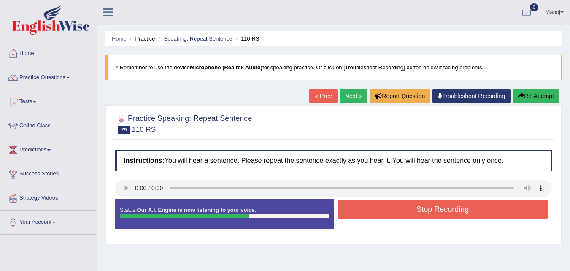
click at [417, 208] on button "Stop Recording" at bounding box center [443, 208] width 210 height 19
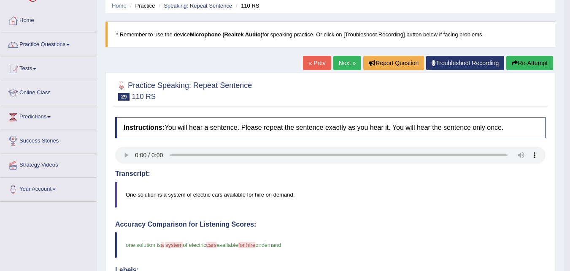
scroll to position [15, 0]
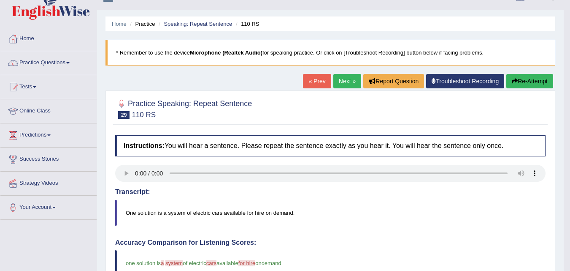
click at [534, 83] on button "Re-Attempt" at bounding box center [530, 81] width 47 height 14
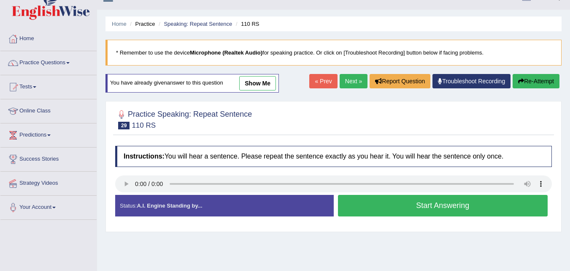
click at [402, 206] on button "Start Answering" at bounding box center [443, 206] width 210 height 22
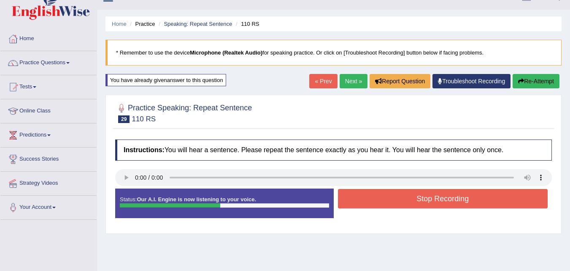
click at [403, 198] on button "Stop Recording" at bounding box center [443, 198] width 210 height 19
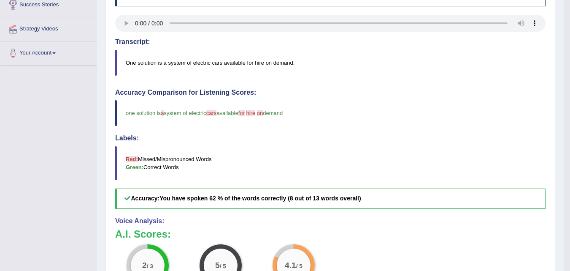
scroll to position [9, 0]
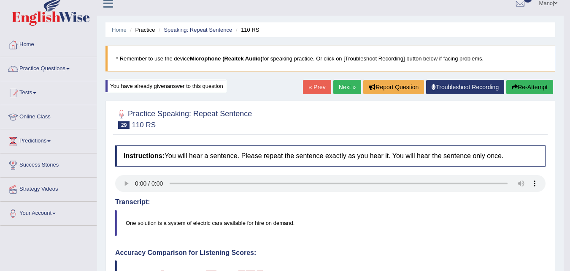
click at [549, 86] on button "Re-Attempt" at bounding box center [530, 87] width 47 height 14
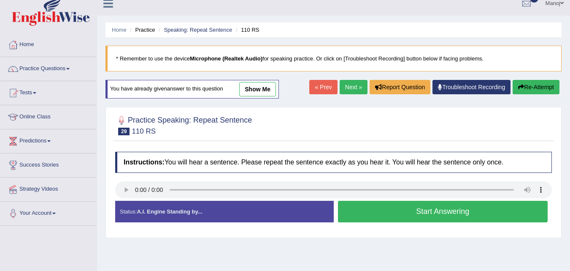
click at [396, 217] on button "Start Answering" at bounding box center [443, 212] width 210 height 22
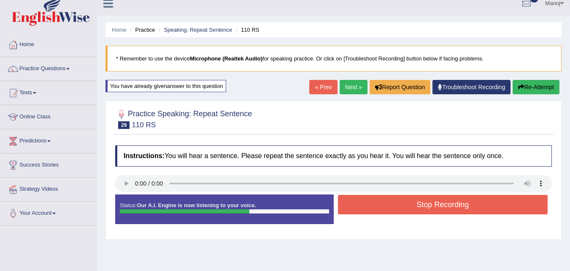
click at [531, 91] on button "Re-Attempt" at bounding box center [536, 87] width 47 height 14
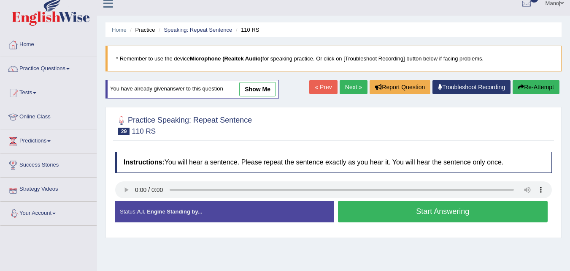
click at [348, 83] on link "Next »" at bounding box center [354, 87] width 28 height 14
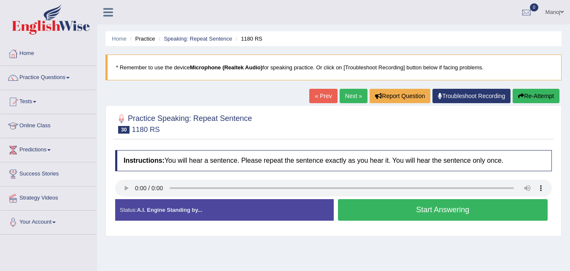
click at [432, 211] on button "Start Answering" at bounding box center [443, 210] width 210 height 22
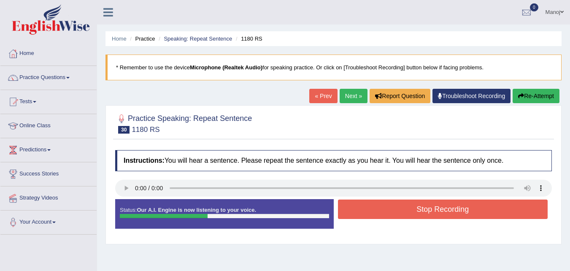
click at [432, 211] on button "Stop Recording" at bounding box center [443, 208] width 210 height 19
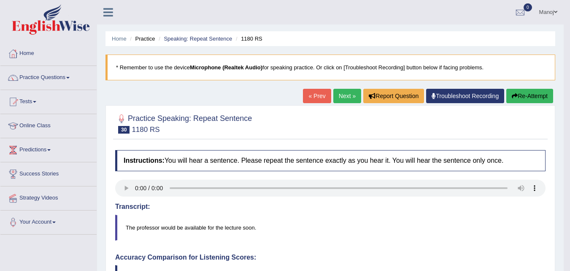
click at [532, 102] on button "Re-Attempt" at bounding box center [530, 96] width 47 height 14
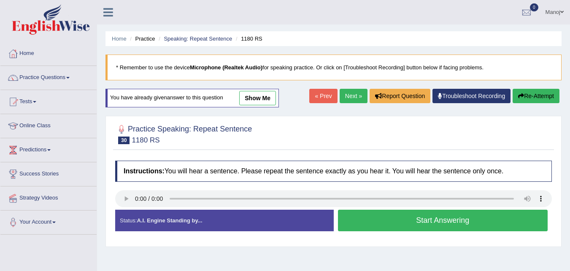
click at [437, 227] on button "Start Answering" at bounding box center [443, 220] width 210 height 22
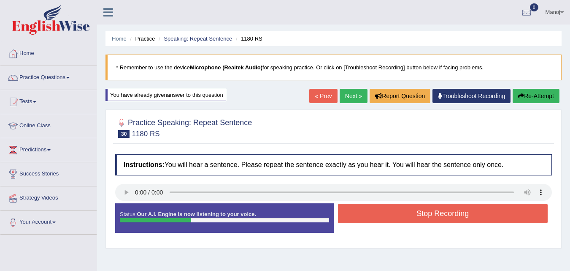
click at [438, 213] on button "Stop Recording" at bounding box center [443, 213] width 210 height 19
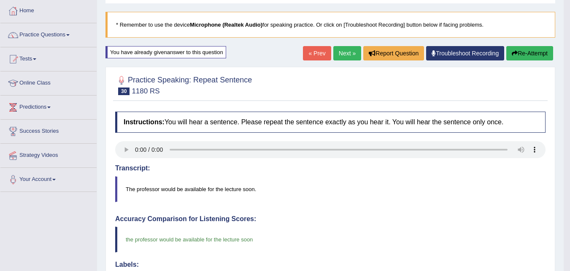
scroll to position [42, 0]
click at [351, 51] on link "Next »" at bounding box center [348, 53] width 28 height 14
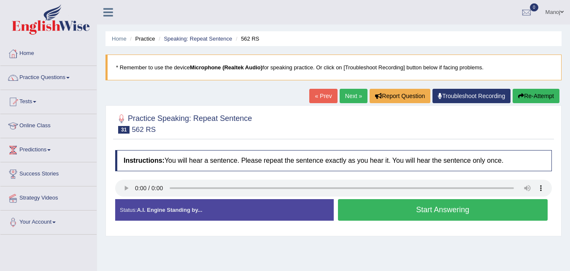
click at [390, 209] on button "Start Answering" at bounding box center [443, 210] width 210 height 22
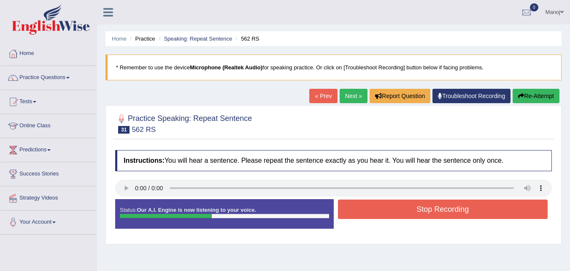
click at [405, 205] on button "Stop Recording" at bounding box center [443, 208] width 210 height 19
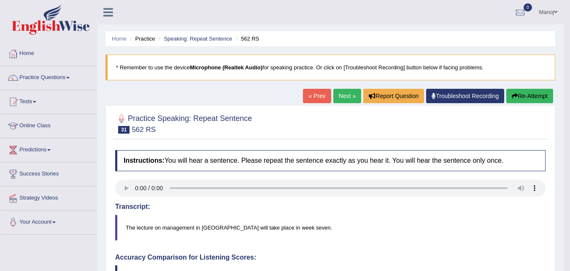
click at [339, 101] on link "Next »" at bounding box center [348, 96] width 28 height 14
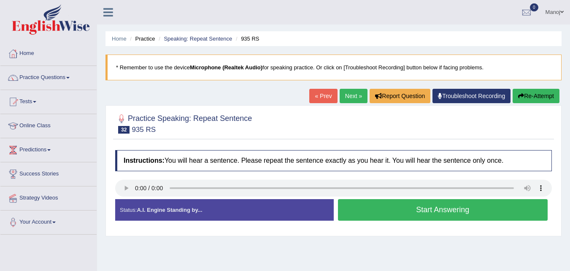
click at [395, 203] on button "Start Answering" at bounding box center [443, 210] width 210 height 22
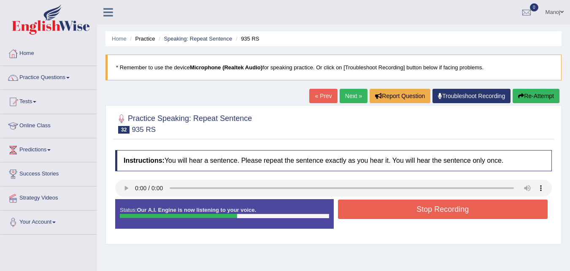
click at [395, 203] on button "Stop Recording" at bounding box center [443, 208] width 210 height 19
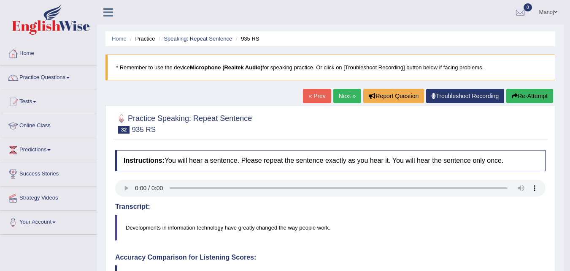
click at [529, 98] on button "Re-Attempt" at bounding box center [530, 96] width 47 height 14
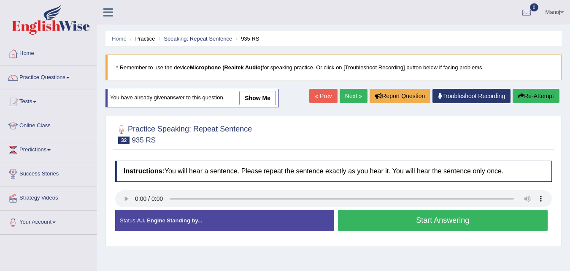
click at [483, 214] on button "Start Answering" at bounding box center [443, 220] width 210 height 22
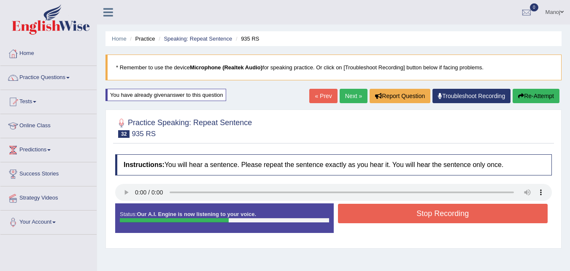
click at [429, 214] on button "Stop Recording" at bounding box center [443, 213] width 210 height 19
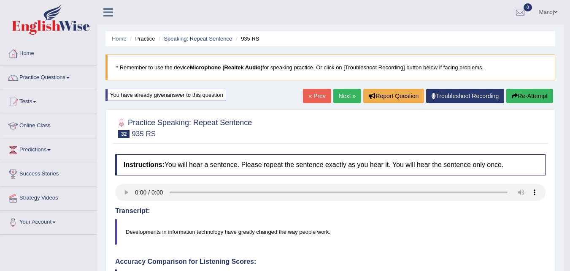
click at [541, 92] on button "Re-Attempt" at bounding box center [530, 96] width 47 height 14
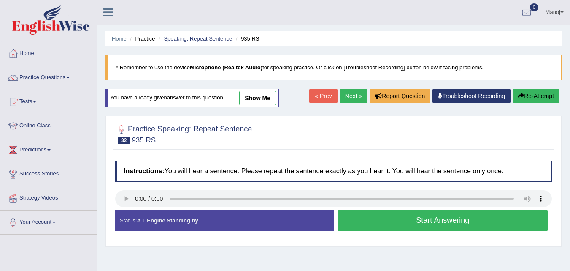
click at [468, 224] on button "Start Answering" at bounding box center [443, 220] width 210 height 22
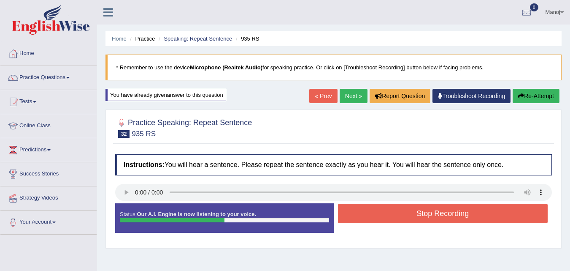
click at [442, 215] on button "Stop Recording" at bounding box center [443, 213] width 210 height 19
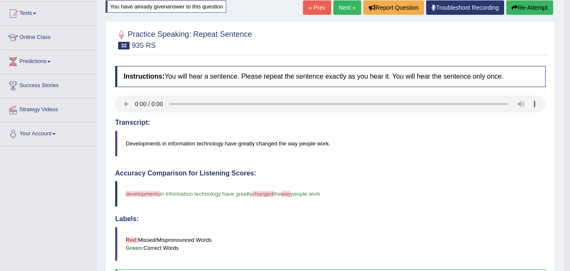
scroll to position [84, 0]
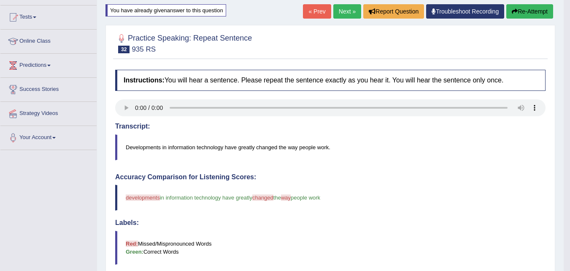
click at [535, 16] on button "Re-Attempt" at bounding box center [530, 11] width 47 height 14
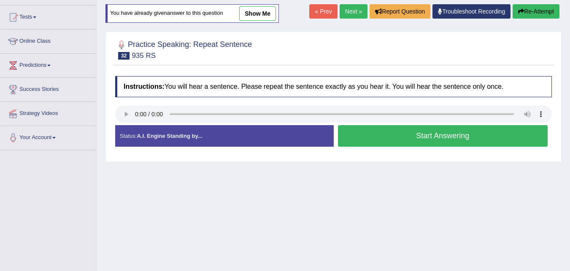
click at [483, 133] on button "Start Answering" at bounding box center [443, 136] width 210 height 22
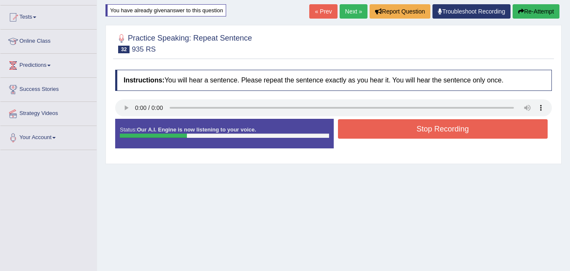
click at [451, 136] on button "Stop Recording" at bounding box center [443, 128] width 210 height 19
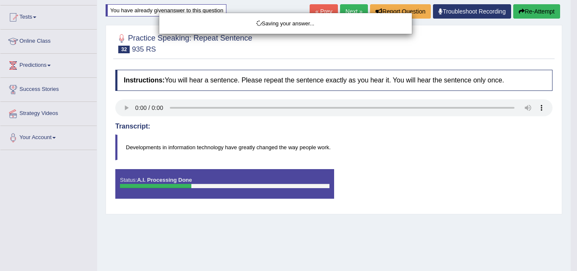
click at [545, 8] on div "Saving your answer..." at bounding box center [288, 135] width 577 height 271
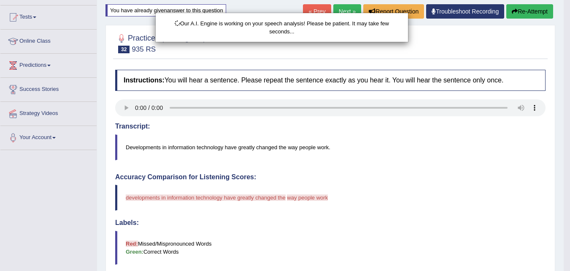
click at [542, 15] on div "Our A.I. Engine is working on your speech analysis! Please be patient. It may t…" at bounding box center [285, 135] width 570 height 271
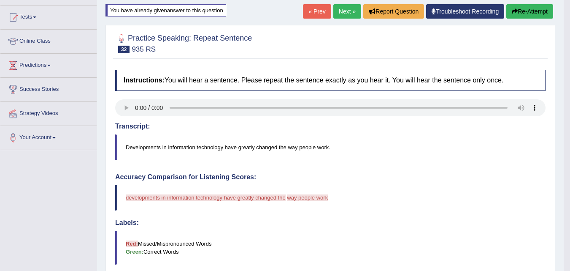
click at [527, 12] on button "Re-Attempt" at bounding box center [530, 11] width 47 height 14
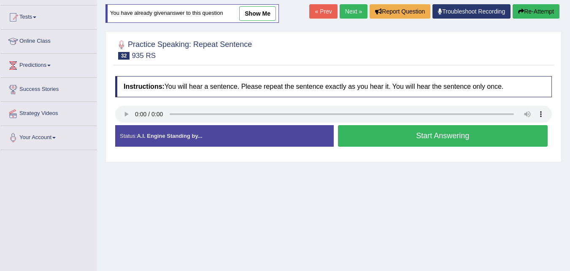
click at [436, 133] on button "Start Answering" at bounding box center [443, 136] width 210 height 22
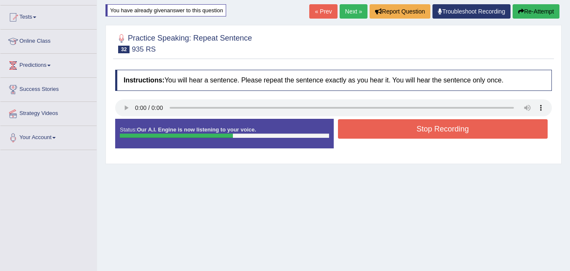
click at [427, 133] on button "Stop Recording" at bounding box center [443, 128] width 210 height 19
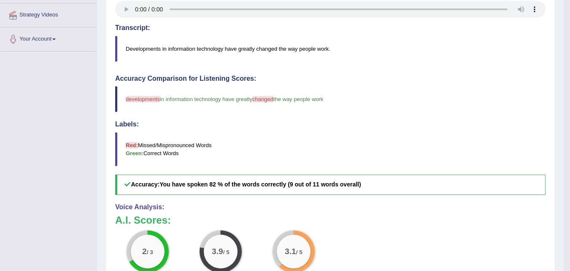
scroll to position [51, 0]
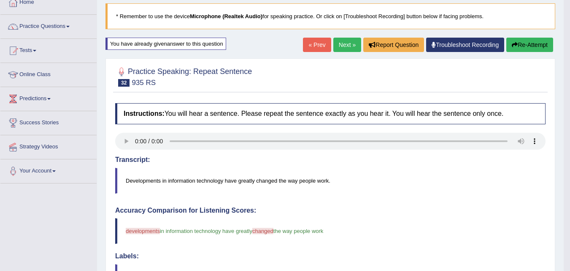
click at [346, 43] on link "Next »" at bounding box center [348, 45] width 28 height 14
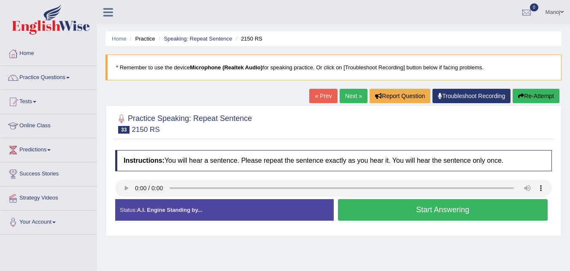
click at [443, 209] on button "Start Answering" at bounding box center [443, 210] width 210 height 22
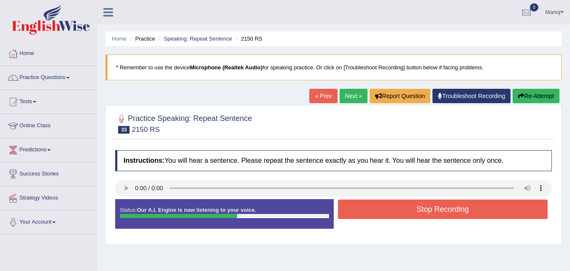
click at [523, 92] on button "Re-Attempt" at bounding box center [536, 96] width 47 height 14
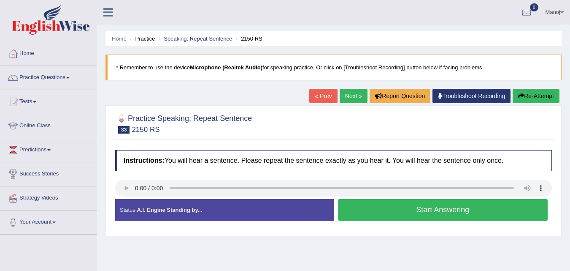
click at [393, 213] on button "Start Answering" at bounding box center [443, 210] width 210 height 22
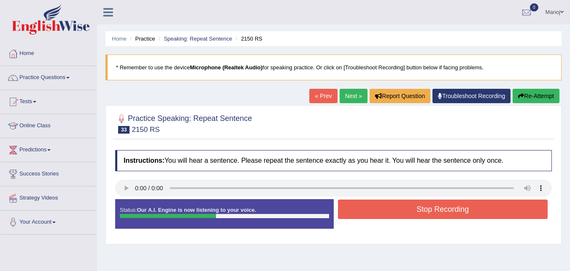
click at [393, 213] on button "Stop Recording" at bounding box center [443, 208] width 210 height 19
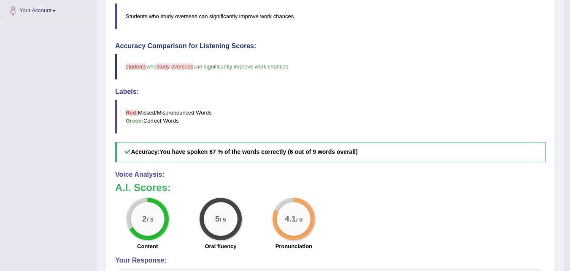
scroll to position [42, 0]
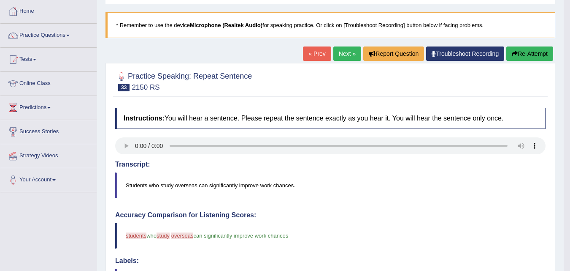
click at [542, 54] on button "Re-Attempt" at bounding box center [530, 53] width 47 height 14
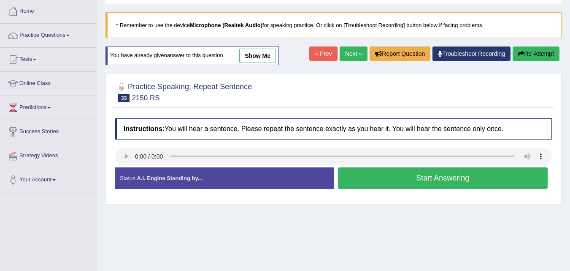
click at [440, 172] on button "Start Answering" at bounding box center [443, 178] width 210 height 22
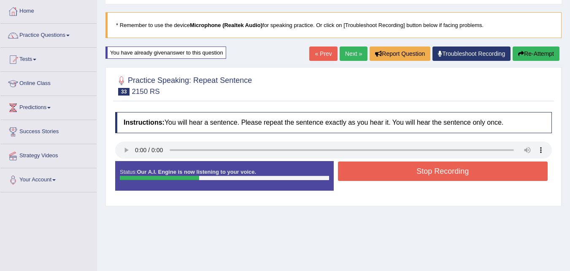
click at [549, 57] on button "Re-Attempt" at bounding box center [536, 53] width 47 height 14
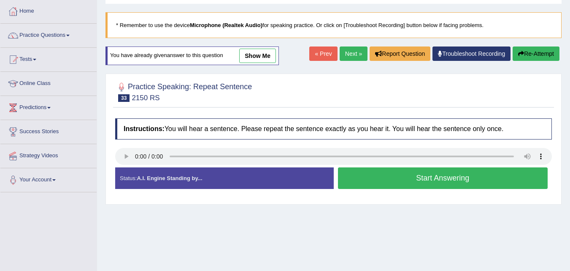
scroll to position [42, 0]
click at [417, 176] on button "Start Answering" at bounding box center [443, 178] width 210 height 22
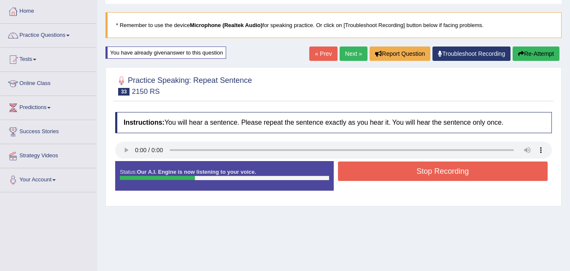
click at [417, 176] on button "Stop Recording" at bounding box center [443, 170] width 210 height 19
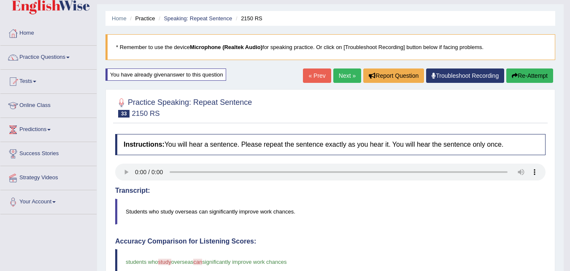
scroll to position [0, 0]
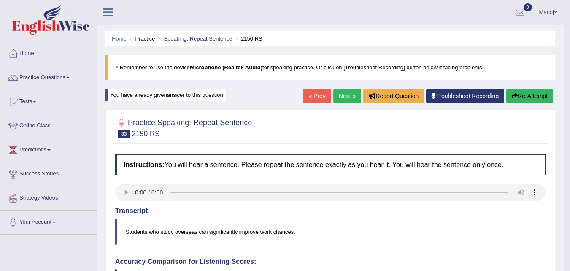
click at [543, 92] on button "Re-Attempt" at bounding box center [530, 96] width 47 height 14
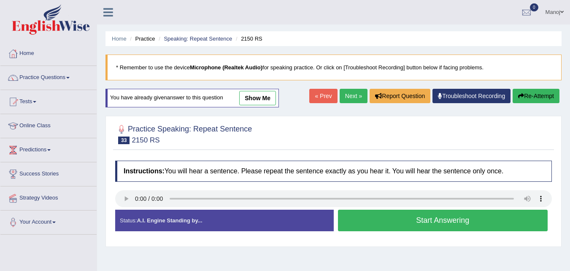
click at [423, 226] on button "Start Answering" at bounding box center [443, 220] width 210 height 22
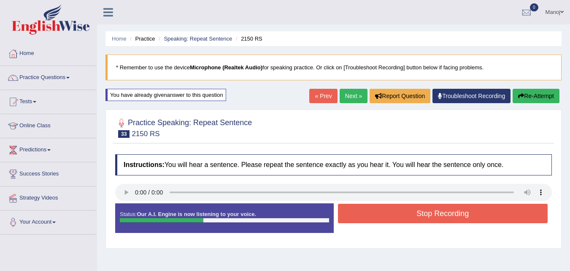
click at [549, 91] on button "Re-Attempt" at bounding box center [536, 96] width 47 height 14
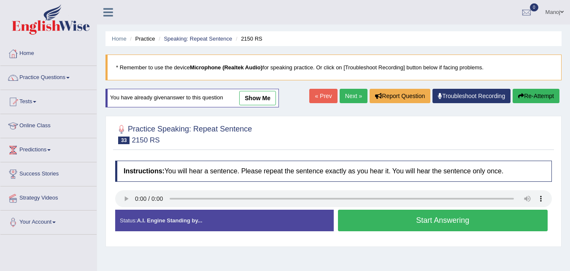
click at [438, 225] on button "Start Answering" at bounding box center [443, 220] width 210 height 22
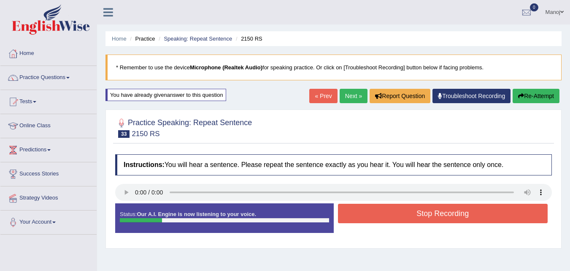
click at [551, 98] on button "Re-Attempt" at bounding box center [536, 96] width 47 height 14
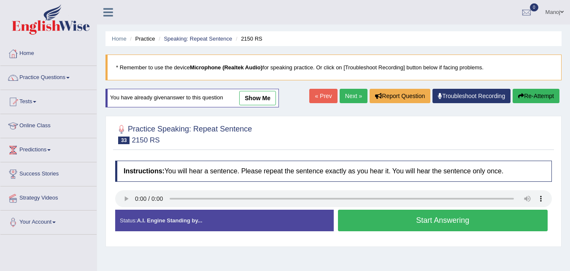
click at [467, 226] on button "Start Answering" at bounding box center [443, 220] width 210 height 22
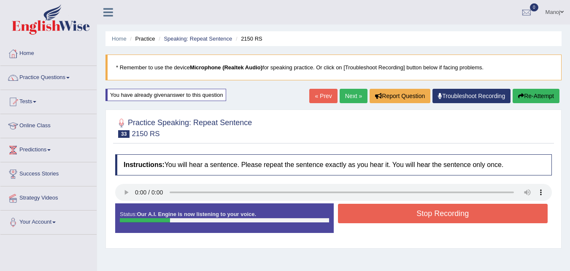
click at [550, 99] on button "Re-Attempt" at bounding box center [536, 96] width 47 height 14
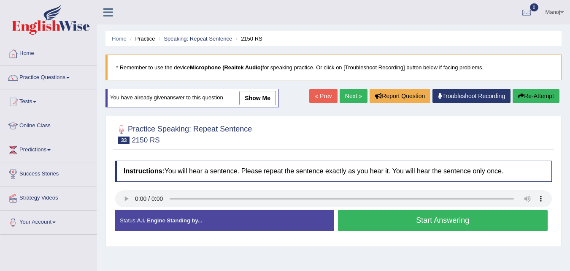
click at [477, 220] on button "Start Answering" at bounding box center [443, 220] width 210 height 22
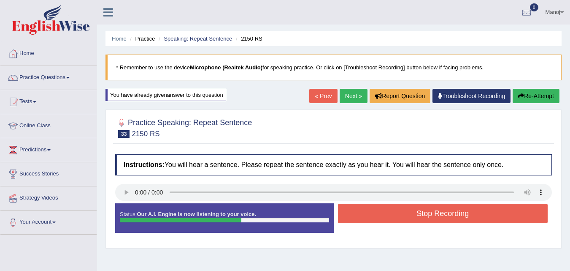
click at [469, 209] on button "Stop Recording" at bounding box center [443, 213] width 210 height 19
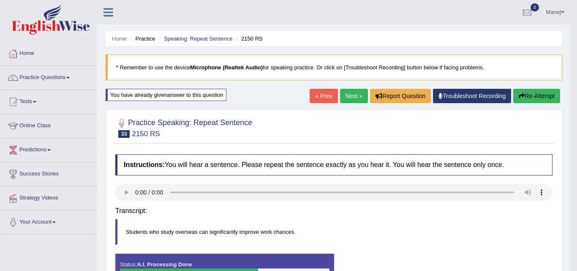
click at [536, 99] on body "Toggle navigation Home Practice Questions Speaking Practice Read Aloud Repeat S…" at bounding box center [288, 135] width 577 height 271
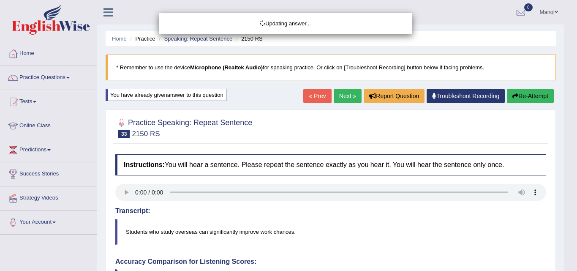
click at [526, 101] on body "Toggle navigation Home Practice Questions Speaking Practice Read Aloud Repeat S…" at bounding box center [288, 135] width 577 height 271
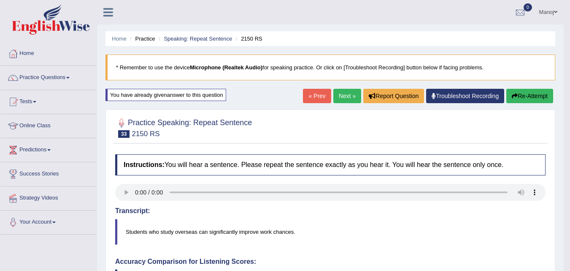
click at [525, 100] on button "Re-Attempt" at bounding box center [530, 96] width 47 height 14
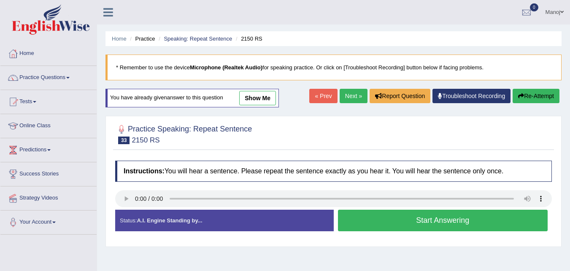
click at [416, 221] on button "Start Answering" at bounding box center [443, 220] width 210 height 22
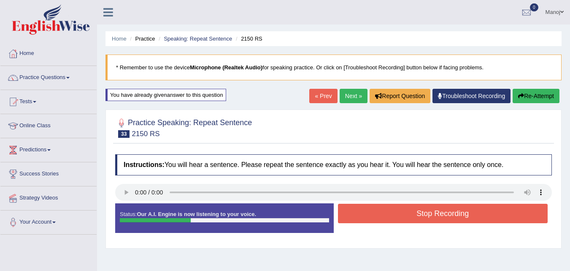
click at [547, 97] on button "Re-Attempt" at bounding box center [536, 96] width 47 height 14
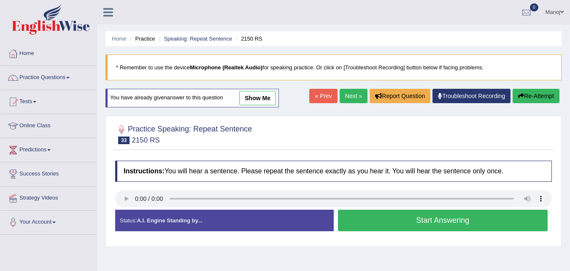
click at [426, 218] on button "Start Answering" at bounding box center [443, 220] width 210 height 22
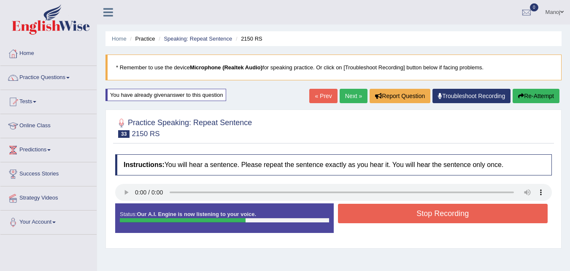
click at [426, 218] on button "Stop Recording" at bounding box center [443, 213] width 210 height 19
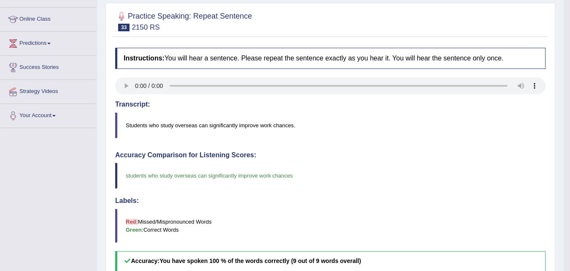
scroll to position [84, 0]
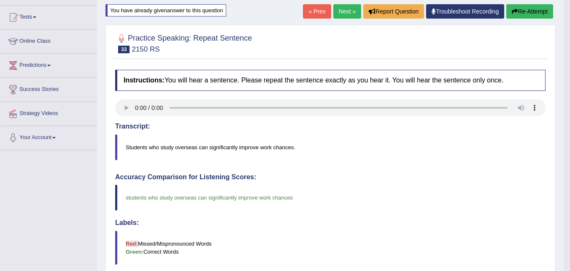
click at [546, 12] on button "Re-Attempt" at bounding box center [530, 11] width 47 height 14
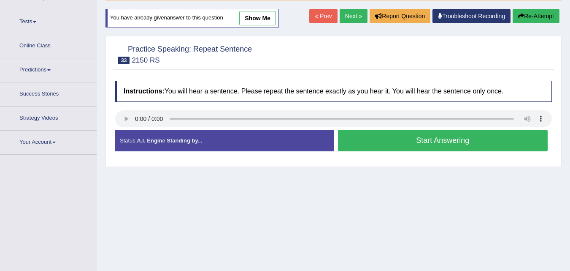
scroll to position [84, 0]
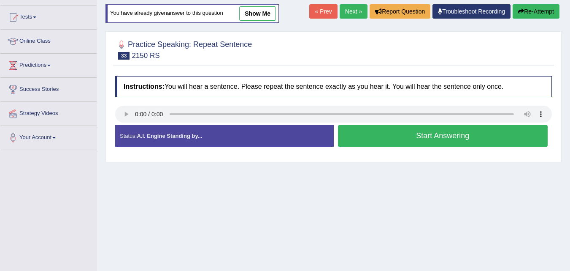
click at [448, 142] on button "Start Answering" at bounding box center [443, 136] width 210 height 22
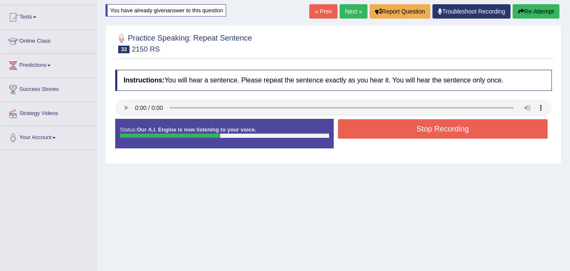
click at [443, 130] on button "Stop Recording" at bounding box center [443, 128] width 210 height 19
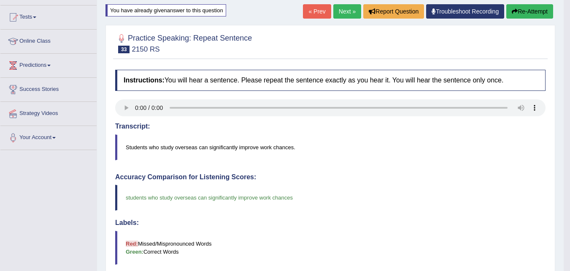
click at [533, 15] on button "Re-Attempt" at bounding box center [530, 11] width 47 height 14
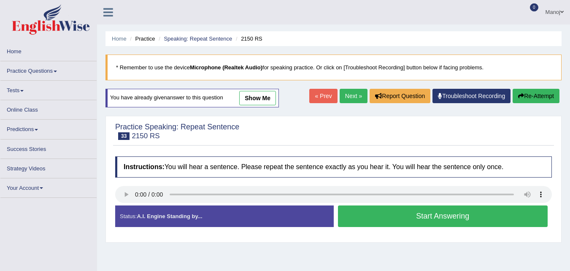
click at [428, 205] on button "Start Answering" at bounding box center [443, 216] width 210 height 22
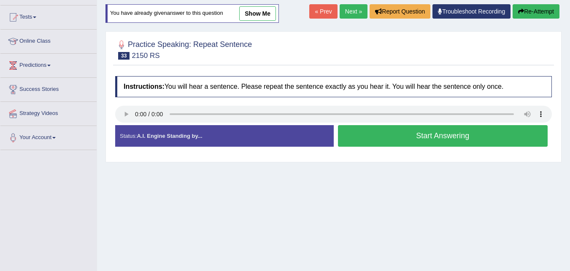
click at [428, 141] on button "Start Answering" at bounding box center [443, 136] width 210 height 22
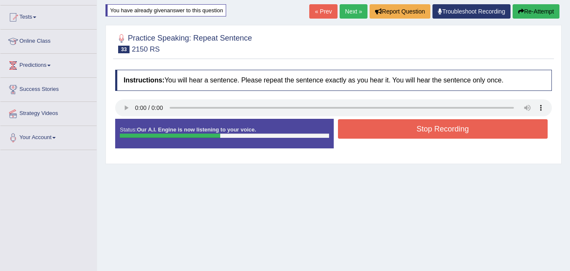
click at [429, 127] on button "Stop Recording" at bounding box center [443, 128] width 210 height 19
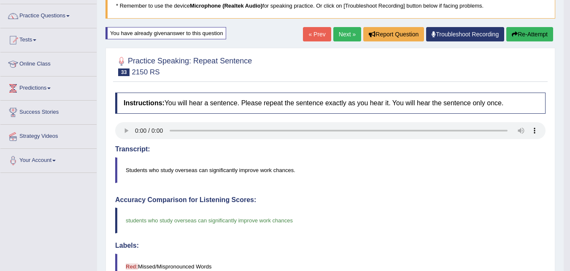
scroll to position [61, 0]
click at [521, 36] on button "Re-Attempt" at bounding box center [530, 34] width 47 height 14
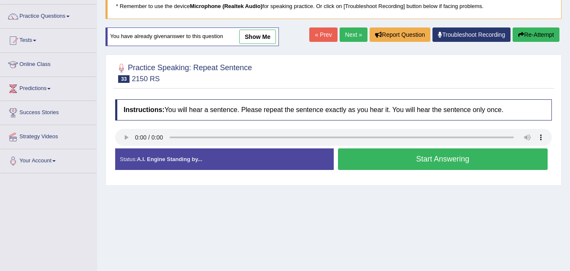
click at [442, 167] on button "Start Answering" at bounding box center [443, 159] width 210 height 22
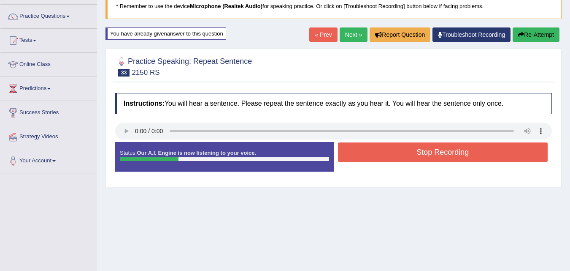
click at [553, 41] on button "Re-Attempt" at bounding box center [536, 34] width 47 height 14
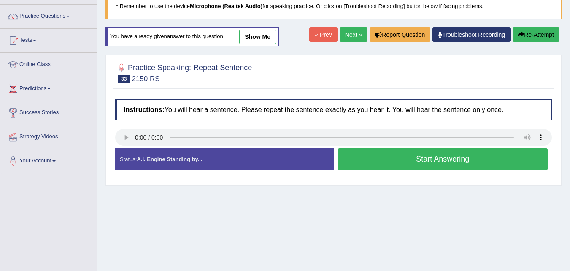
click at [415, 155] on button "Start Answering" at bounding box center [443, 159] width 210 height 22
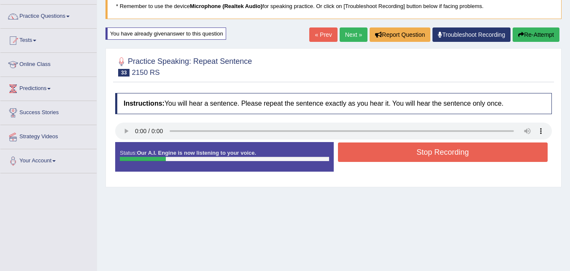
click at [555, 30] on button "Re-Attempt" at bounding box center [536, 34] width 47 height 14
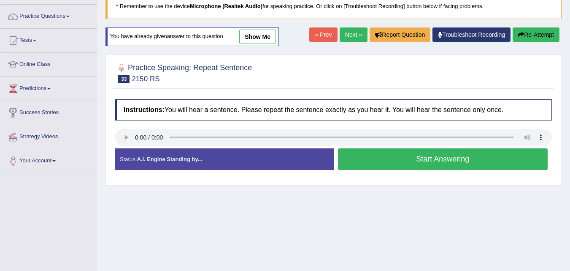
scroll to position [61, 0]
click at [444, 157] on button "Start Answering" at bounding box center [443, 159] width 210 height 22
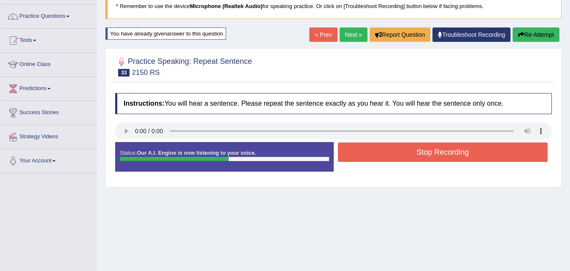
click at [443, 158] on button "Stop Recording" at bounding box center [443, 151] width 210 height 19
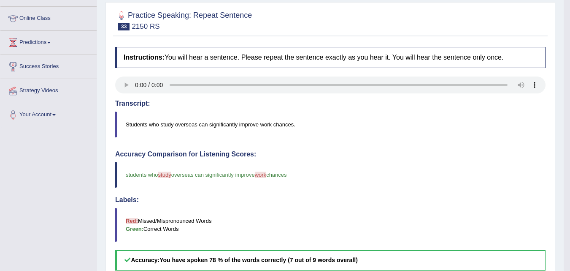
scroll to position [0, 0]
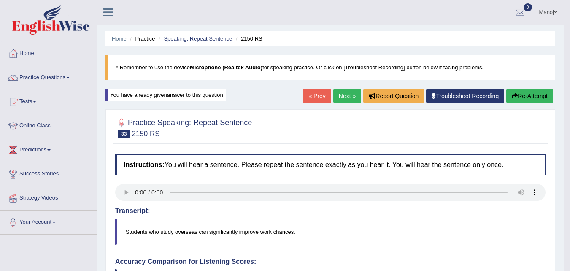
click at [342, 95] on link "Next »" at bounding box center [348, 96] width 28 height 14
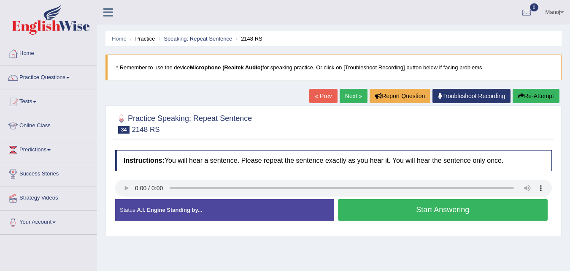
click at [412, 211] on button "Start Answering" at bounding box center [443, 210] width 210 height 22
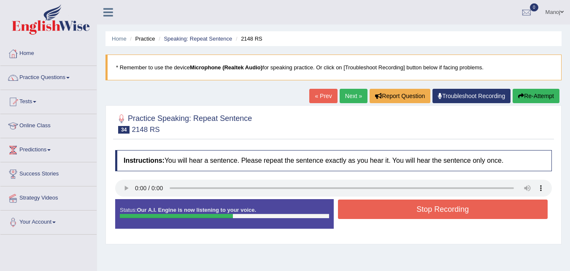
click at [438, 208] on button "Stop Recording" at bounding box center [443, 208] width 210 height 19
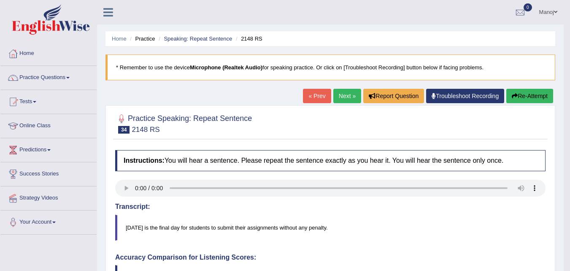
click at [542, 104] on div "« Prev Next » Report Question Troubleshoot Recording Re-Attempt" at bounding box center [429, 97] width 252 height 16
click at [538, 101] on button "Re-Attempt" at bounding box center [530, 96] width 47 height 14
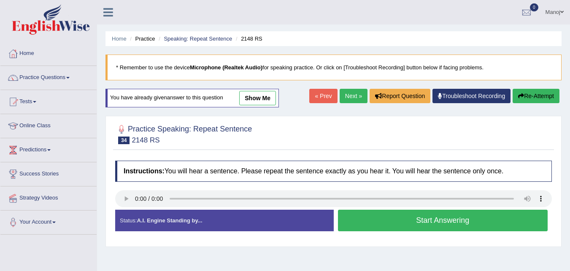
click at [440, 223] on button "Start Answering" at bounding box center [443, 220] width 210 height 22
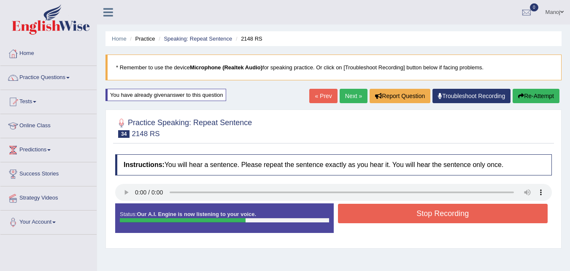
click at [423, 211] on button "Stop Recording" at bounding box center [443, 213] width 210 height 19
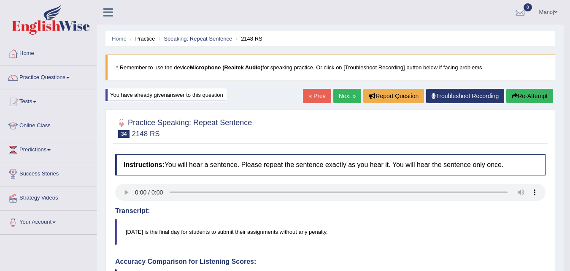
click at [528, 89] on button "Re-Attempt" at bounding box center [530, 96] width 47 height 14
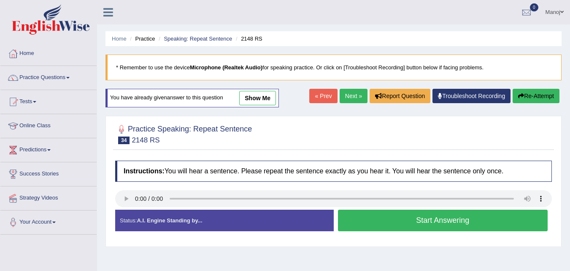
click at [445, 213] on button "Start Answering" at bounding box center [443, 220] width 210 height 22
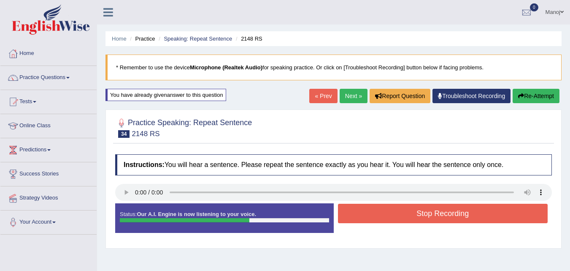
click at [428, 216] on button "Stop Recording" at bounding box center [443, 213] width 210 height 19
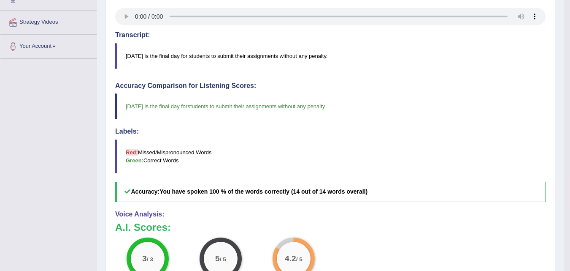
scroll to position [42, 0]
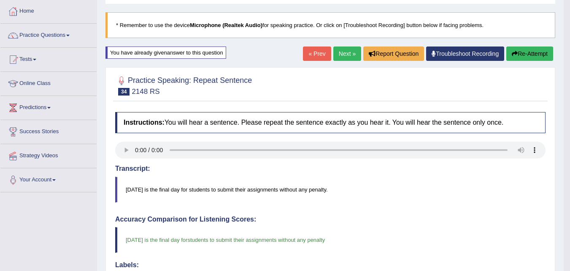
click at [345, 58] on link "Next »" at bounding box center [348, 53] width 28 height 14
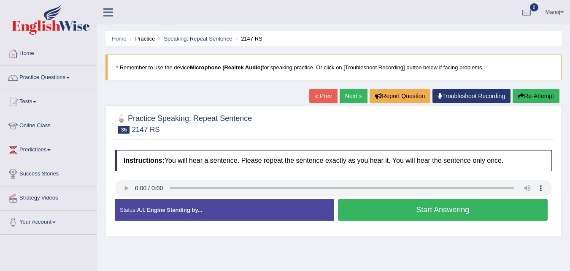
click at [439, 209] on button "Start Answering" at bounding box center [443, 210] width 210 height 22
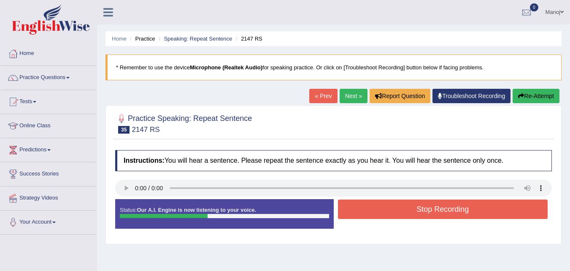
click at [555, 92] on button "Re-Attempt" at bounding box center [536, 96] width 47 height 14
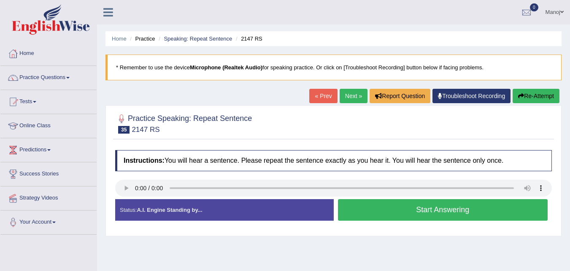
click at [456, 214] on button "Start Answering" at bounding box center [443, 210] width 210 height 22
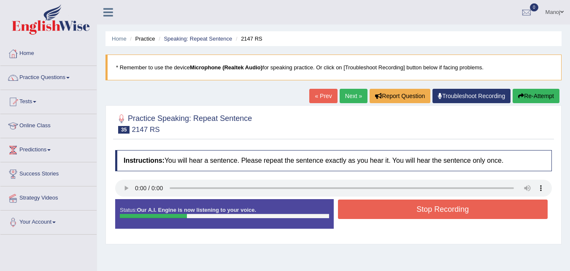
click at [456, 214] on button "Stop Recording" at bounding box center [443, 208] width 210 height 19
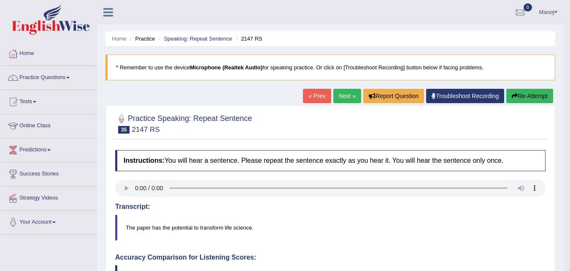
click at [522, 97] on button "Re-Attempt" at bounding box center [530, 96] width 47 height 14
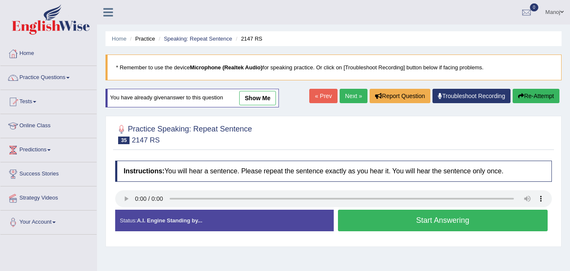
click at [405, 225] on button "Start Answering" at bounding box center [443, 220] width 210 height 22
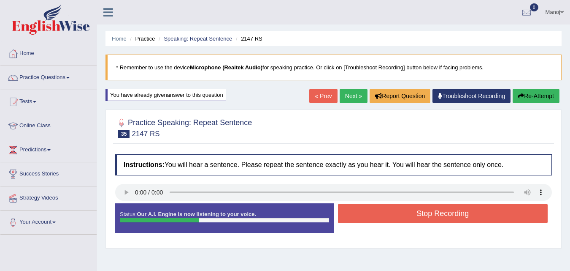
click at [527, 97] on button "Re-Attempt" at bounding box center [536, 96] width 47 height 14
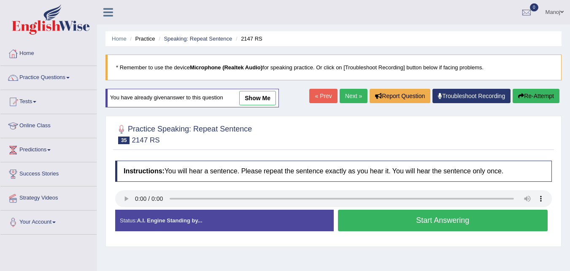
click at [435, 219] on button "Start Answering" at bounding box center [443, 220] width 210 height 22
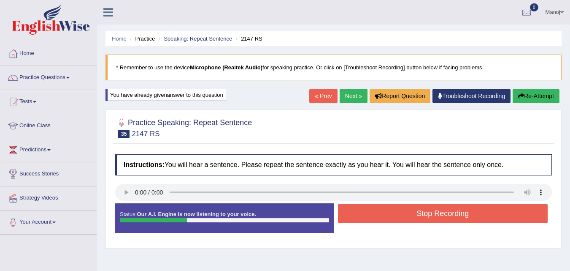
click at [435, 219] on button "Stop Recording" at bounding box center [443, 213] width 210 height 19
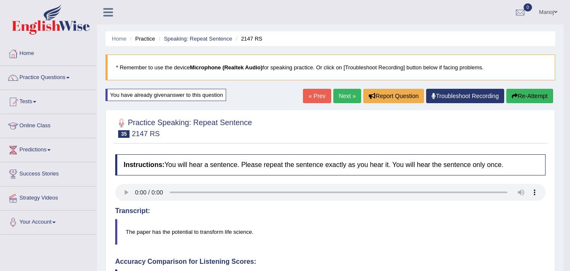
click at [337, 92] on link "Next »" at bounding box center [348, 96] width 28 height 14
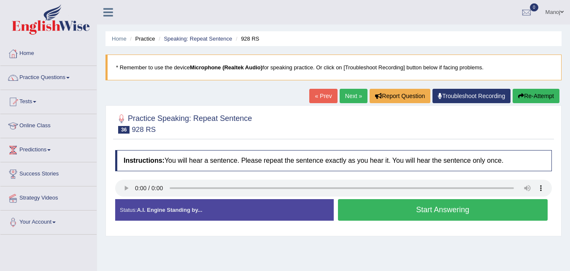
click at [462, 209] on button "Start Answering" at bounding box center [443, 210] width 210 height 22
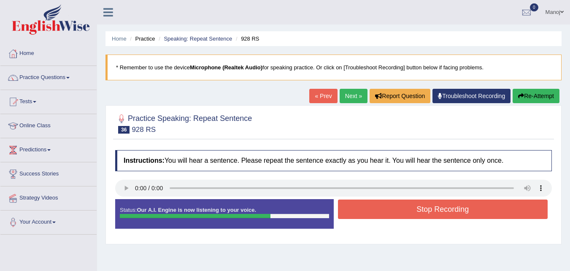
click at [549, 98] on button "Re-Attempt" at bounding box center [536, 96] width 47 height 14
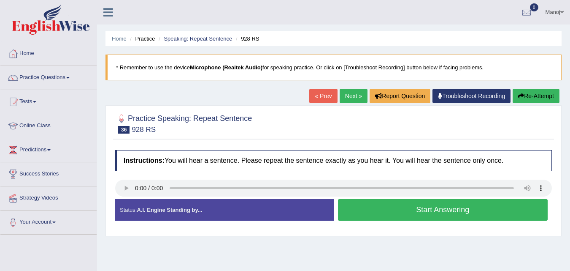
click at [425, 210] on button "Start Answering" at bounding box center [443, 210] width 210 height 22
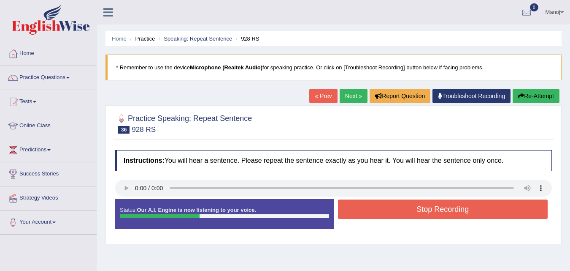
click at [425, 210] on button "Stop Recording" at bounding box center [443, 208] width 210 height 19
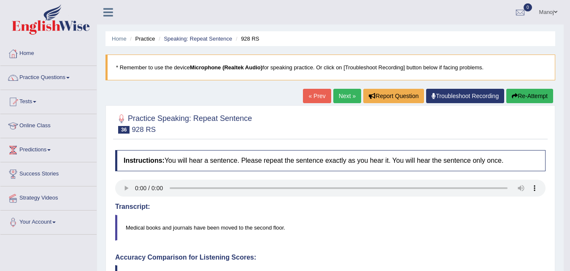
click at [337, 98] on link "Next »" at bounding box center [348, 96] width 28 height 14
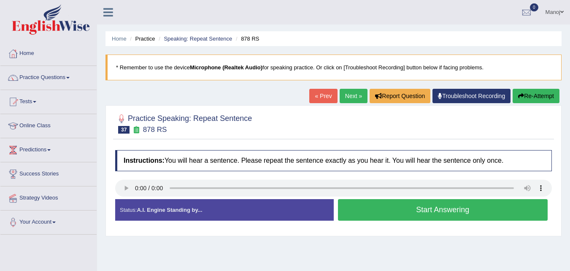
click at [404, 211] on button "Start Answering" at bounding box center [443, 210] width 210 height 22
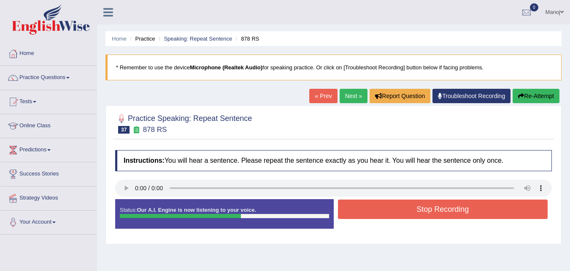
click at [548, 90] on button "Re-Attempt" at bounding box center [536, 96] width 47 height 14
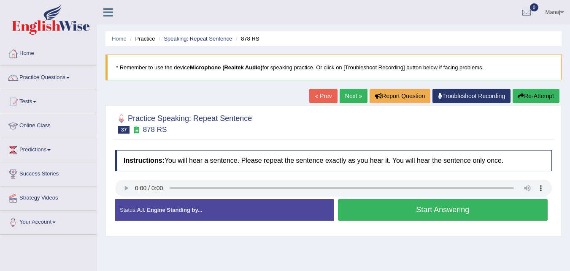
click at [446, 208] on button "Start Answering" at bounding box center [443, 210] width 210 height 22
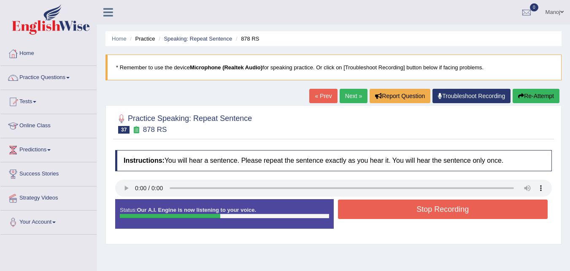
click at [446, 208] on button "Stop Recording" at bounding box center [443, 208] width 210 height 19
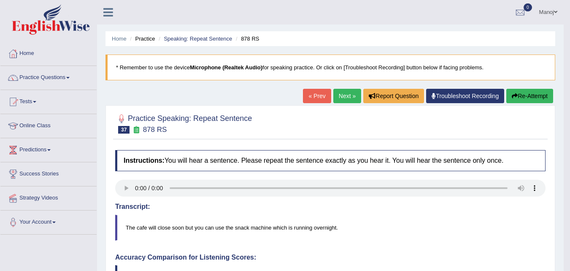
click at [522, 98] on button "Re-Attempt" at bounding box center [530, 96] width 47 height 14
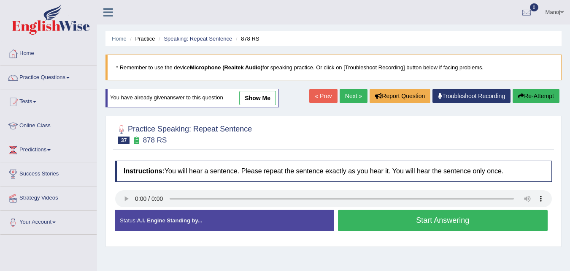
click at [429, 221] on button "Start Answering" at bounding box center [443, 220] width 210 height 22
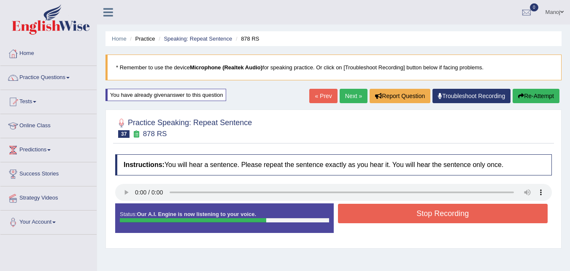
click at [549, 98] on button "Re-Attempt" at bounding box center [536, 96] width 47 height 14
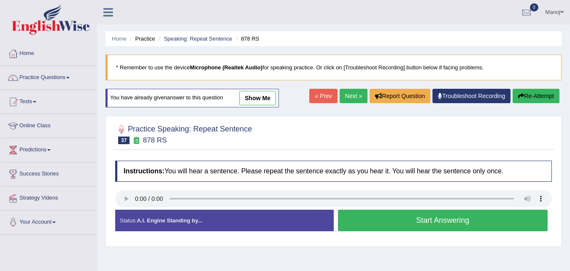
click at [457, 227] on button "Start Answering" at bounding box center [443, 220] width 210 height 22
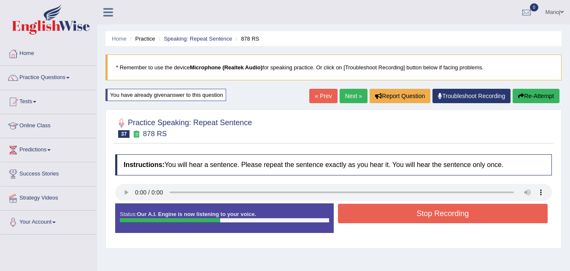
click at [459, 214] on button "Stop Recording" at bounding box center [443, 213] width 210 height 19
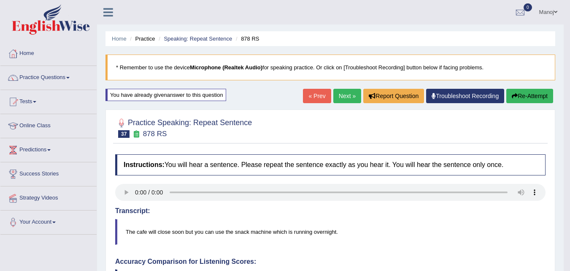
drag, startPoint x: 342, startPoint y: 89, endPoint x: 343, endPoint y: 106, distance: 16.9
click at [342, 89] on link "Next »" at bounding box center [348, 96] width 28 height 14
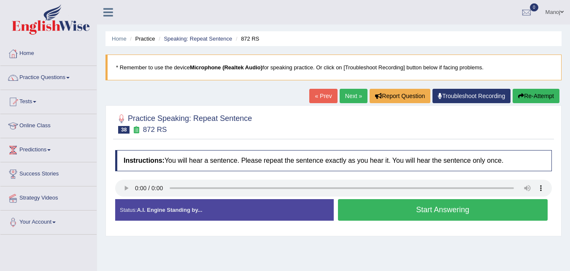
click at [395, 206] on button "Start Answering" at bounding box center [443, 210] width 210 height 22
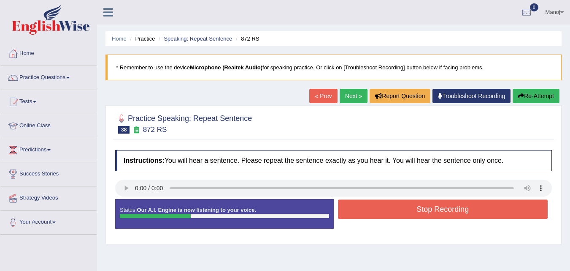
click at [395, 206] on button "Stop Recording" at bounding box center [443, 208] width 210 height 19
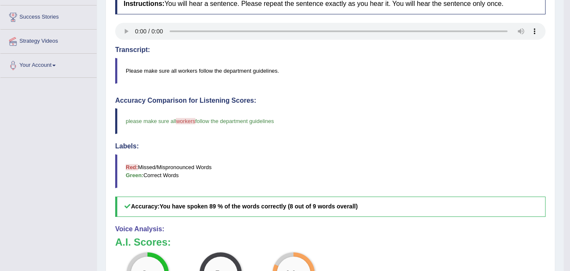
scroll to position [42, 0]
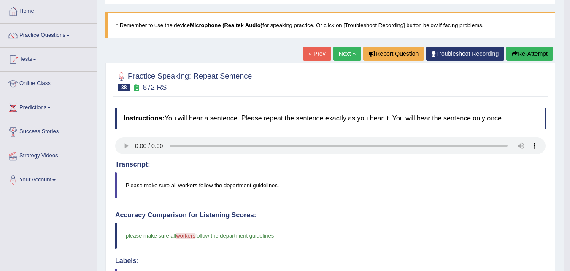
click at [522, 59] on button "Re-Attempt" at bounding box center [530, 53] width 47 height 14
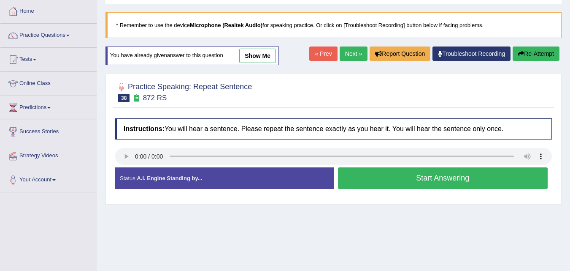
scroll to position [42, 0]
click at [399, 177] on button "Start Answering" at bounding box center [443, 178] width 210 height 22
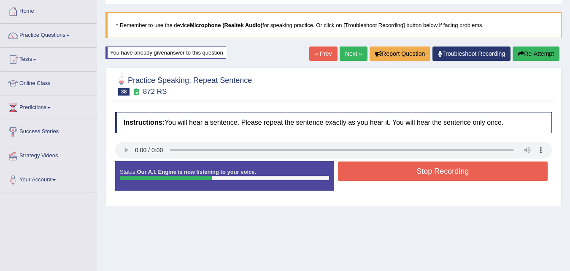
click at [403, 173] on button "Stop Recording" at bounding box center [443, 170] width 210 height 19
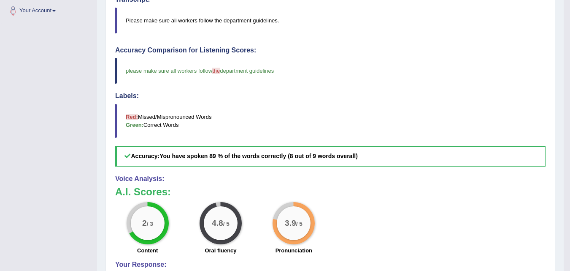
scroll to position [0, 0]
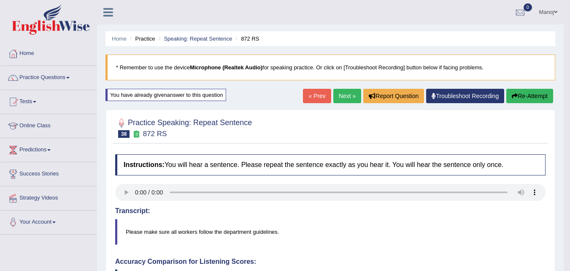
click at [517, 101] on button "Re-Attempt" at bounding box center [530, 96] width 47 height 14
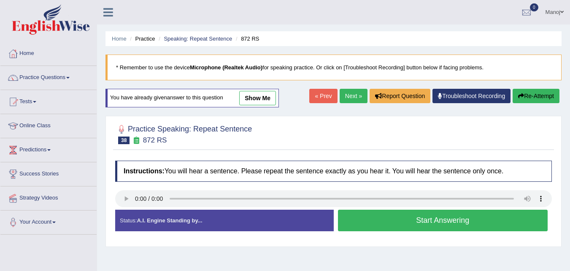
click at [453, 216] on button "Start Answering" at bounding box center [443, 220] width 210 height 22
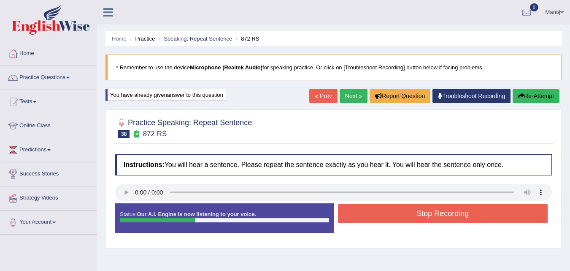
click at [547, 95] on button "Re-Attempt" at bounding box center [536, 96] width 47 height 14
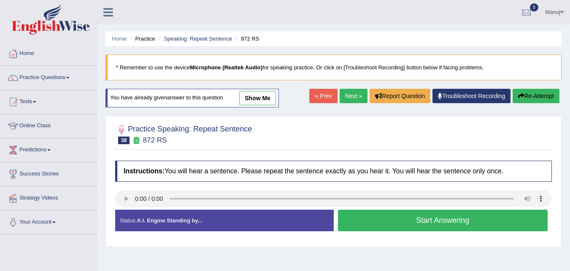
click at [439, 216] on button "Start Answering" at bounding box center [443, 220] width 210 height 22
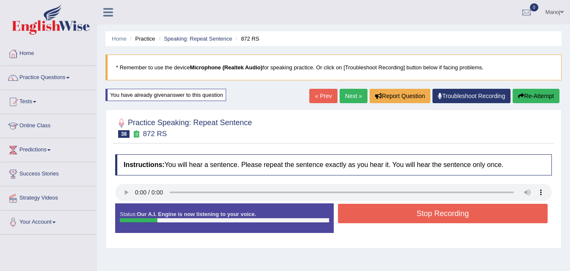
click at [540, 98] on button "Re-Attempt" at bounding box center [536, 96] width 47 height 14
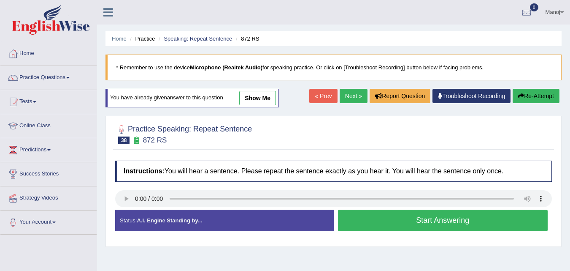
click at [413, 219] on button "Start Answering" at bounding box center [443, 220] width 210 height 22
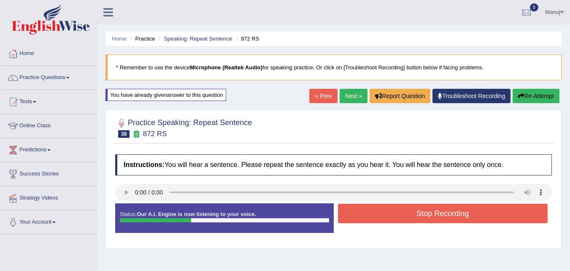
click at [413, 219] on button "Stop Recording" at bounding box center [443, 213] width 210 height 19
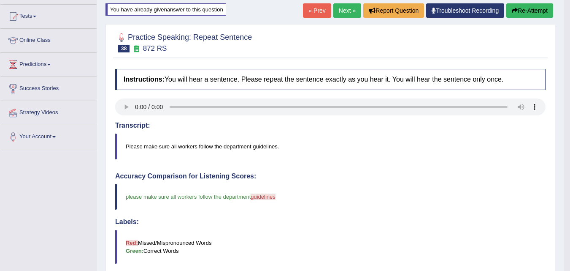
scroll to position [84, 0]
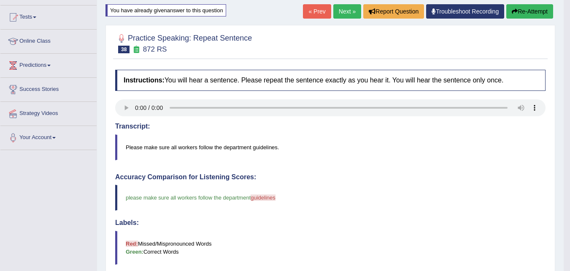
click at [334, 8] on link "Next »" at bounding box center [348, 11] width 28 height 14
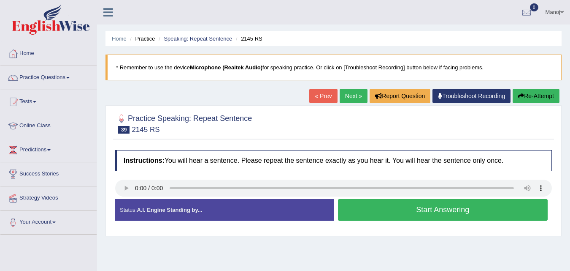
click at [456, 213] on button "Start Answering" at bounding box center [443, 210] width 210 height 22
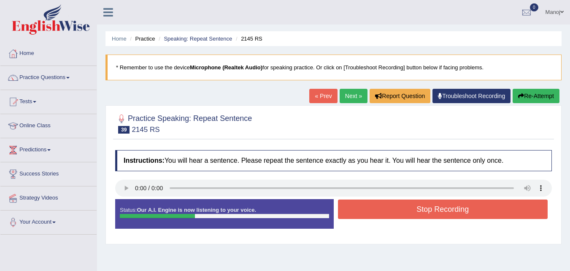
click at [456, 213] on button "Stop Recording" at bounding box center [443, 208] width 210 height 19
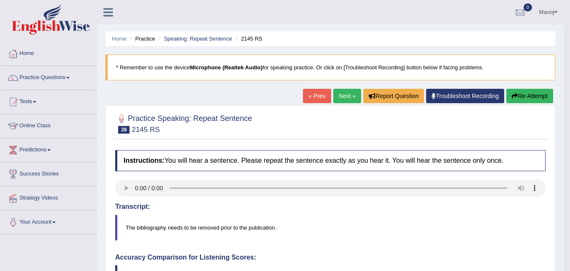
click at [531, 100] on button "Re-Attempt" at bounding box center [530, 96] width 47 height 14
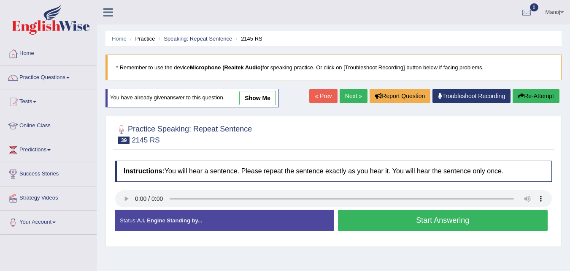
click at [418, 225] on button "Start Answering" at bounding box center [443, 220] width 210 height 22
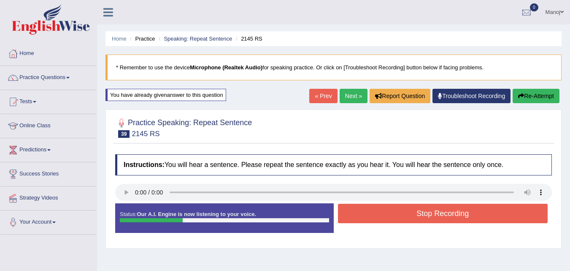
click at [542, 96] on button "Re-Attempt" at bounding box center [536, 96] width 47 height 14
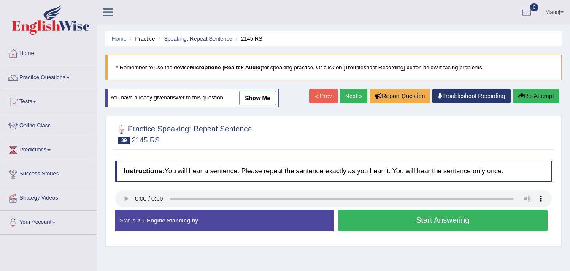
click at [391, 222] on button "Start Answering" at bounding box center [443, 220] width 210 height 22
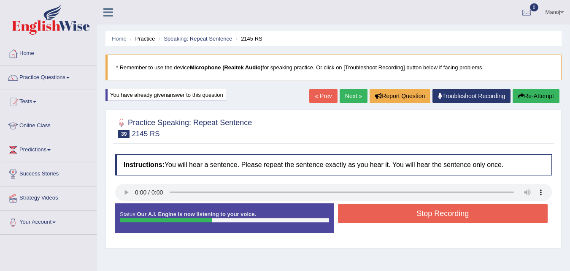
click at [412, 215] on button "Stop Recording" at bounding box center [443, 213] width 210 height 19
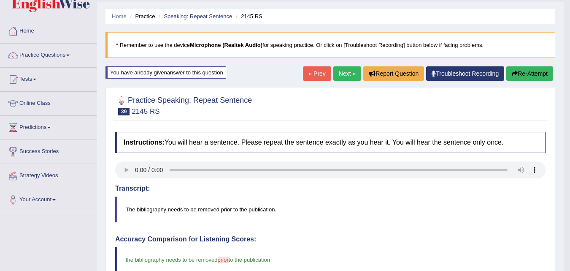
scroll to position [19, 0]
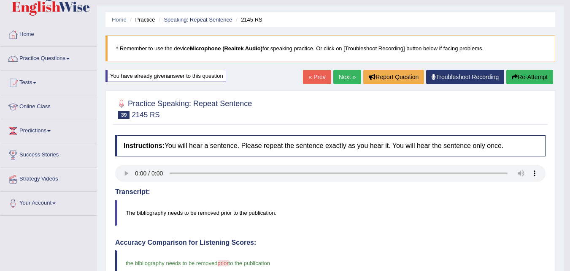
click at [344, 71] on link "Next »" at bounding box center [348, 77] width 28 height 14
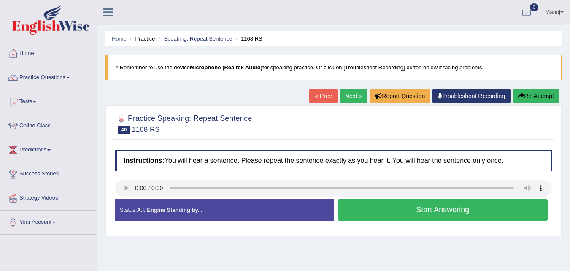
click at [420, 204] on button "Start Answering" at bounding box center [443, 210] width 210 height 22
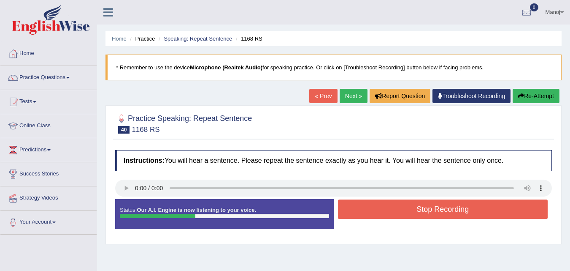
click at [436, 209] on button "Stop Recording" at bounding box center [443, 208] width 210 height 19
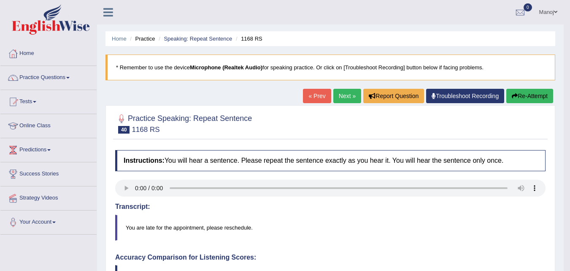
click at [353, 96] on link "Next »" at bounding box center [348, 96] width 28 height 14
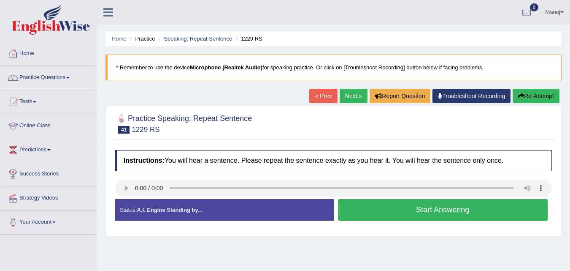
click at [445, 216] on button "Start Answering" at bounding box center [443, 210] width 210 height 22
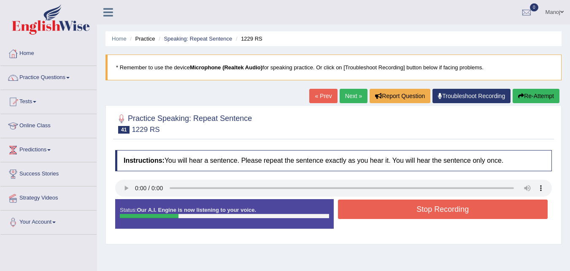
click at [445, 216] on button "Stop Recording" at bounding box center [443, 208] width 210 height 19
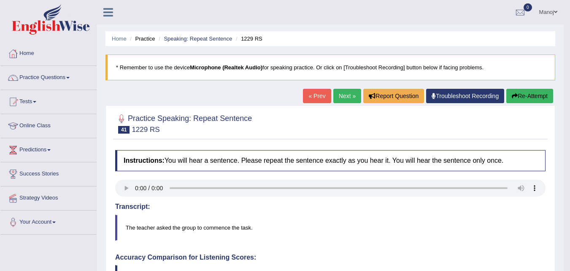
click at [539, 99] on button "Re-Attempt" at bounding box center [530, 96] width 47 height 14
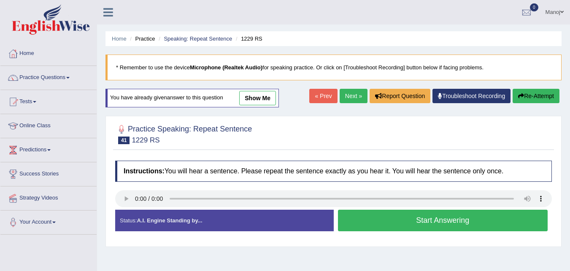
click at [445, 220] on button "Start Answering" at bounding box center [443, 220] width 210 height 22
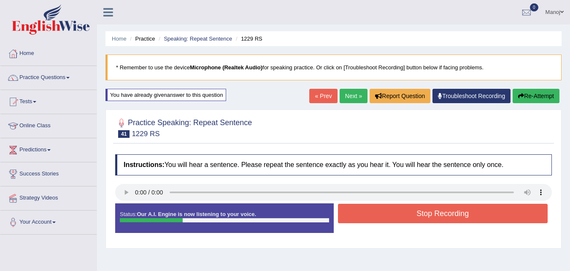
click at [534, 98] on button "Re-Attempt" at bounding box center [536, 96] width 47 height 14
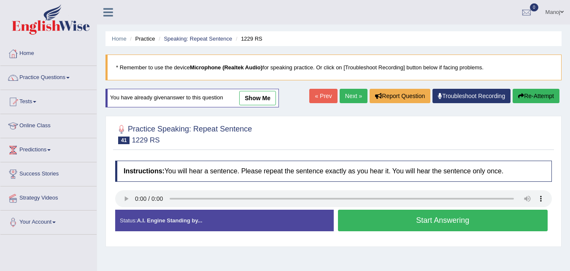
click at [421, 224] on button "Start Answering" at bounding box center [443, 220] width 210 height 22
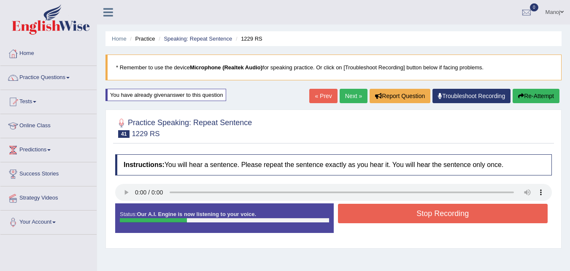
click at [424, 215] on button "Stop Recording" at bounding box center [443, 213] width 210 height 19
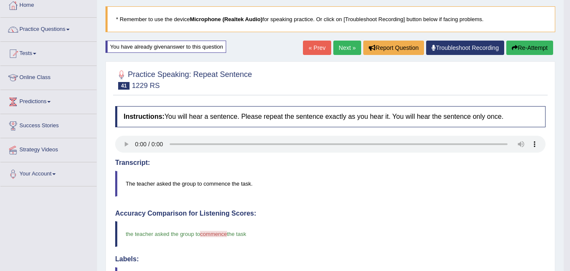
scroll to position [42, 0]
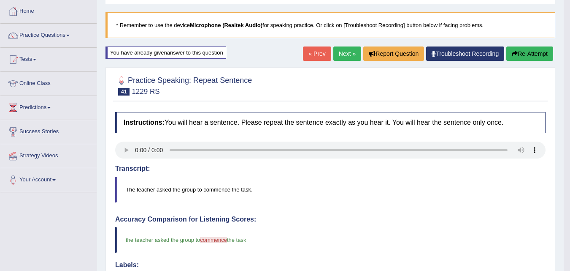
click at [533, 51] on button "Re-Attempt" at bounding box center [530, 53] width 47 height 14
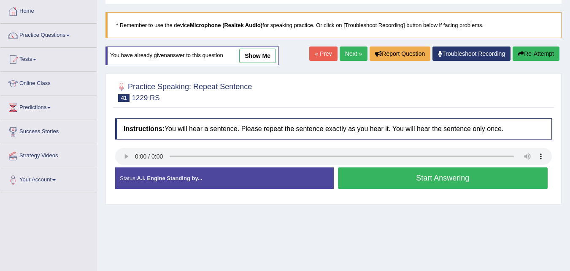
click at [461, 183] on button "Start Answering" at bounding box center [443, 178] width 210 height 22
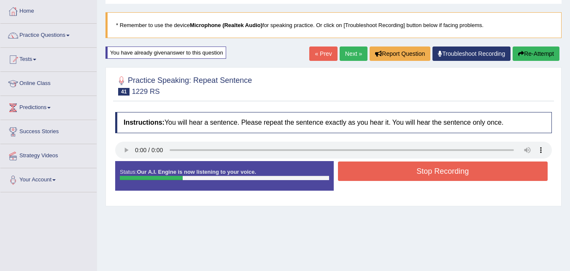
click at [456, 168] on button "Stop Recording" at bounding box center [443, 170] width 210 height 19
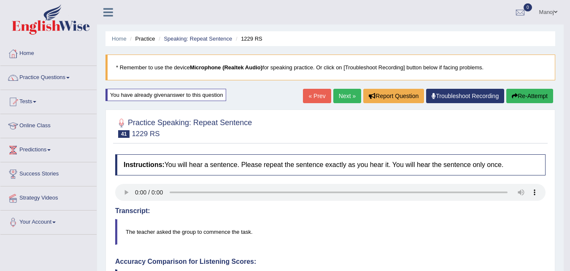
click at [353, 97] on link "Next »" at bounding box center [348, 96] width 28 height 14
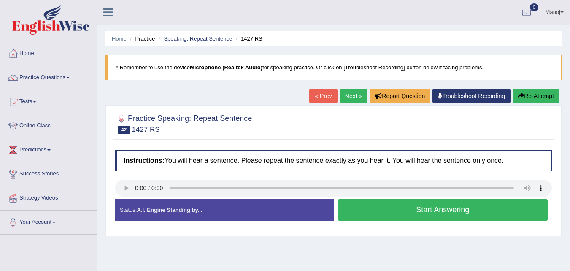
click at [430, 207] on button "Start Answering" at bounding box center [443, 210] width 210 height 22
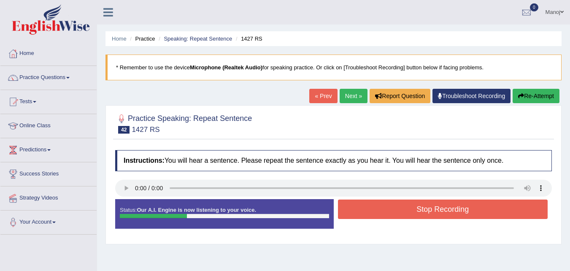
click at [538, 87] on div "Home Practice Speaking: Repeat Sentence 1427 RS * Remember to use the device Mi…" at bounding box center [333, 211] width 473 height 422
click at [540, 90] on button "Re-Attempt" at bounding box center [536, 96] width 47 height 14
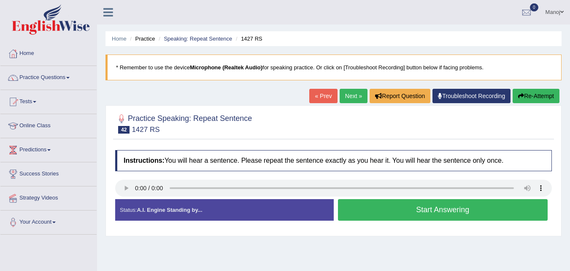
click at [493, 214] on button "Start Answering" at bounding box center [443, 210] width 210 height 22
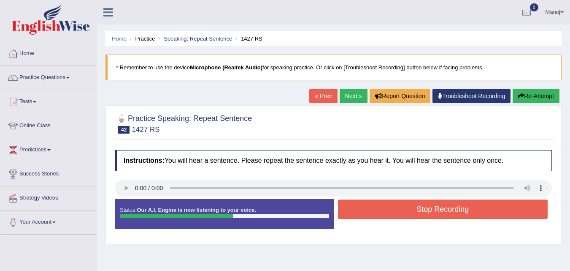
click at [494, 212] on button "Stop Recording" at bounding box center [443, 208] width 210 height 19
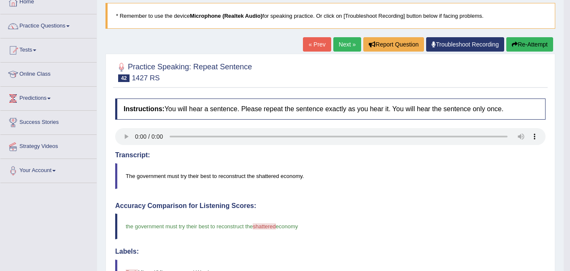
scroll to position [42, 0]
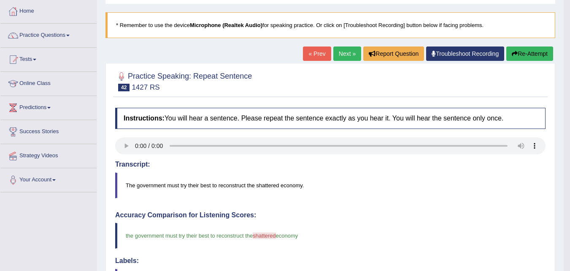
click at [547, 52] on button "Re-Attempt" at bounding box center [530, 53] width 47 height 14
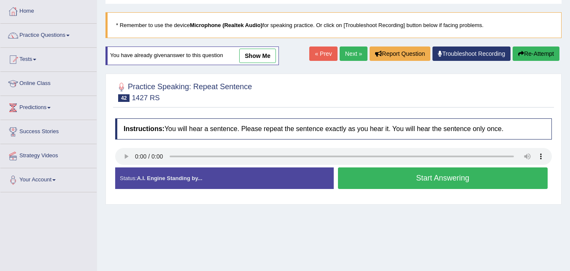
click at [399, 173] on button "Start Answering" at bounding box center [443, 178] width 210 height 22
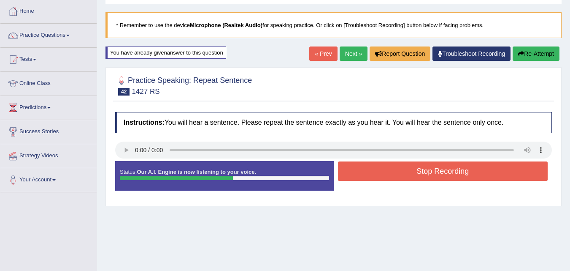
click at [410, 171] on button "Stop Recording" at bounding box center [443, 170] width 210 height 19
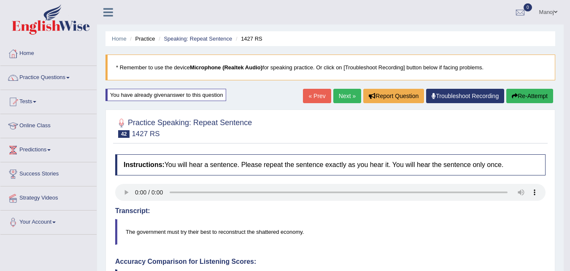
click at [512, 95] on icon "button" at bounding box center [515, 96] width 6 height 6
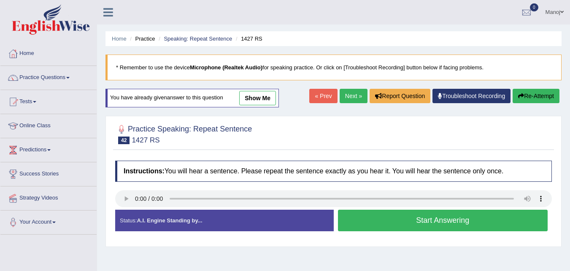
click at [409, 219] on button "Start Answering" at bounding box center [443, 220] width 210 height 22
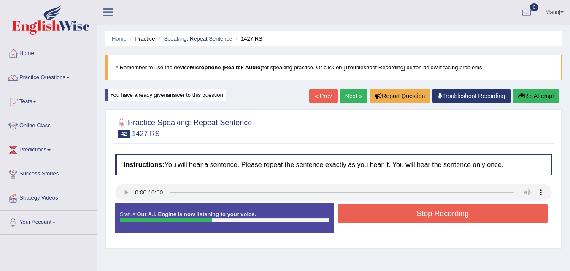
click at [402, 210] on button "Stop Recording" at bounding box center [443, 213] width 210 height 19
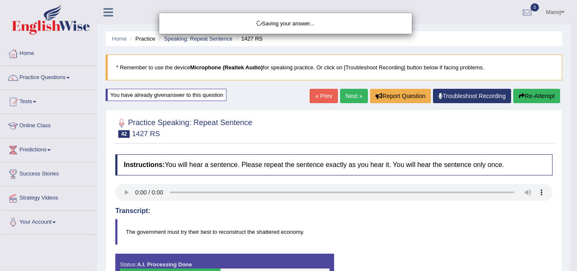
click at [537, 89] on div "Saving your answer..." at bounding box center [288, 135] width 577 height 271
click at [539, 94] on div "Saving your answer..." at bounding box center [288, 135] width 577 height 271
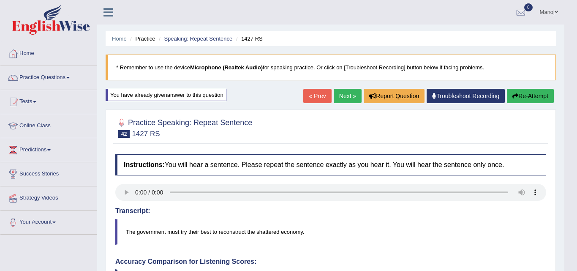
click at [348, 97] on body "Toggle navigation Home Practice Questions Speaking Practice Read Aloud Repeat S…" at bounding box center [288, 135] width 577 height 271
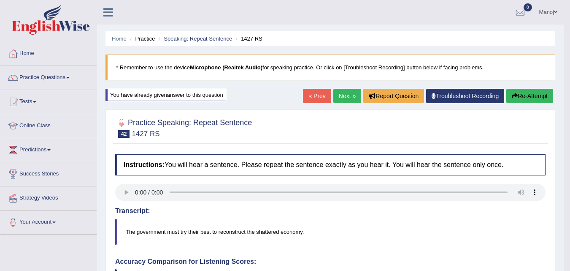
click at [340, 98] on link "Next »" at bounding box center [348, 96] width 28 height 14
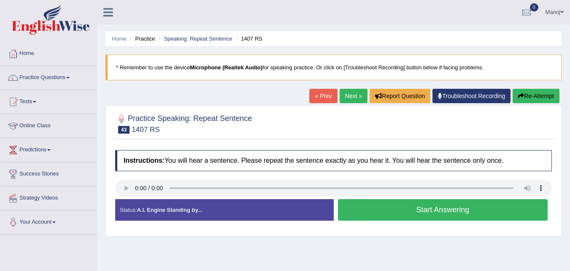
click at [444, 206] on button "Start Answering" at bounding box center [443, 210] width 210 height 22
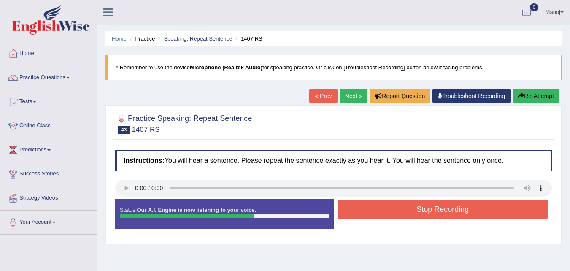
click at [390, 208] on button "Stop Recording" at bounding box center [443, 208] width 210 height 19
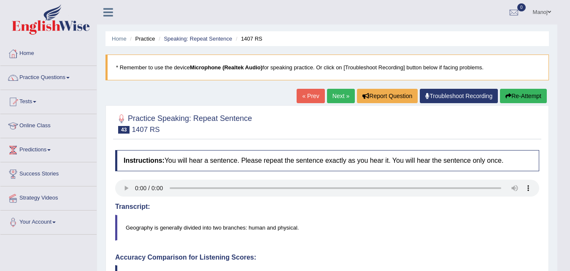
click at [531, 97] on button "Re-Attempt" at bounding box center [523, 96] width 47 height 14
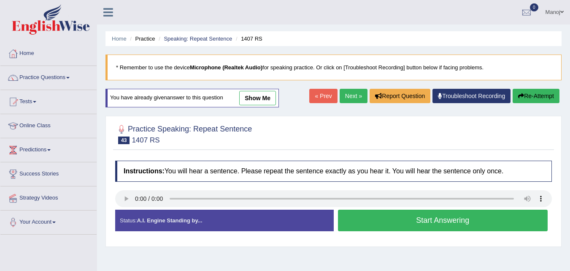
click at [404, 231] on div "Start Answering" at bounding box center [443, 221] width 219 height 24
click at [405, 221] on button "Start Answering" at bounding box center [443, 220] width 210 height 22
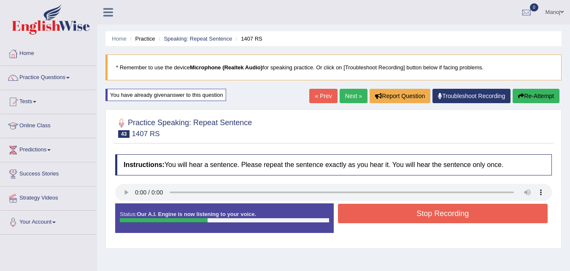
click at [423, 216] on button "Stop Recording" at bounding box center [443, 213] width 210 height 19
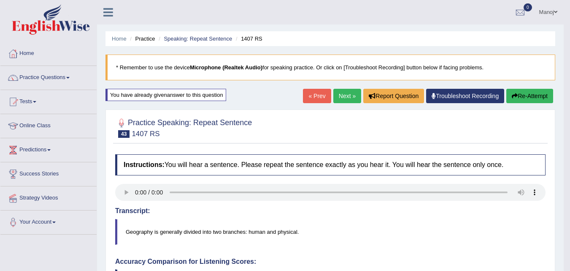
click at [350, 89] on link "Next »" at bounding box center [348, 96] width 28 height 14
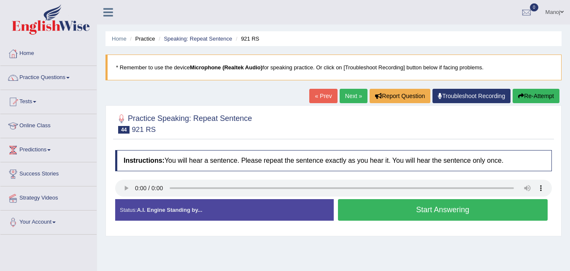
click at [408, 209] on button "Start Answering" at bounding box center [443, 210] width 210 height 22
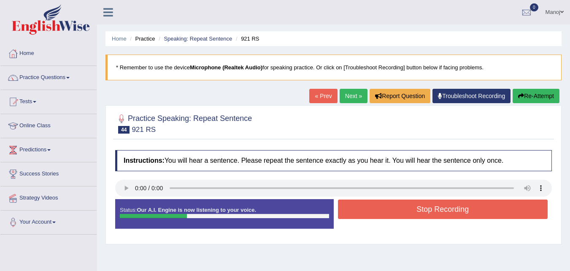
click at [408, 209] on button "Stop Recording" at bounding box center [443, 208] width 210 height 19
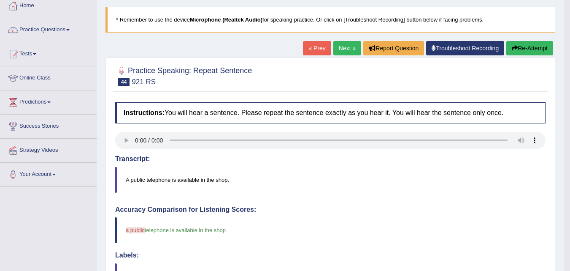
scroll to position [8, 0]
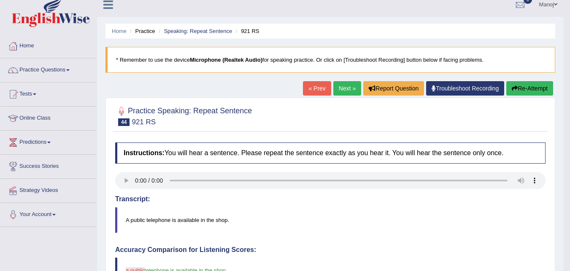
click at [521, 86] on button "Re-Attempt" at bounding box center [530, 88] width 47 height 14
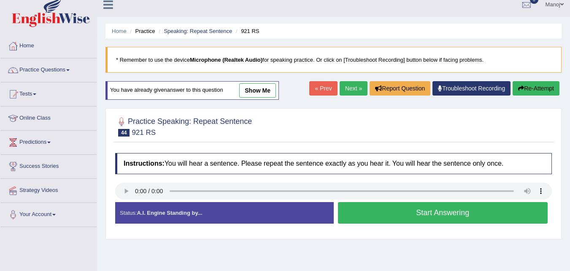
click at [428, 209] on button "Start Answering" at bounding box center [443, 213] width 210 height 22
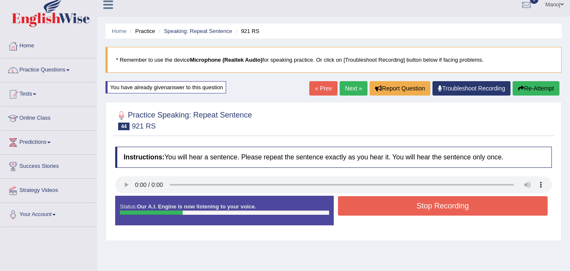
click at [428, 209] on button "Stop Recording" at bounding box center [443, 205] width 210 height 19
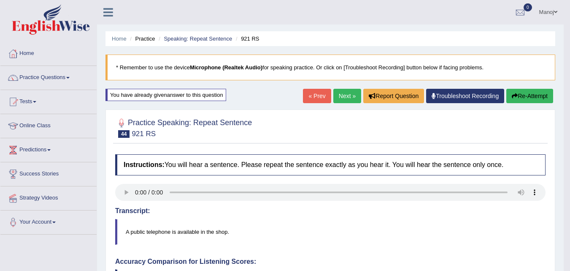
click at [342, 95] on link "Next »" at bounding box center [348, 96] width 28 height 14
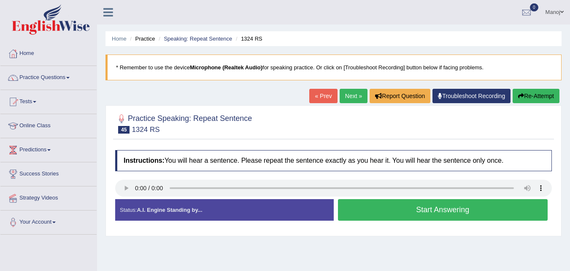
click at [399, 212] on button "Start Answering" at bounding box center [443, 210] width 210 height 22
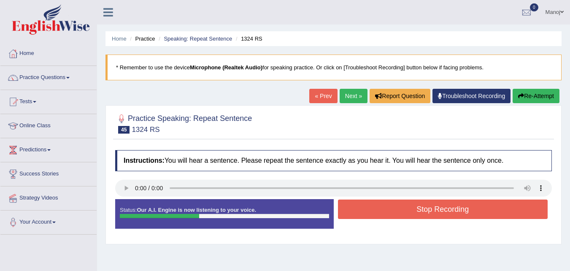
click at [413, 211] on button "Stop Recording" at bounding box center [443, 208] width 210 height 19
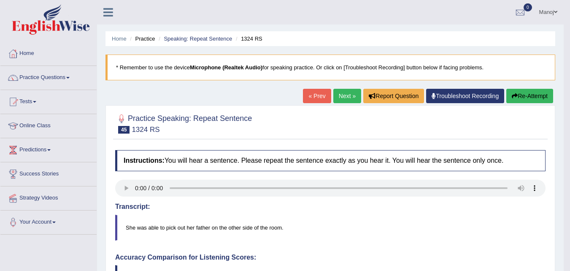
click at [342, 99] on link "Next »" at bounding box center [348, 96] width 28 height 14
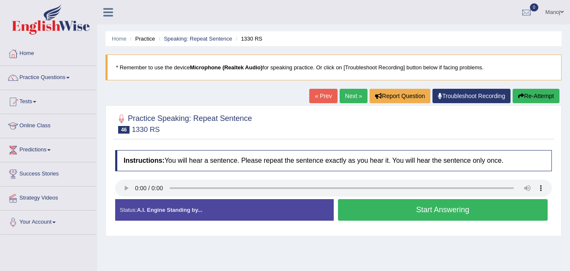
click at [442, 206] on button "Start Answering" at bounding box center [443, 210] width 210 height 22
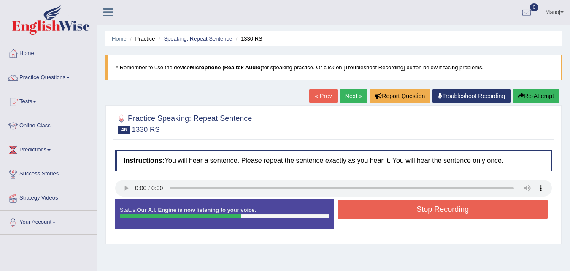
click at [442, 206] on button "Stop Recording" at bounding box center [443, 208] width 210 height 19
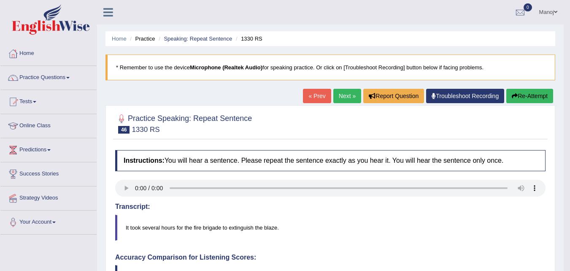
click at [527, 101] on button "Re-Attempt" at bounding box center [530, 96] width 47 height 14
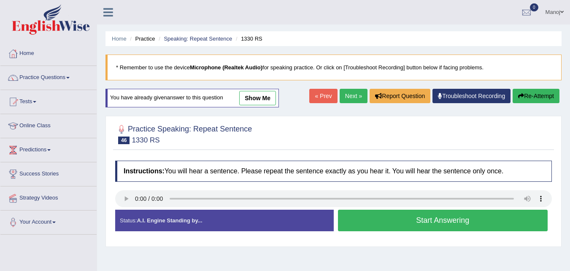
click at [446, 219] on button "Start Answering" at bounding box center [443, 220] width 210 height 22
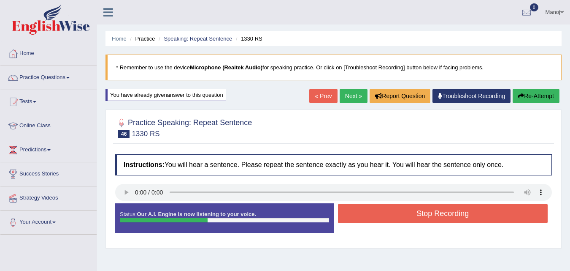
click at [409, 213] on button "Stop Recording" at bounding box center [443, 213] width 210 height 19
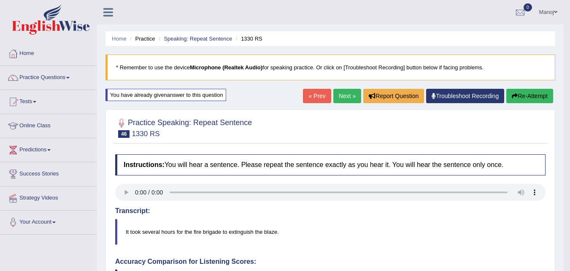
click at [548, 96] on button "Re-Attempt" at bounding box center [530, 96] width 47 height 14
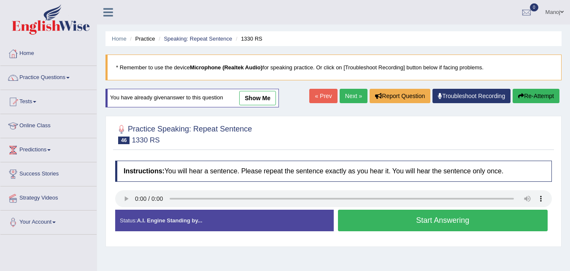
click at [421, 215] on button "Start Answering" at bounding box center [443, 220] width 210 height 22
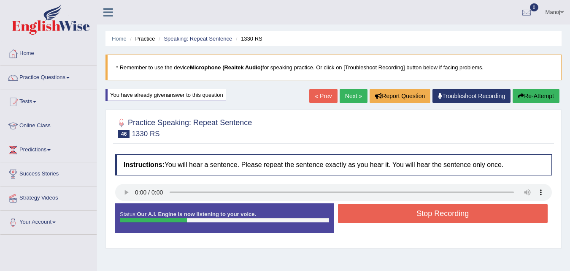
click at [554, 102] on button "Re-Attempt" at bounding box center [536, 96] width 47 height 14
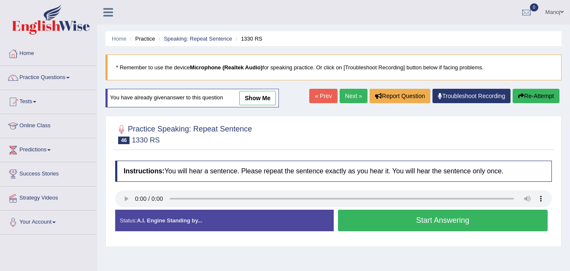
click at [439, 228] on button "Start Answering" at bounding box center [443, 220] width 210 height 22
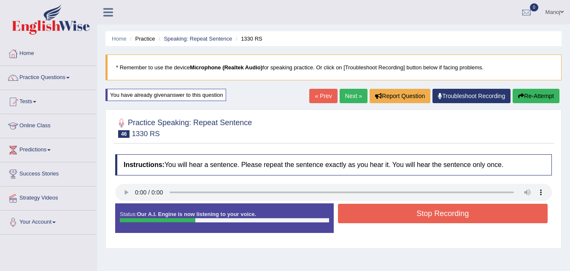
click at [541, 96] on button "Re-Attempt" at bounding box center [536, 96] width 47 height 14
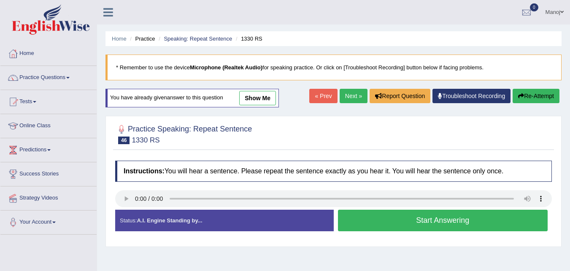
click at [405, 220] on button "Start Answering" at bounding box center [443, 220] width 210 height 22
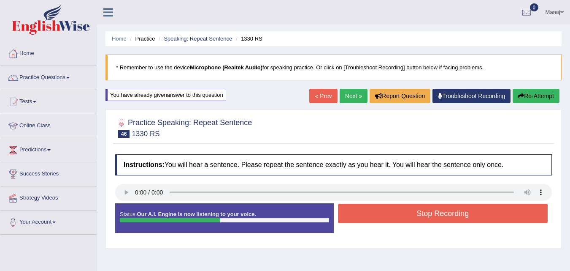
click at [422, 214] on button "Stop Recording" at bounding box center [443, 213] width 210 height 19
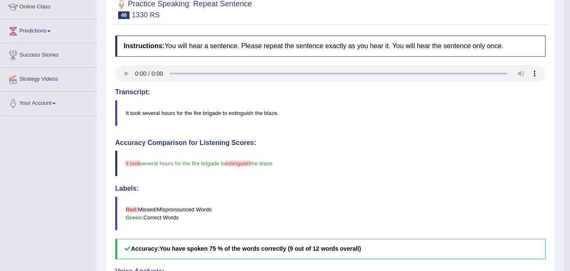
scroll to position [9, 0]
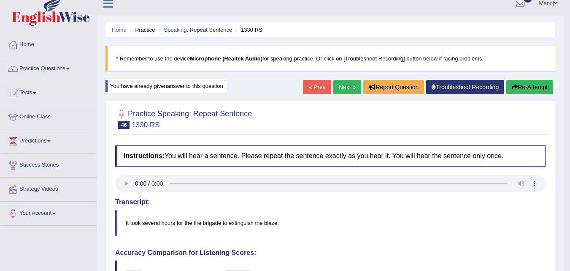
click at [537, 87] on button "Re-Attempt" at bounding box center [530, 87] width 47 height 14
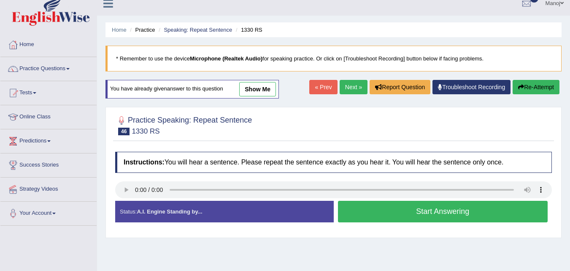
click at [401, 216] on button "Start Answering" at bounding box center [443, 212] width 210 height 22
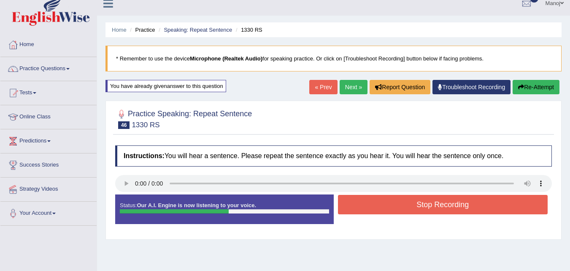
click at [410, 200] on button "Stop Recording" at bounding box center [443, 204] width 210 height 19
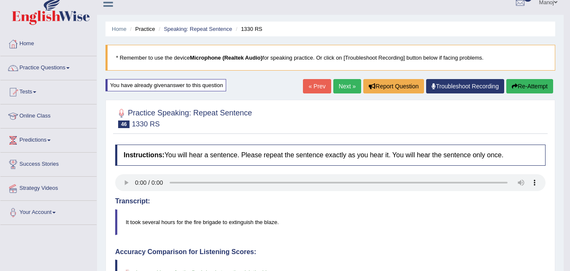
scroll to position [9, 0]
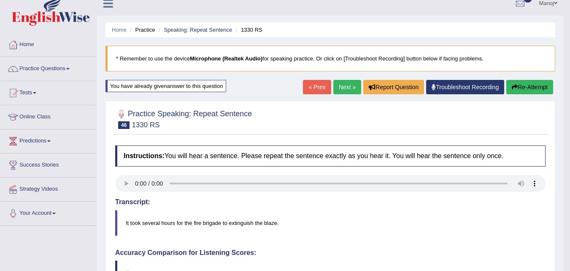
click at [346, 91] on link "Next »" at bounding box center [348, 87] width 28 height 14
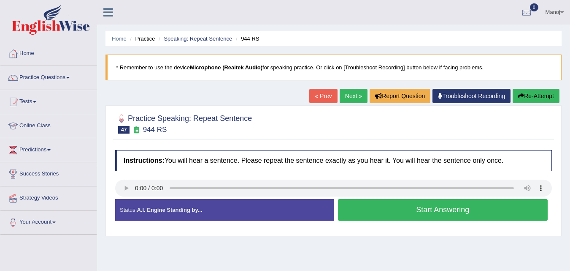
click at [405, 213] on button "Start Answering" at bounding box center [443, 210] width 210 height 22
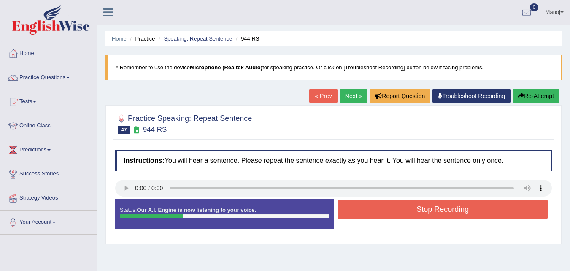
click at [544, 93] on button "Re-Attempt" at bounding box center [536, 96] width 47 height 14
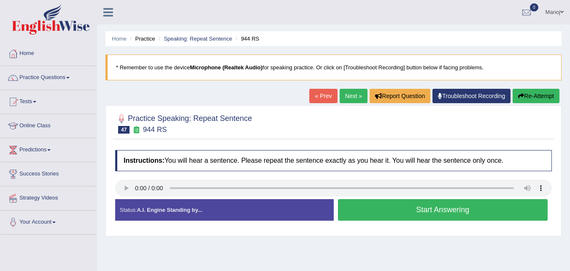
click at [402, 204] on button "Start Answering" at bounding box center [443, 210] width 210 height 22
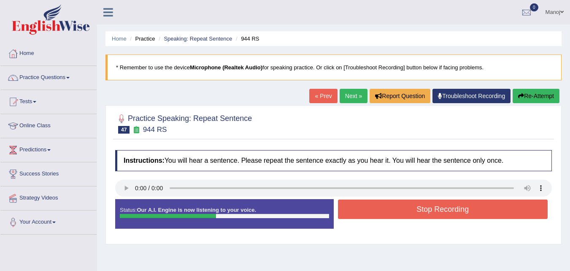
click at [404, 205] on button "Stop Recording" at bounding box center [443, 208] width 210 height 19
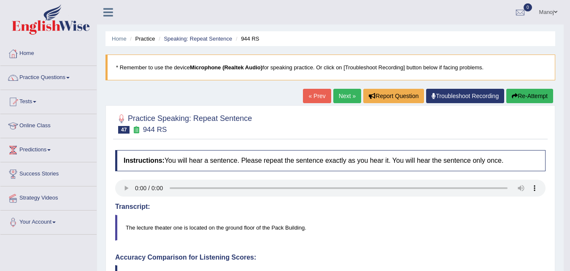
click at [537, 95] on button "Re-Attempt" at bounding box center [530, 96] width 47 height 14
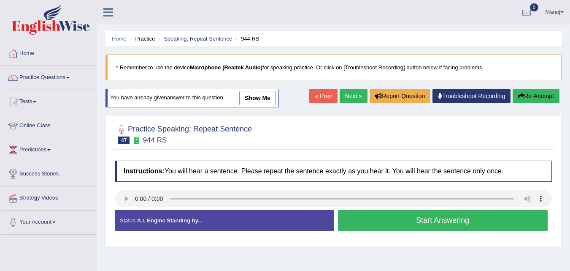
click at [480, 217] on button "Start Answering" at bounding box center [443, 220] width 210 height 22
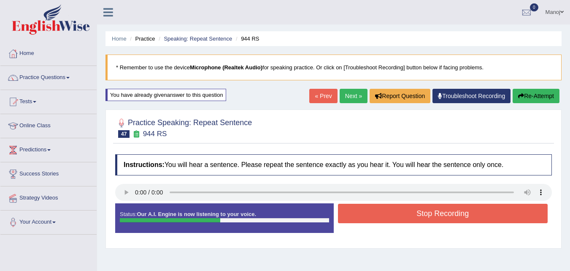
click at [480, 217] on button "Stop Recording" at bounding box center [443, 213] width 210 height 19
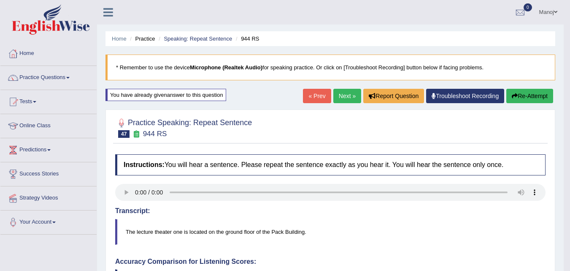
click at [546, 95] on button "Re-Attempt" at bounding box center [530, 96] width 47 height 14
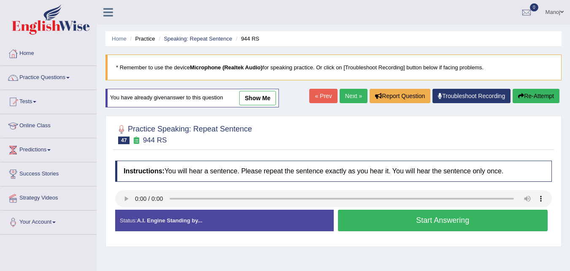
click at [398, 220] on button "Start Answering" at bounding box center [443, 220] width 210 height 22
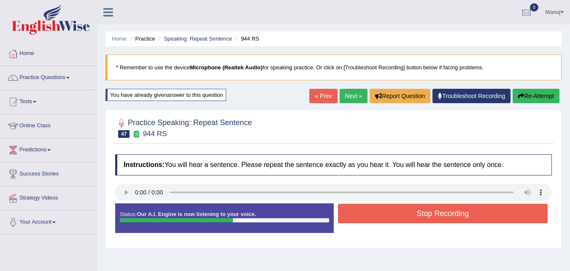
click at [432, 214] on button "Stop Recording" at bounding box center [443, 213] width 210 height 19
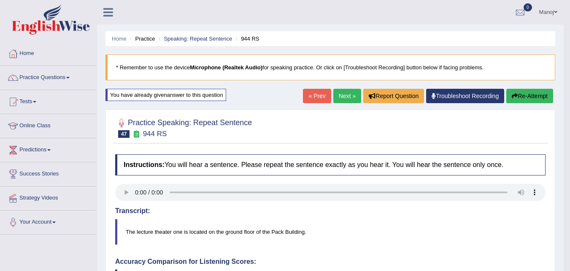
click at [336, 96] on link "Next »" at bounding box center [348, 96] width 28 height 14
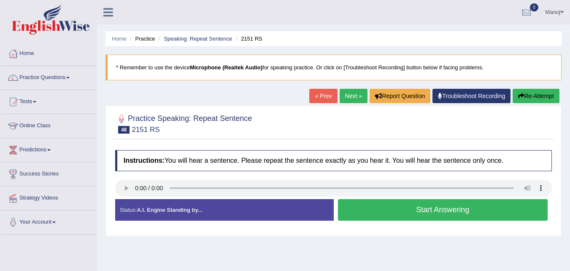
click at [425, 215] on button "Start Answering" at bounding box center [443, 210] width 210 height 22
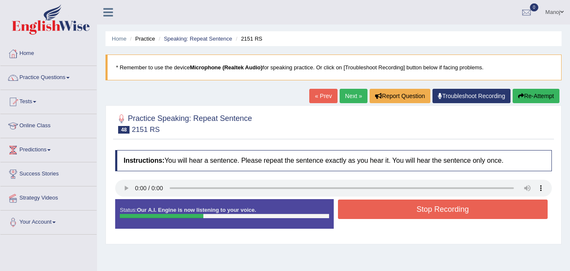
click at [425, 215] on button "Stop Recording" at bounding box center [443, 208] width 210 height 19
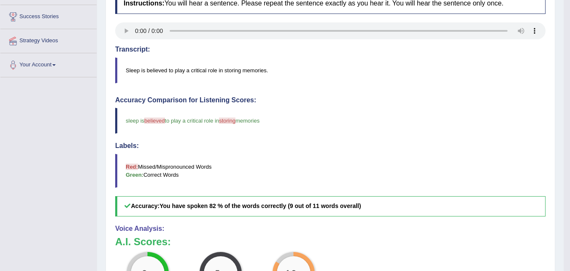
scroll to position [42, 0]
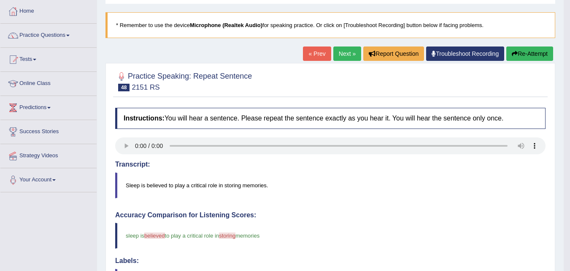
click at [530, 53] on button "Re-Attempt" at bounding box center [530, 53] width 47 height 14
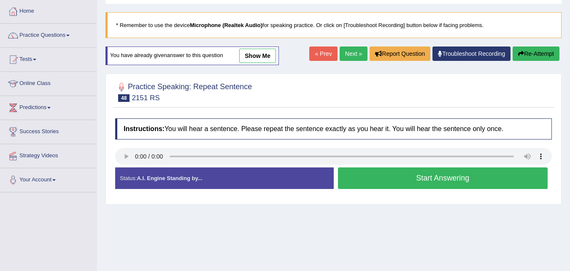
click at [416, 175] on button "Start Answering" at bounding box center [443, 178] width 210 height 22
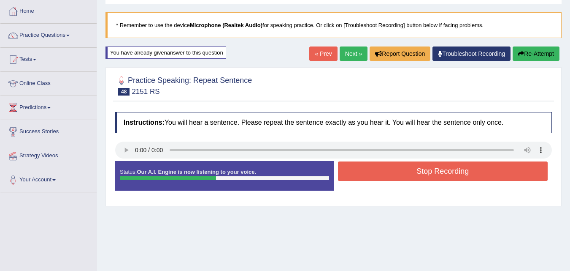
click at [416, 175] on button "Stop Recording" at bounding box center [443, 170] width 210 height 19
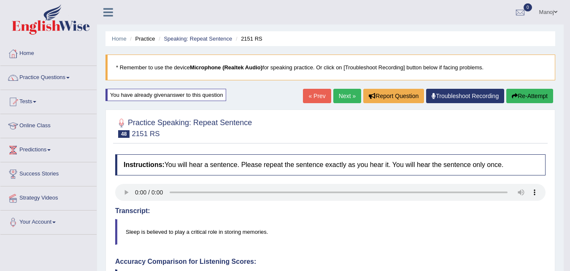
click at [338, 100] on link "Next »" at bounding box center [348, 96] width 28 height 14
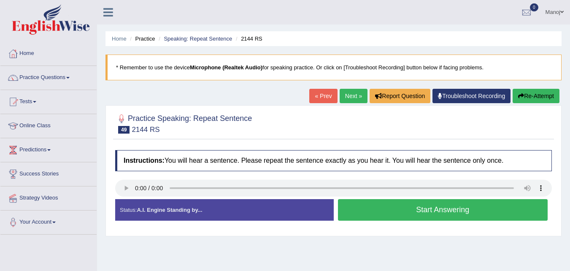
click at [398, 207] on button "Start Answering" at bounding box center [443, 210] width 210 height 22
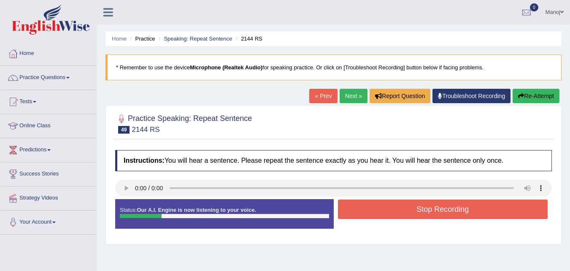
click at [546, 98] on button "Re-Attempt" at bounding box center [536, 96] width 47 height 14
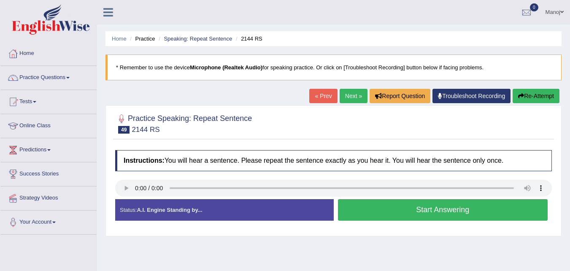
click at [382, 204] on button "Start Answering" at bounding box center [443, 210] width 210 height 22
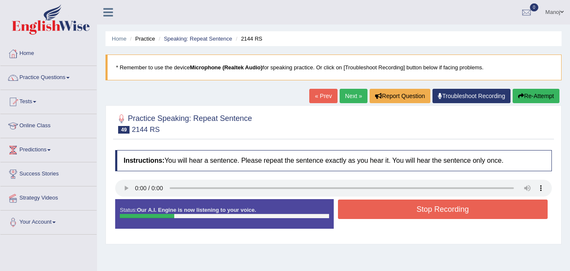
click at [527, 94] on button "Re-Attempt" at bounding box center [536, 96] width 47 height 14
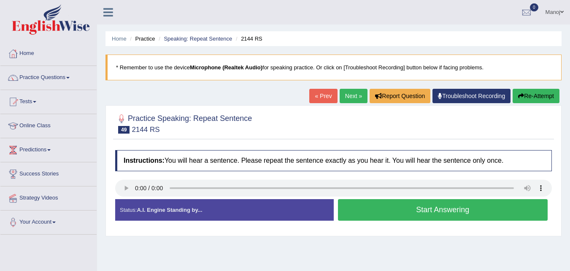
click at [419, 209] on button "Start Answering" at bounding box center [443, 210] width 210 height 22
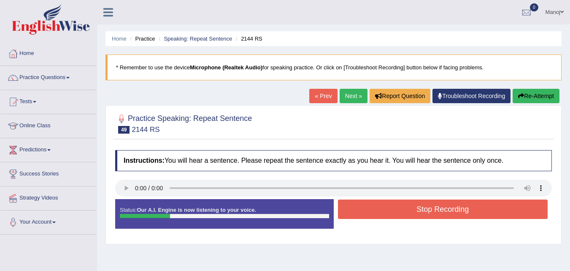
click at [550, 100] on button "Re-Attempt" at bounding box center [536, 96] width 47 height 14
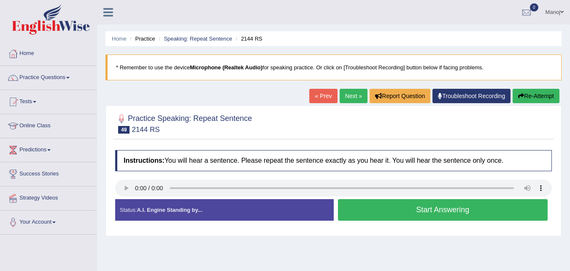
click at [425, 214] on button "Start Answering" at bounding box center [443, 210] width 210 height 22
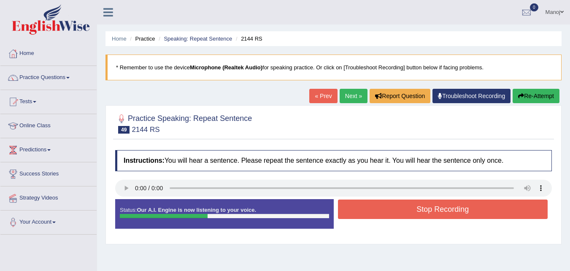
click at [425, 213] on button "Stop Recording" at bounding box center [443, 208] width 210 height 19
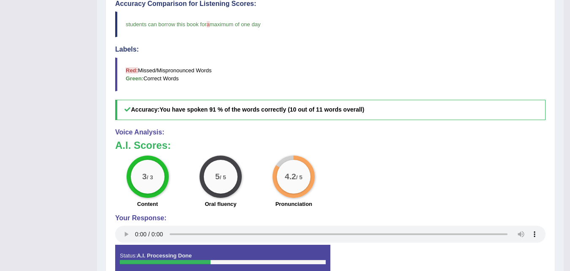
scroll to position [42, 0]
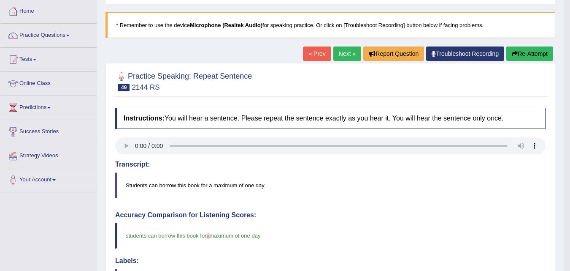
click at [339, 57] on link "Next »" at bounding box center [348, 53] width 28 height 14
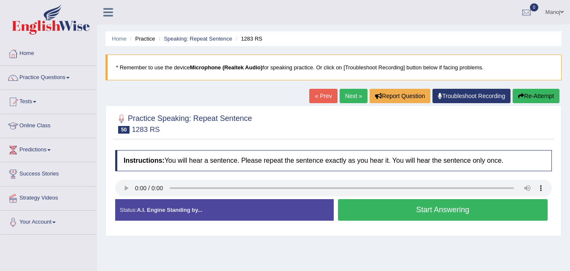
click at [447, 213] on button "Start Answering" at bounding box center [443, 210] width 210 height 22
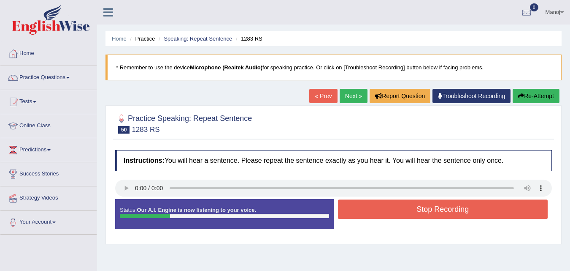
click at [532, 95] on button "Re-Attempt" at bounding box center [536, 96] width 47 height 14
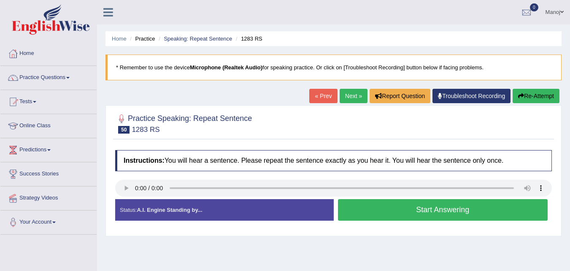
click at [442, 206] on button "Start Answering" at bounding box center [443, 210] width 210 height 22
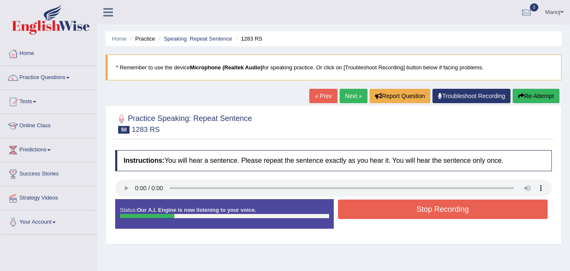
click at [521, 97] on icon "button" at bounding box center [522, 96] width 6 height 6
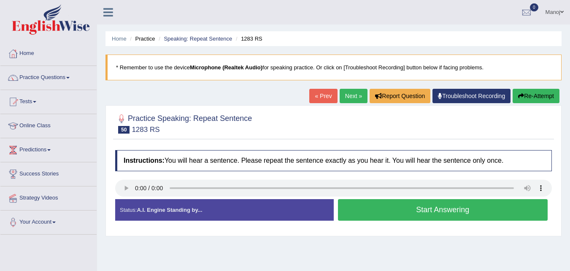
click at [448, 203] on button "Start Answering" at bounding box center [443, 210] width 210 height 22
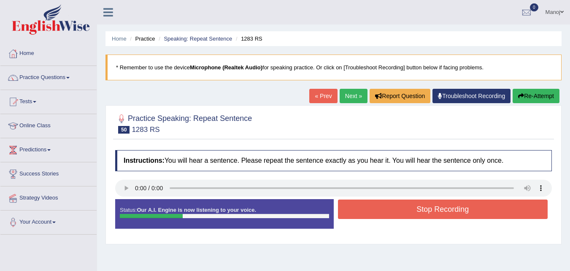
click at [528, 93] on button "Re-Attempt" at bounding box center [536, 96] width 47 height 14
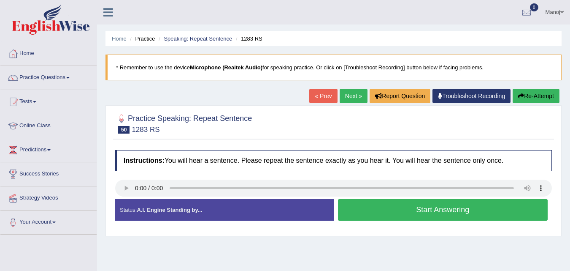
click at [420, 202] on button "Start Answering" at bounding box center [443, 210] width 210 height 22
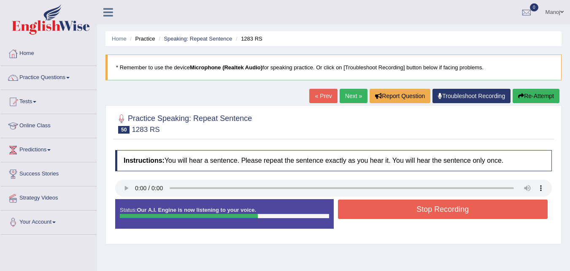
click at [536, 87] on div "Home Practice Speaking: Repeat Sentence 1283 RS * Remember to use the device Mi…" at bounding box center [333, 211] width 473 height 422
click at [537, 90] on button "Re-Attempt" at bounding box center [536, 96] width 47 height 14
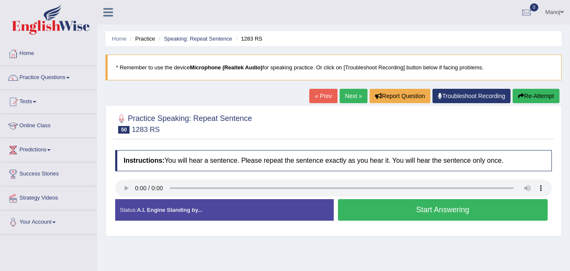
click at [409, 206] on button "Start Answering" at bounding box center [443, 210] width 210 height 22
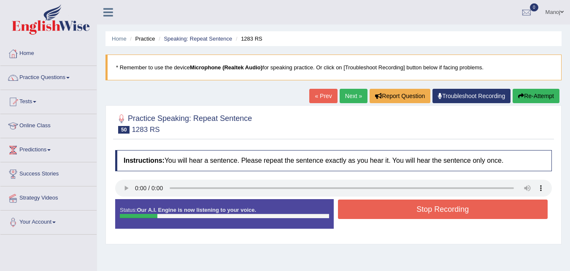
click at [545, 99] on button "Re-Attempt" at bounding box center [536, 96] width 47 height 14
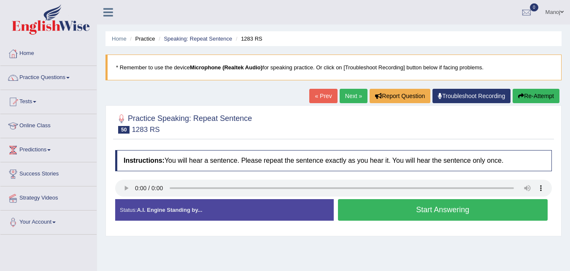
click at [430, 200] on button "Start Answering" at bounding box center [443, 210] width 210 height 22
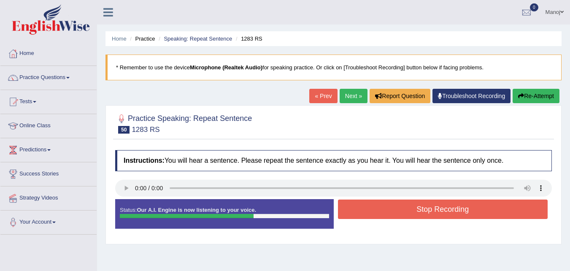
click at [424, 209] on button "Stop Recording" at bounding box center [443, 208] width 210 height 19
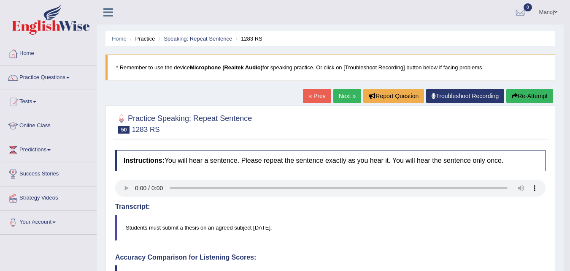
click at [519, 96] on button "Re-Attempt" at bounding box center [530, 96] width 47 height 14
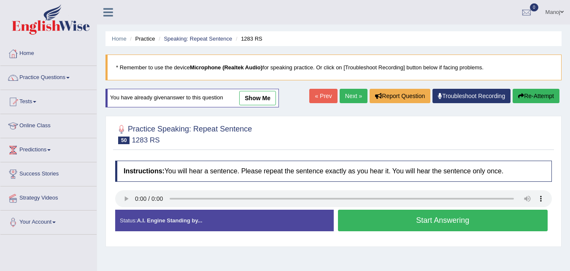
click at [407, 218] on button "Start Answering" at bounding box center [443, 220] width 210 height 22
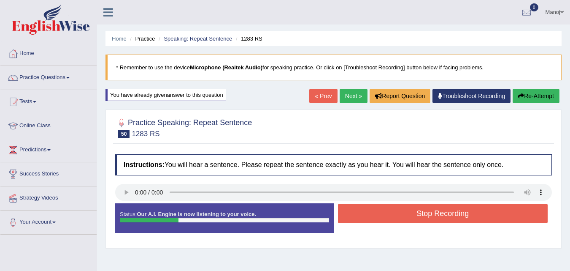
click at [541, 101] on button "Re-Attempt" at bounding box center [536, 96] width 47 height 14
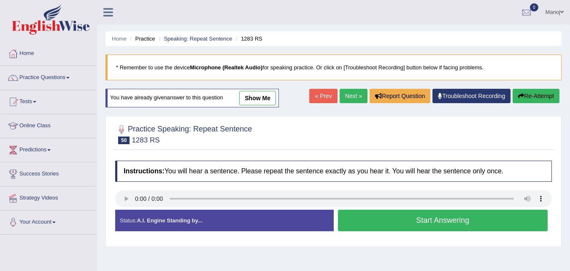
click at [421, 213] on button "Start Answering" at bounding box center [443, 220] width 210 height 22
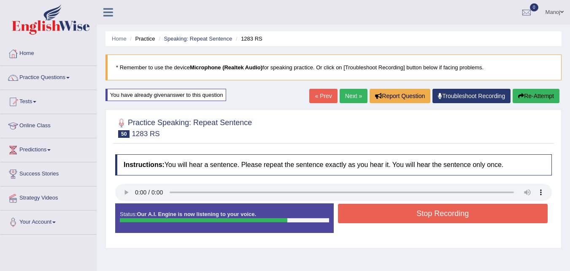
click at [543, 101] on button "Re-Attempt" at bounding box center [536, 96] width 47 height 14
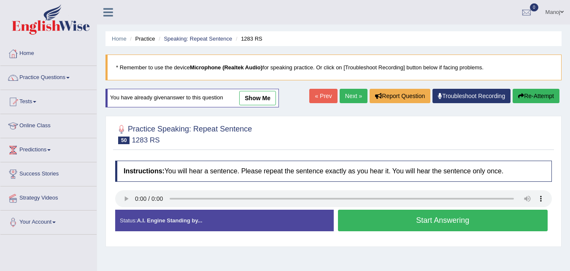
click at [433, 218] on button "Start Answering" at bounding box center [443, 220] width 210 height 22
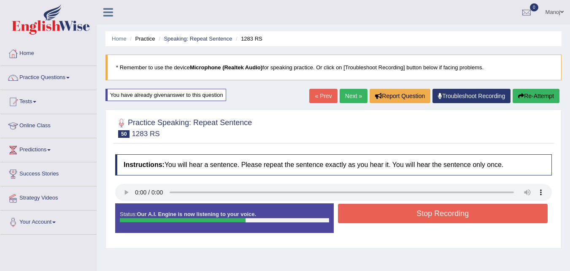
click at [546, 102] on button "Re-Attempt" at bounding box center [536, 96] width 47 height 14
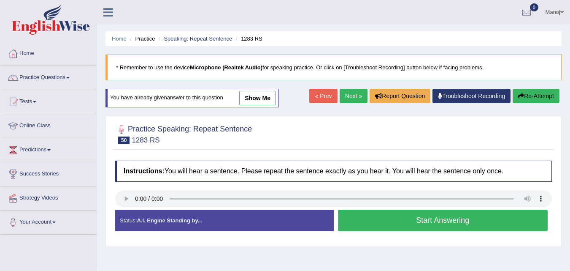
click at [394, 229] on button "Start Answering" at bounding box center [443, 220] width 210 height 22
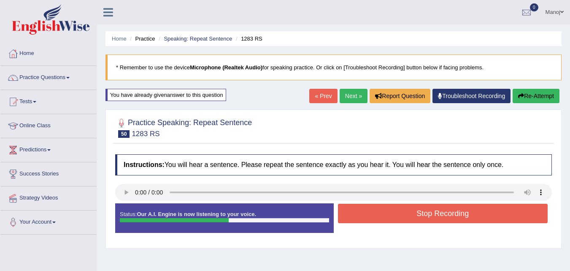
click at [537, 100] on button "Re-Attempt" at bounding box center [536, 96] width 47 height 14
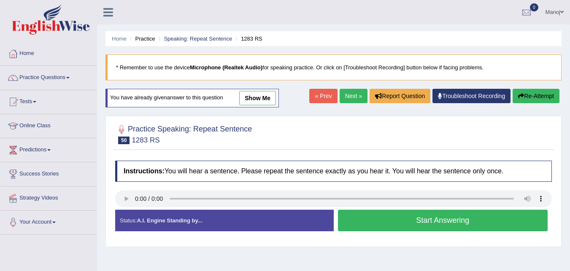
click at [464, 225] on button "Start Answering" at bounding box center [443, 220] width 210 height 22
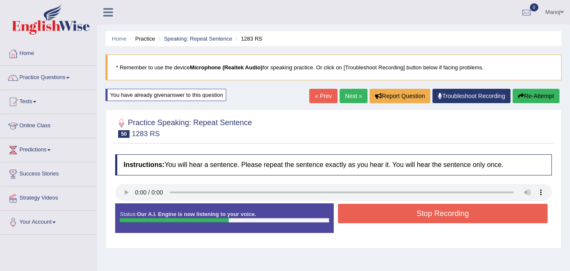
click at [456, 212] on button "Stop Recording" at bounding box center [443, 213] width 210 height 19
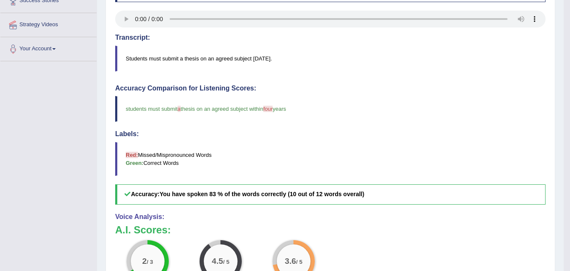
scroll to position [42, 0]
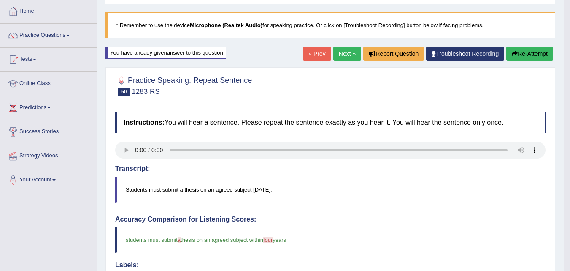
click at [548, 54] on button "Re-Attempt" at bounding box center [530, 53] width 47 height 14
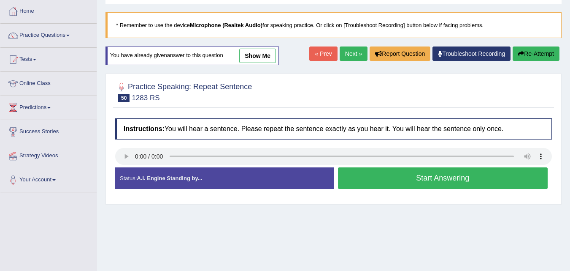
scroll to position [42, 0]
click at [381, 182] on button "Start Answering" at bounding box center [443, 178] width 210 height 22
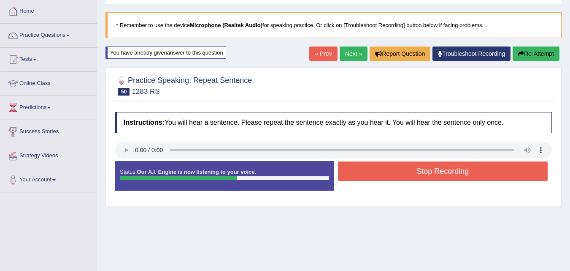
click at [391, 173] on button "Stop Recording" at bounding box center [443, 170] width 210 height 19
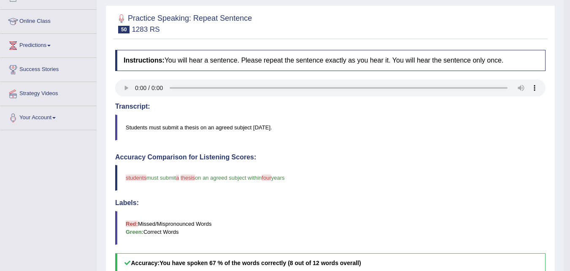
scroll to position [0, 0]
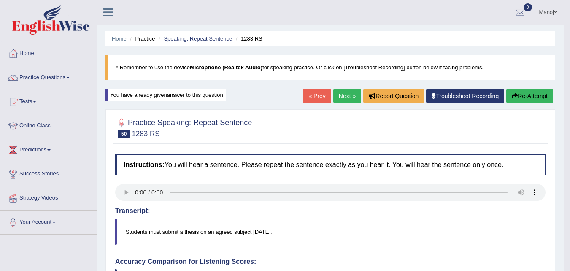
click at [347, 97] on link "Next »" at bounding box center [348, 96] width 28 height 14
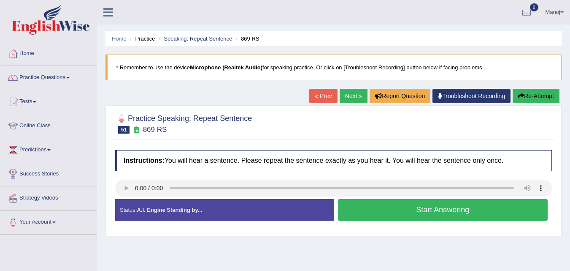
click at [417, 214] on button "Start Answering" at bounding box center [443, 210] width 210 height 22
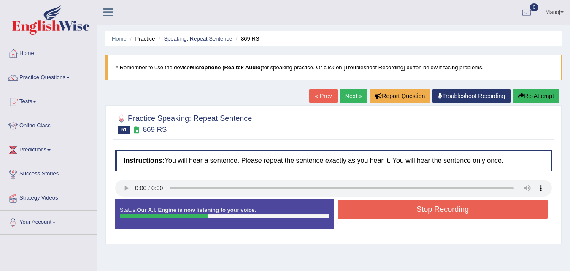
click at [417, 214] on button "Stop Recording" at bounding box center [443, 208] width 210 height 19
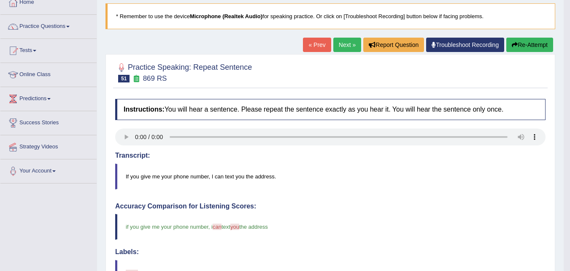
scroll to position [47, 0]
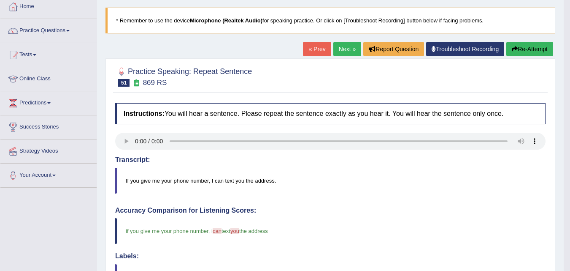
click at [532, 51] on button "Re-Attempt" at bounding box center [530, 49] width 47 height 14
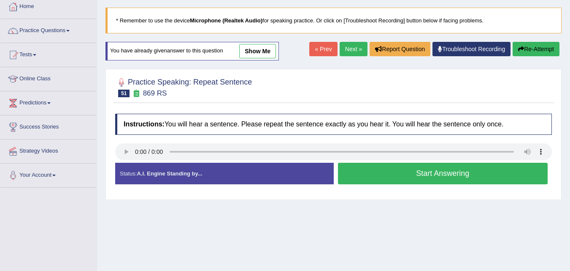
scroll to position [47, 0]
click at [397, 176] on button "Start Answering" at bounding box center [443, 174] width 210 height 22
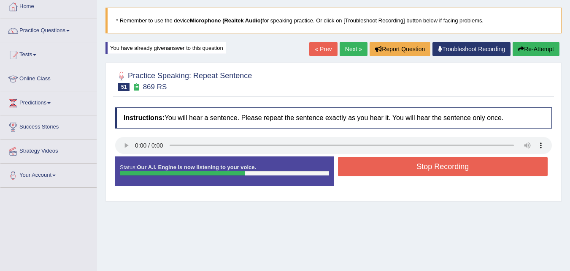
click at [553, 49] on button "Re-Attempt" at bounding box center [536, 49] width 47 height 14
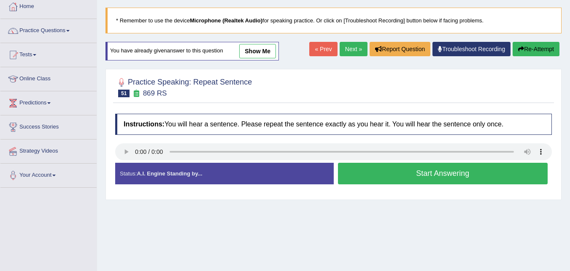
click at [369, 172] on button "Start Answering" at bounding box center [443, 174] width 210 height 22
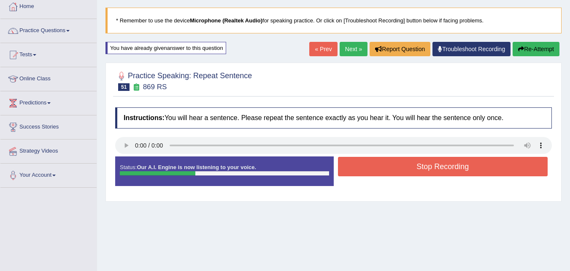
click at [369, 172] on button "Stop Recording" at bounding box center [443, 166] width 210 height 19
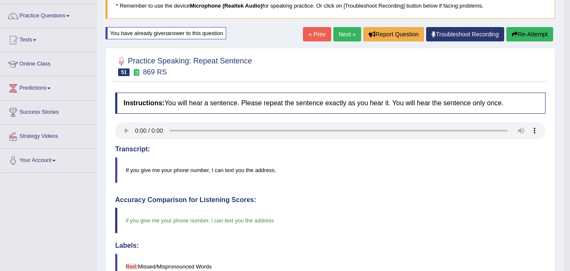
scroll to position [47, 0]
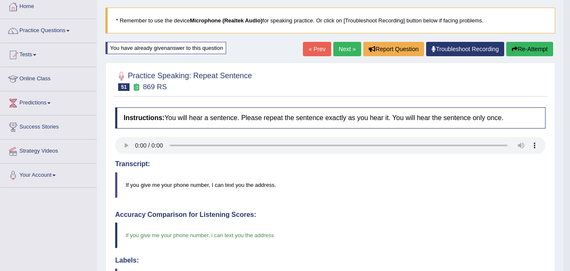
click at [343, 46] on link "Next »" at bounding box center [348, 49] width 28 height 14
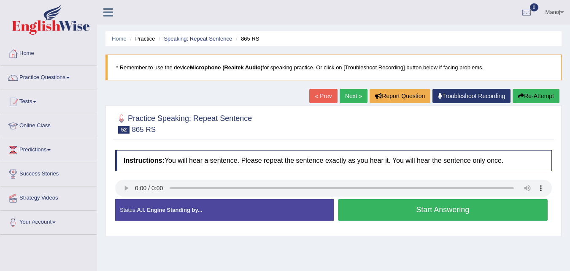
click at [417, 212] on button "Start Answering" at bounding box center [443, 210] width 210 height 22
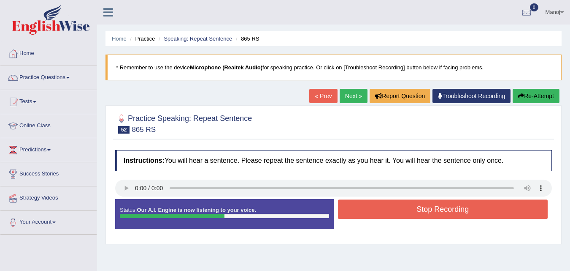
click at [418, 212] on button "Stop Recording" at bounding box center [443, 208] width 210 height 19
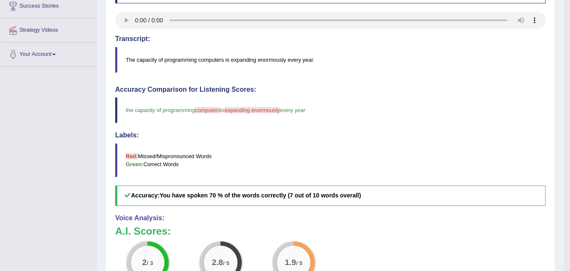
scroll to position [84, 0]
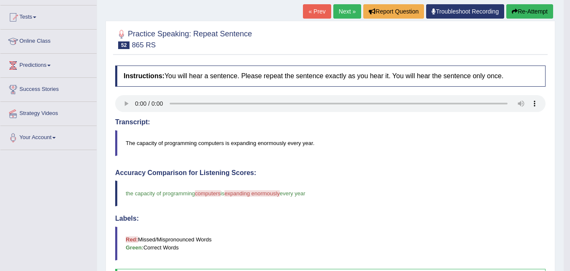
click at [529, 11] on button "Re-Attempt" at bounding box center [530, 11] width 47 height 14
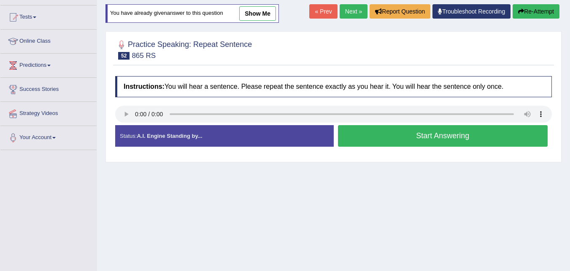
click at [422, 139] on button "Start Answering" at bounding box center [443, 136] width 210 height 22
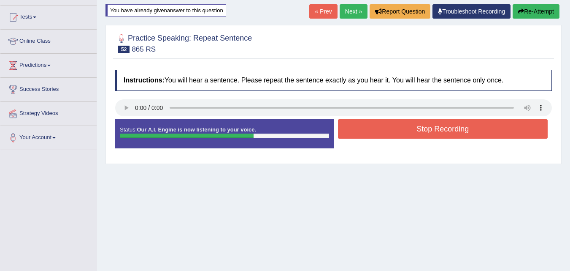
click at [428, 130] on button "Stop Recording" at bounding box center [443, 128] width 210 height 19
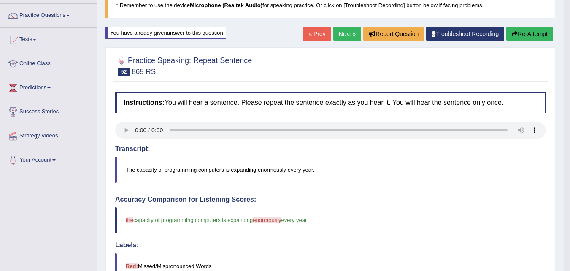
scroll to position [42, 0]
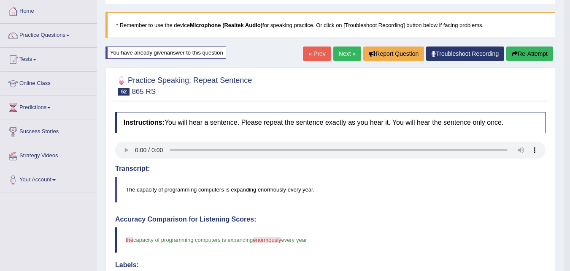
click at [534, 59] on button "Re-Attempt" at bounding box center [530, 53] width 47 height 14
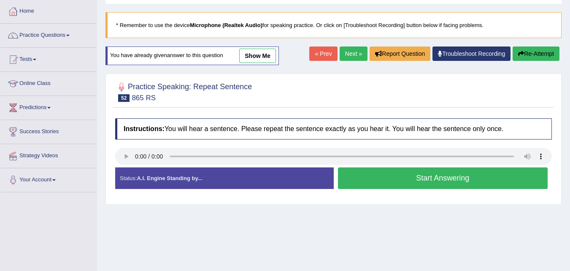
click at [404, 179] on button "Start Answering" at bounding box center [443, 178] width 210 height 22
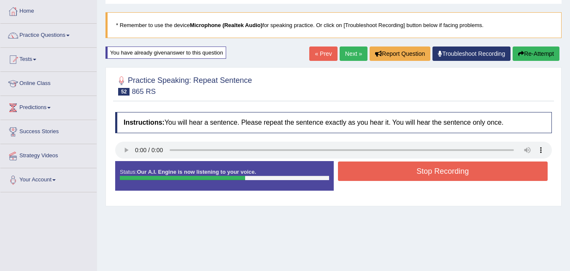
click at [412, 168] on button "Stop Recording" at bounding box center [443, 170] width 210 height 19
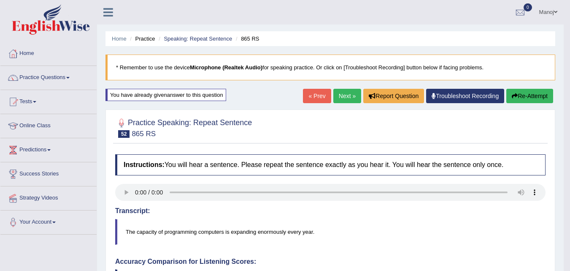
click at [532, 94] on button "Re-Attempt" at bounding box center [530, 96] width 47 height 14
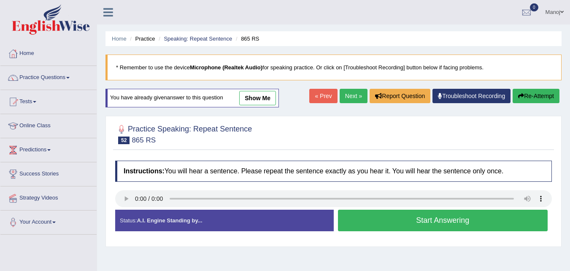
click at [396, 215] on button "Start Answering" at bounding box center [443, 220] width 210 height 22
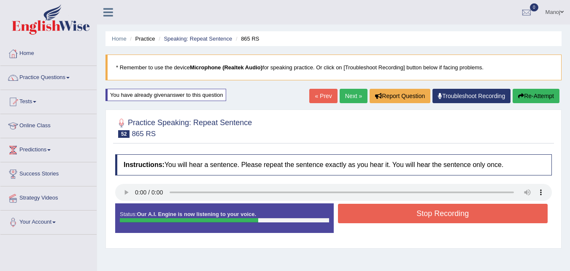
click at [403, 214] on button "Stop Recording" at bounding box center [443, 213] width 210 height 19
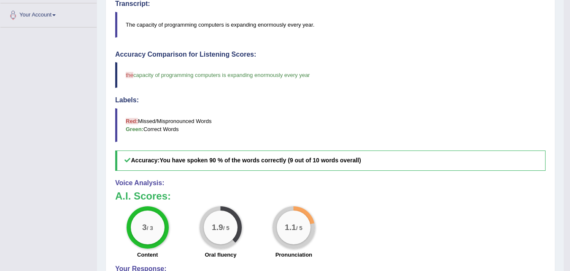
scroll to position [42, 0]
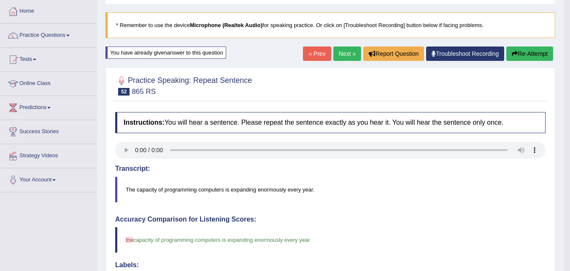
click at [536, 50] on button "Re-Attempt" at bounding box center [530, 53] width 47 height 14
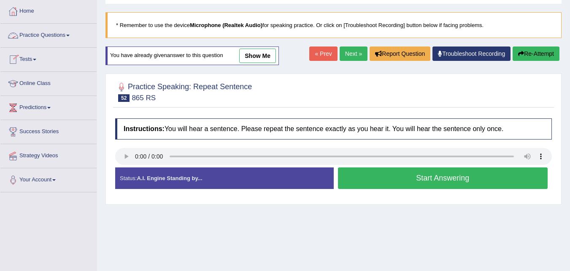
click at [48, 28] on link "Practice Questions" at bounding box center [48, 34] width 96 height 21
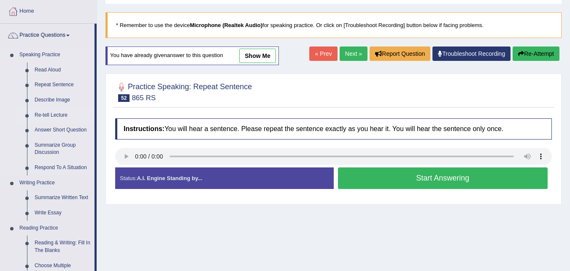
click at [56, 112] on link "Re-tell Lecture" at bounding box center [63, 115] width 64 height 15
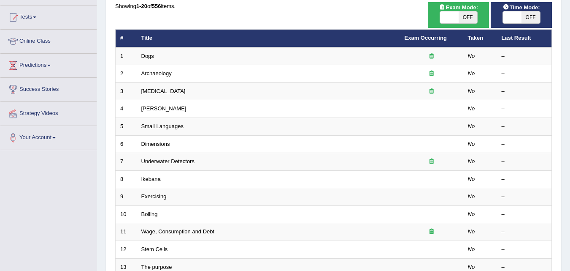
click at [462, 20] on span "OFF" at bounding box center [468, 17] width 19 height 12
checkbox input "true"
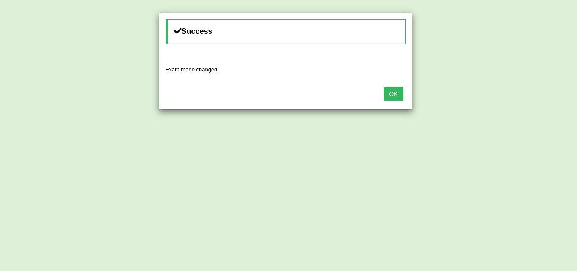
click at [394, 96] on button "OK" at bounding box center [392, 94] width 19 height 14
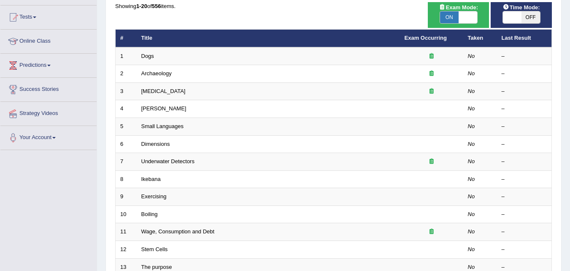
click at [518, 14] on span at bounding box center [512, 17] width 19 height 12
checkbox input "true"
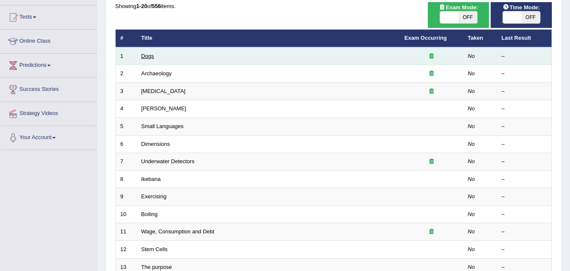
click at [143, 57] on link "Dogs" at bounding box center [147, 56] width 13 height 6
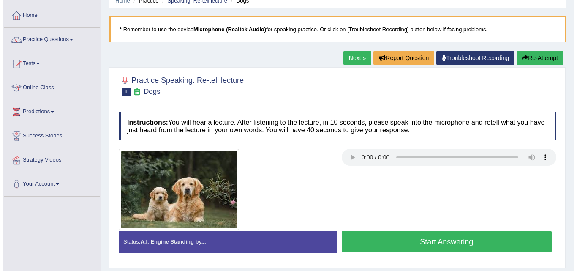
scroll to position [84, 0]
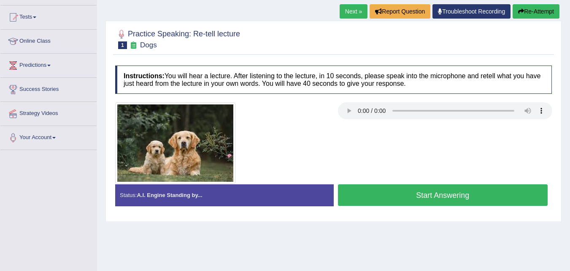
click at [426, 194] on button "Start Answering" at bounding box center [443, 195] width 210 height 22
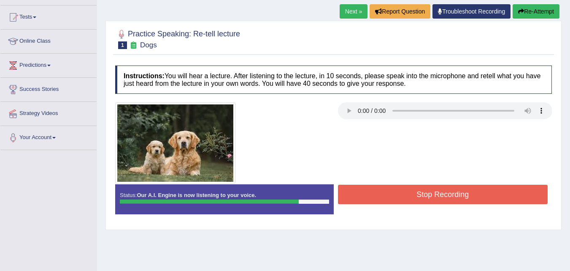
click at [426, 194] on button "Stop Recording" at bounding box center [443, 194] width 210 height 19
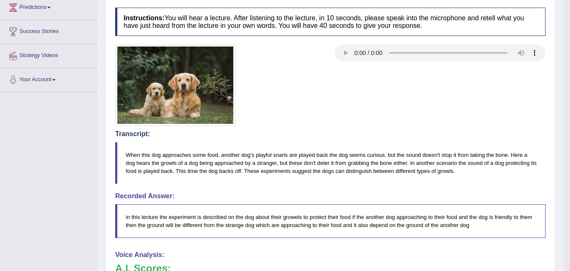
scroll to position [30, 0]
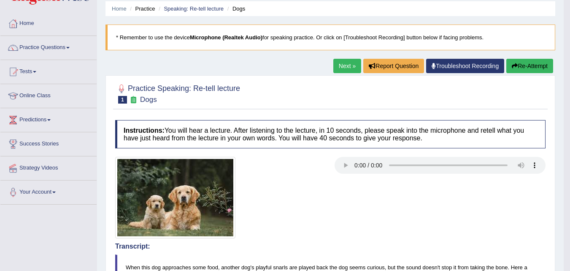
click at [537, 68] on button "Re-Attempt" at bounding box center [530, 66] width 47 height 14
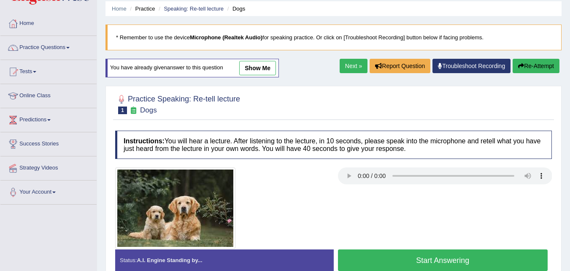
click at [407, 263] on button "Start Answering" at bounding box center [443, 260] width 210 height 22
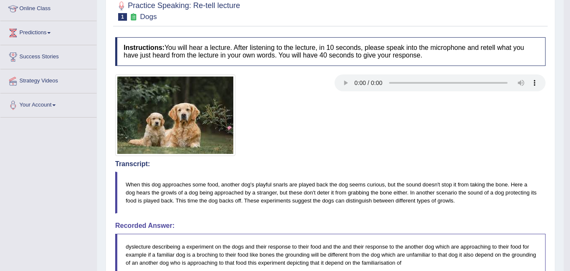
scroll to position [42, 0]
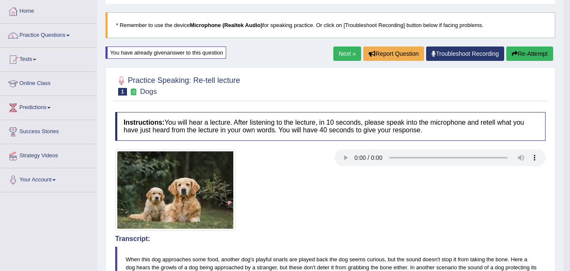
click at [342, 48] on link "Next »" at bounding box center [348, 53] width 28 height 14
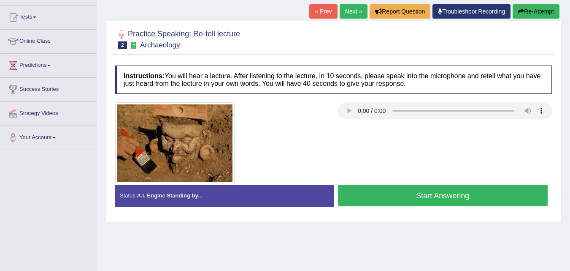
scroll to position [84, 0]
click at [448, 200] on button "Start Answering" at bounding box center [443, 196] width 210 height 22
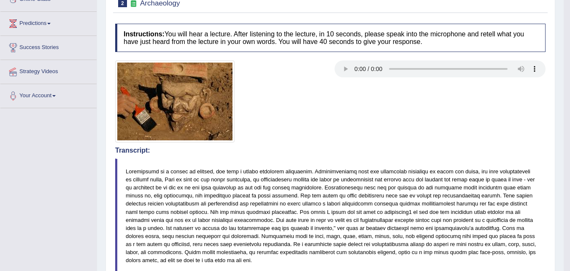
scroll to position [0, 0]
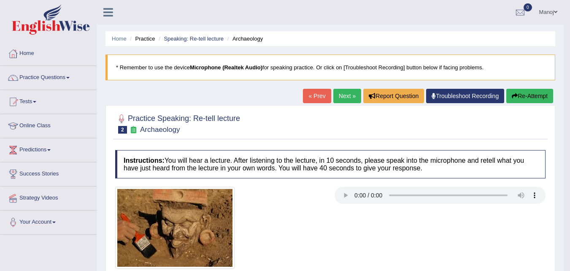
click at [347, 99] on link "Next »" at bounding box center [348, 96] width 28 height 14
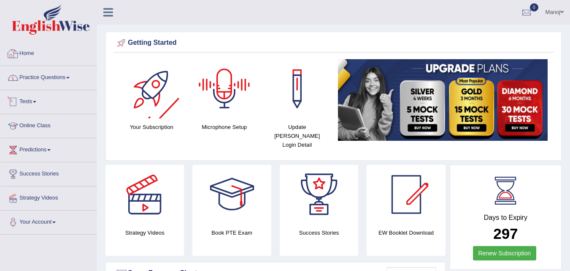
click at [46, 76] on link "Practice Questions" at bounding box center [48, 76] width 96 height 21
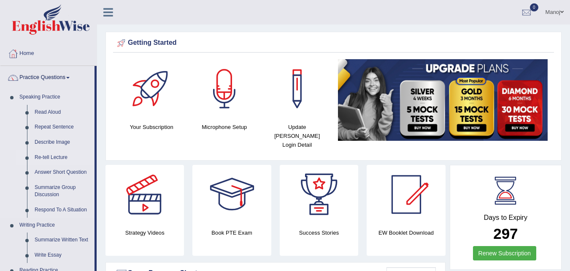
click at [53, 157] on link "Re-tell Lecture" at bounding box center [63, 157] width 64 height 15
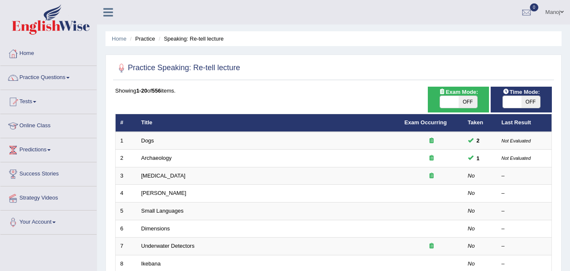
click at [153, 177] on link "[MEDICAL_DATA]" at bounding box center [163, 175] width 44 height 6
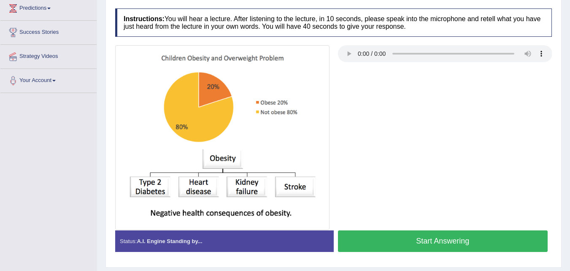
scroll to position [127, 0]
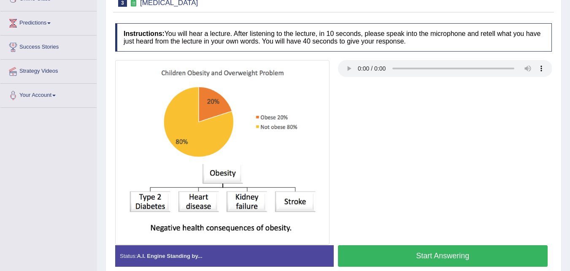
click at [430, 258] on button "Start Answering" at bounding box center [443, 256] width 210 height 22
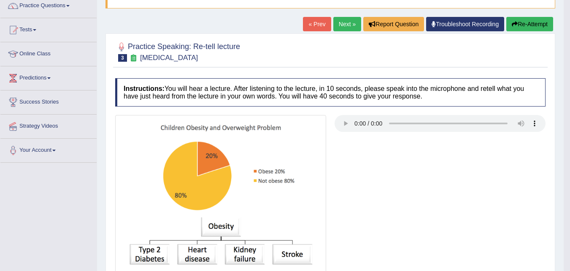
scroll to position [42, 0]
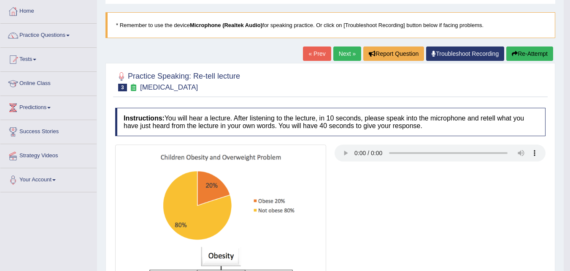
click at [342, 52] on link "Next »" at bounding box center [348, 53] width 28 height 14
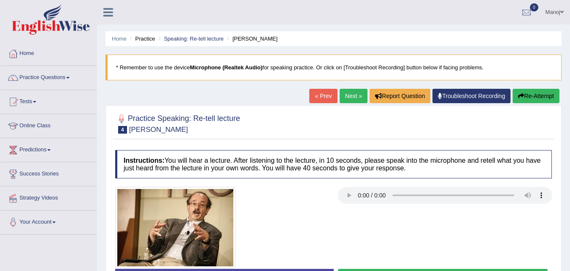
scroll to position [42, 0]
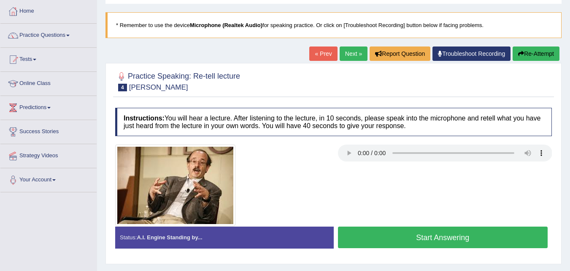
click at [413, 240] on button "Start Answering" at bounding box center [443, 237] width 210 height 22
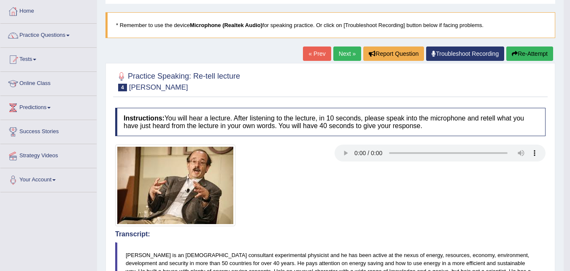
click at [345, 60] on link "Next »" at bounding box center [348, 53] width 28 height 14
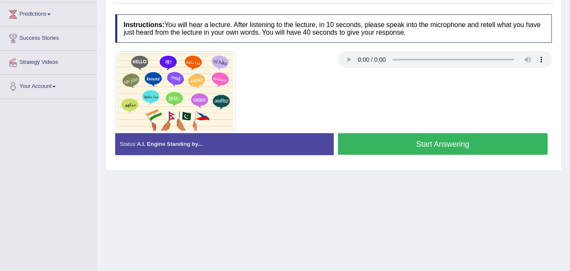
scroll to position [84, 0]
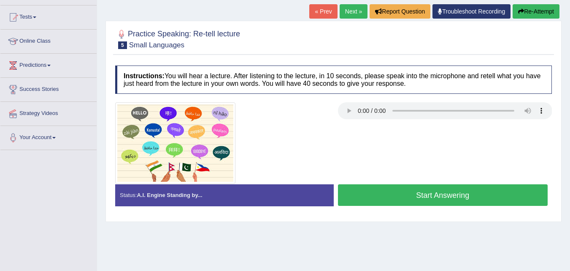
click at [458, 190] on button "Start Answering" at bounding box center [443, 195] width 210 height 22
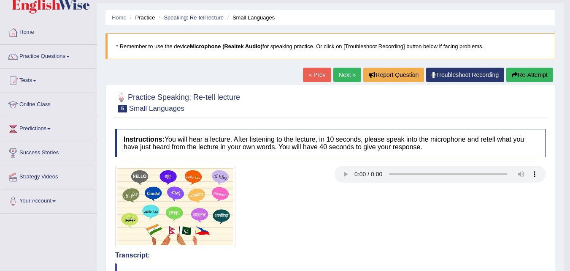
scroll to position [20, 0]
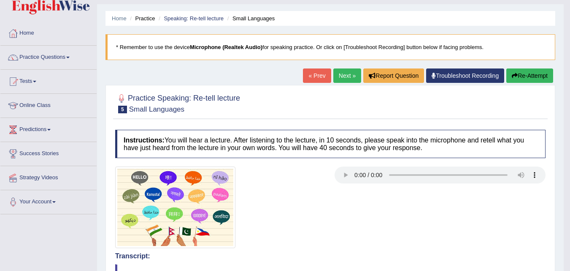
click at [25, 84] on link "Tests" at bounding box center [48, 80] width 96 height 21
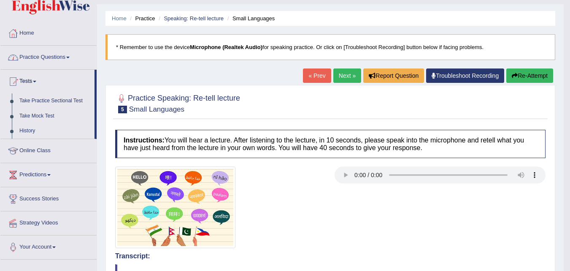
click at [53, 58] on link "Practice Questions" at bounding box center [48, 56] width 96 height 21
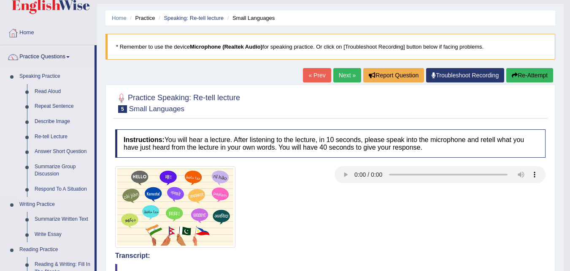
scroll to position [105, 0]
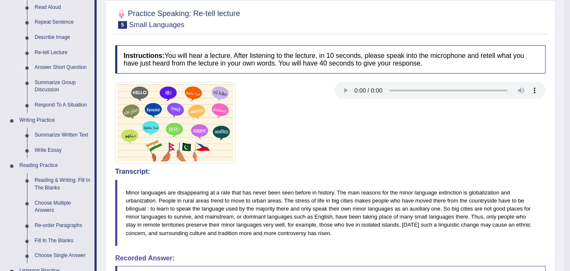
click at [60, 71] on link "Answer Short Question" at bounding box center [63, 67] width 64 height 15
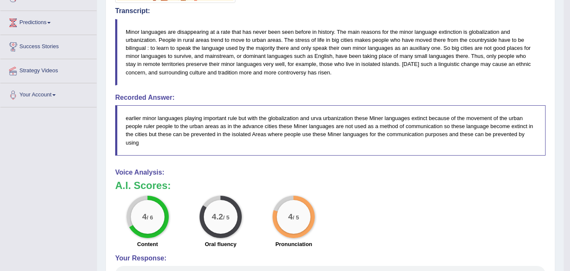
scroll to position [411, 0]
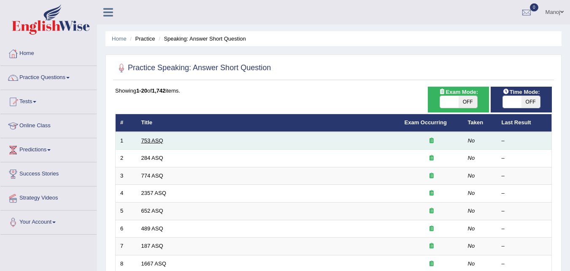
click at [152, 142] on link "753 ASQ" at bounding box center [152, 140] width 22 height 6
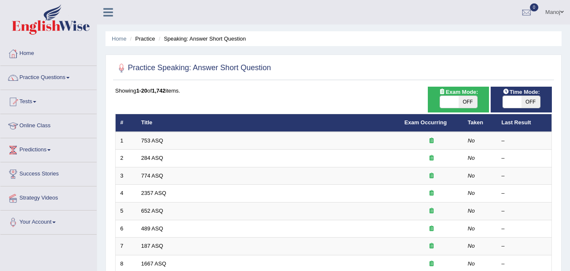
click at [436, 103] on div "ON OFF" at bounding box center [458, 101] width 53 height 13
click at [453, 100] on span at bounding box center [449, 102] width 19 height 12
checkbox input "true"
click at [516, 104] on span at bounding box center [512, 102] width 19 height 12
checkbox input "true"
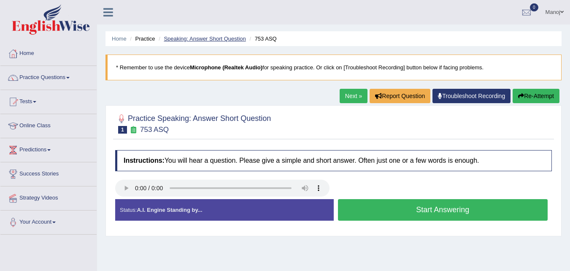
click at [193, 40] on link "Speaking: Answer Short Question" at bounding box center [205, 38] width 82 height 6
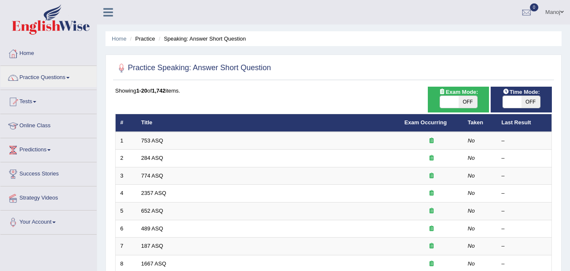
click at [470, 105] on span "OFF" at bounding box center [468, 102] width 19 height 12
checkbox input "true"
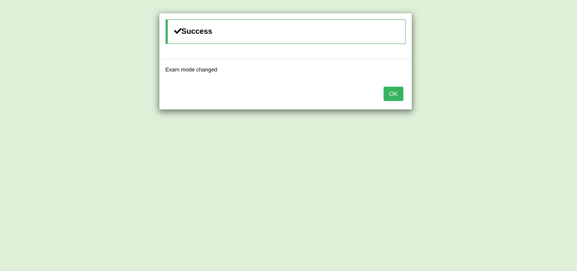
click at [394, 92] on button "OK" at bounding box center [392, 94] width 19 height 14
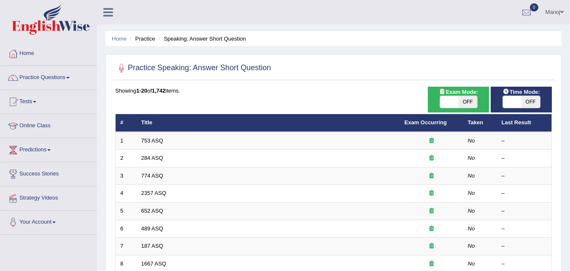
click at [475, 108] on span "OFF" at bounding box center [468, 102] width 19 height 12
checkbox input "true"
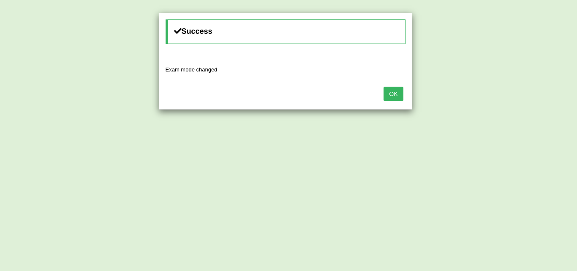
click at [402, 96] on button "OK" at bounding box center [392, 94] width 19 height 14
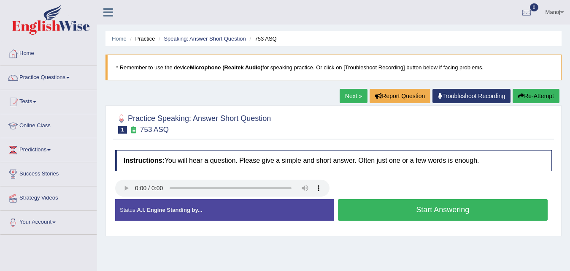
click at [388, 215] on button "Start Answering" at bounding box center [443, 210] width 210 height 22
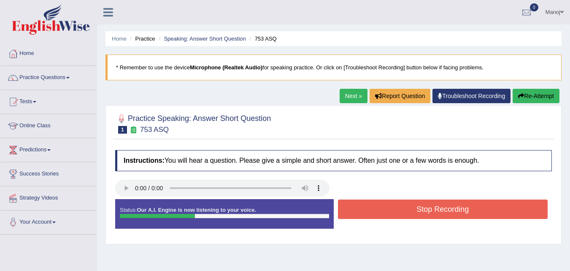
click at [388, 215] on button "Stop Recording" at bounding box center [443, 208] width 210 height 19
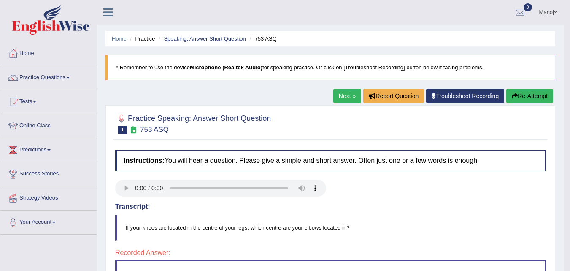
click at [525, 100] on button "Re-Attempt" at bounding box center [530, 96] width 47 height 14
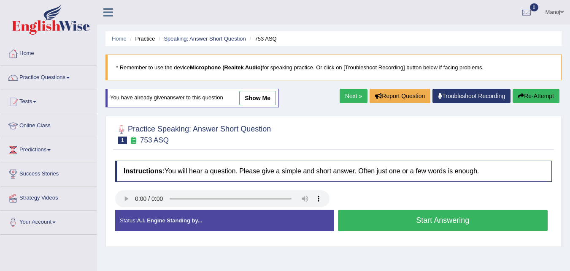
click at [394, 223] on button "Start Answering" at bounding box center [443, 220] width 210 height 22
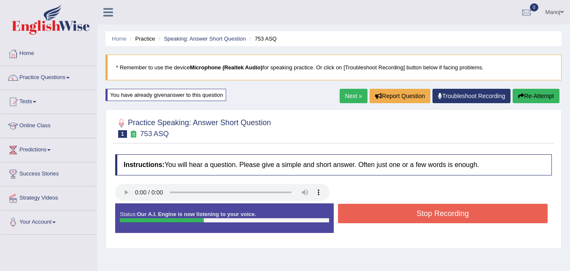
click at [380, 215] on button "Stop Recording" at bounding box center [443, 213] width 210 height 19
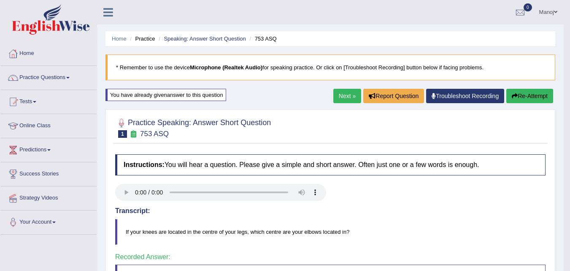
click at [348, 95] on link "Next »" at bounding box center [348, 96] width 28 height 14
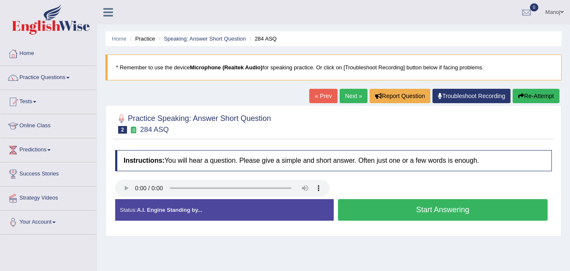
click at [407, 210] on button "Start Answering" at bounding box center [443, 210] width 210 height 22
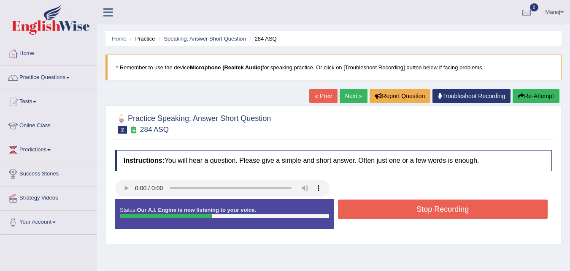
click at [407, 210] on button "Stop Recording" at bounding box center [443, 208] width 210 height 19
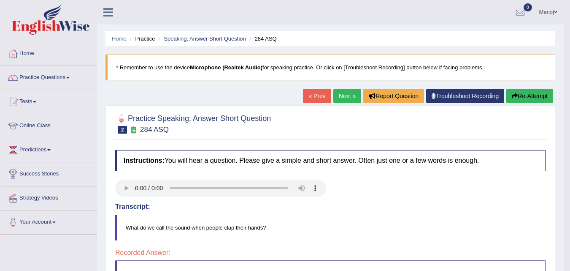
click at [524, 95] on button "Re-Attempt" at bounding box center [530, 96] width 47 height 14
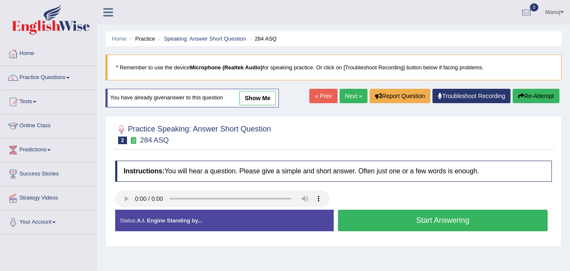
click at [350, 92] on link "Next »" at bounding box center [354, 96] width 28 height 14
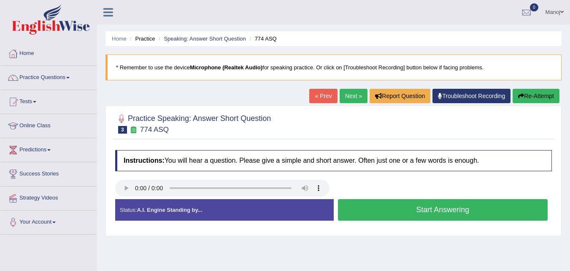
click at [385, 213] on button "Start Answering" at bounding box center [443, 210] width 210 height 22
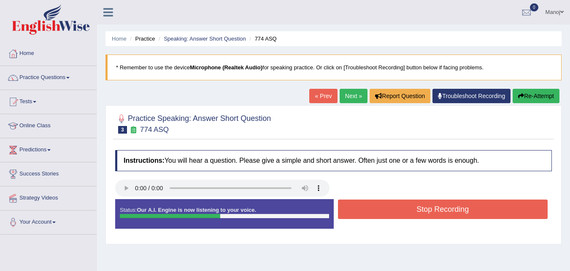
click at [385, 213] on button "Stop Recording" at bounding box center [443, 208] width 210 height 19
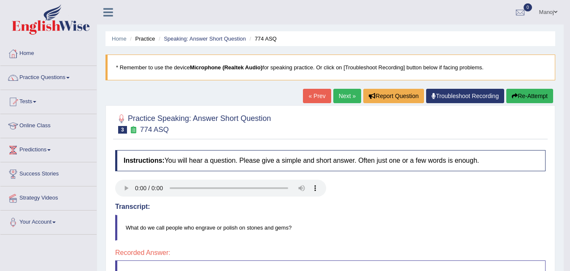
click at [532, 100] on button "Re-Attempt" at bounding box center [530, 96] width 47 height 14
